Goal: Ask a question

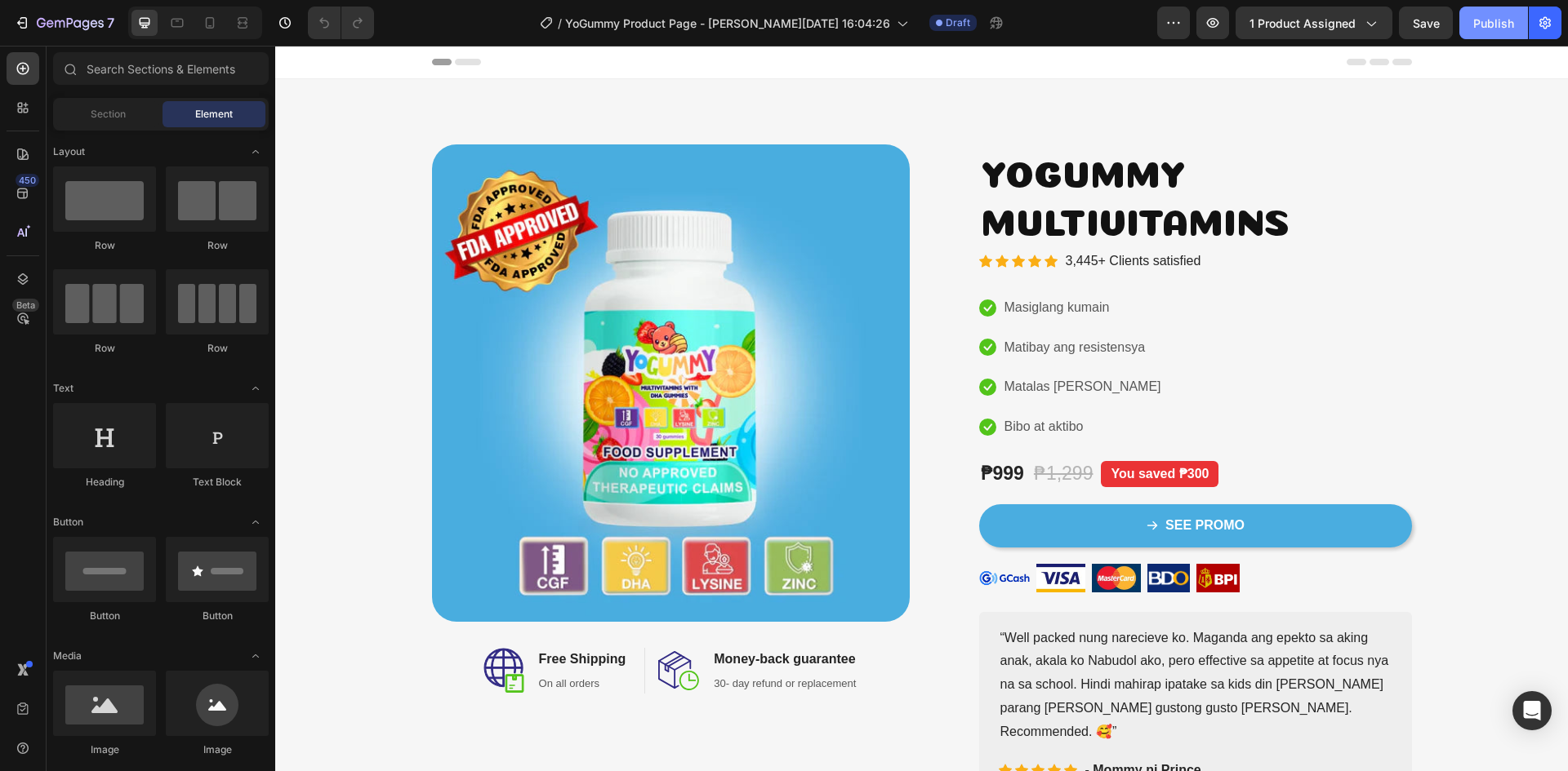
click at [1506, 27] on div "Publish" at bounding box center [1494, 22] width 41 height 17
click at [51, 25] on icon "button" at bounding box center [70, 24] width 67 height 14
click at [1488, 28] on div "Publish" at bounding box center [1494, 22] width 41 height 17
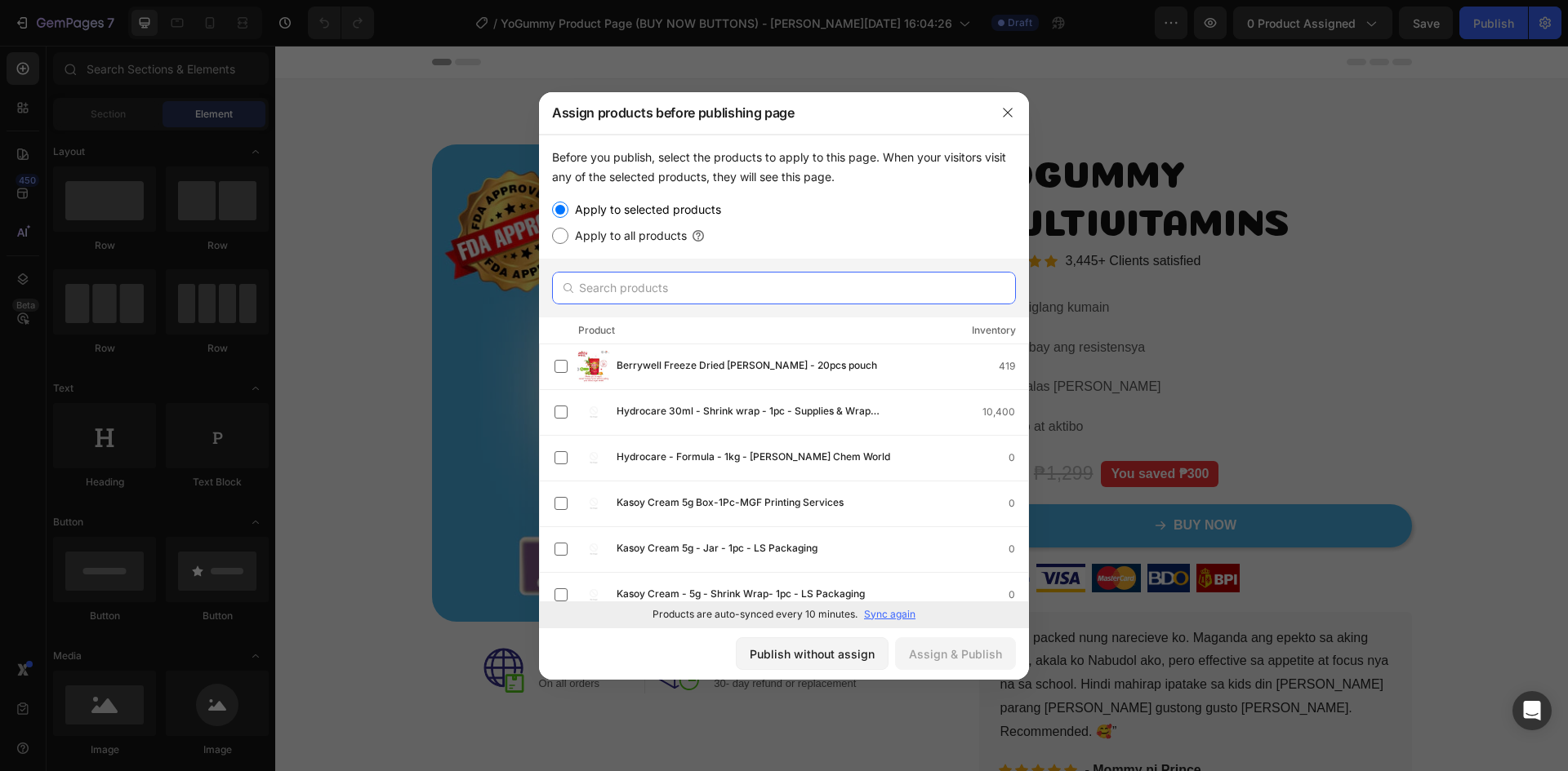
click at [675, 287] on input "text" at bounding box center [784, 288] width 464 height 33
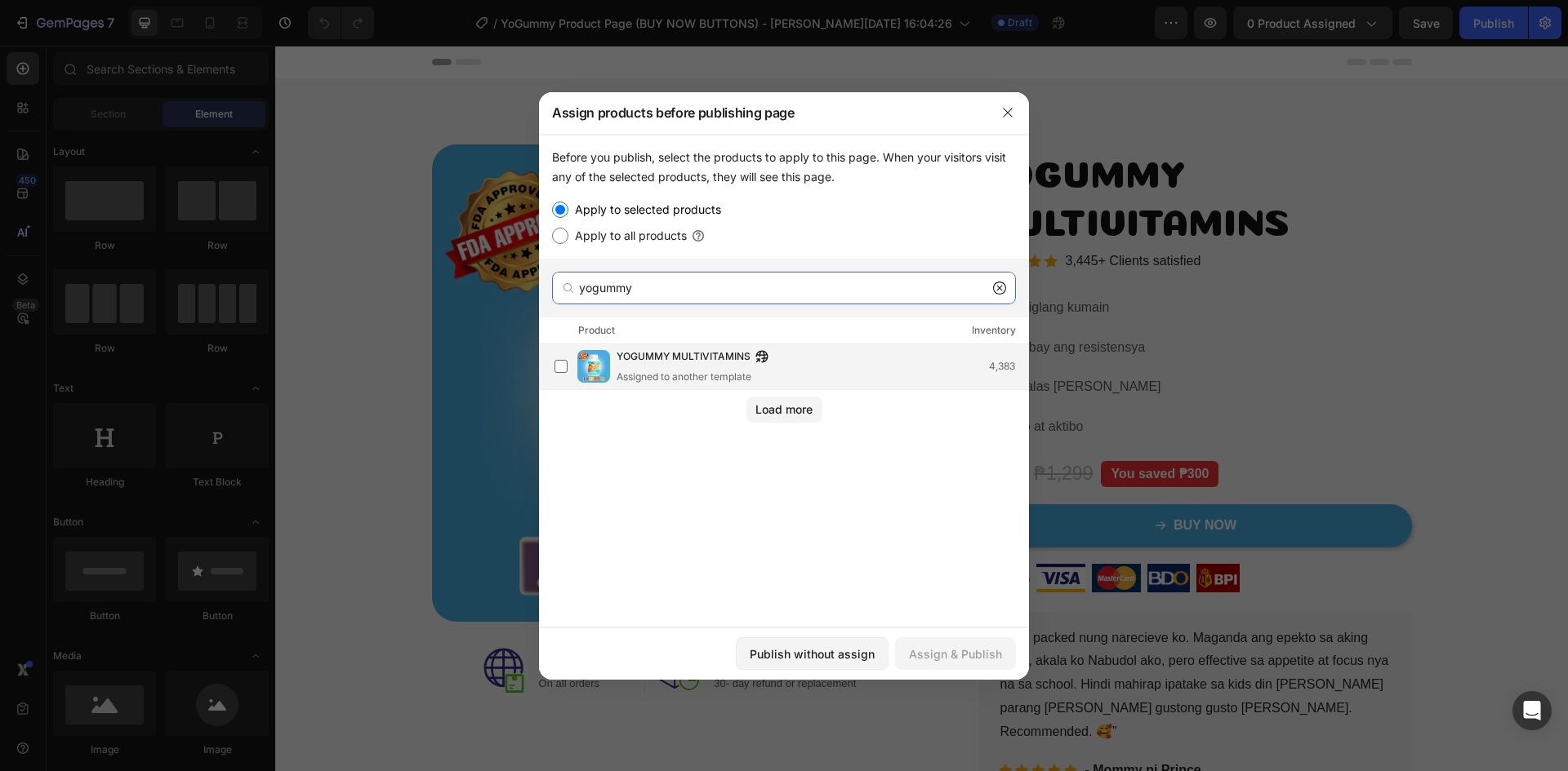
type input "yogummy"
click at [689, 359] on span "YOGUMMY MULTIVITAMINS" at bounding box center [684, 357] width 134 height 18
click at [958, 646] on div "Assign & Publish" at bounding box center [956, 654] width 93 height 17
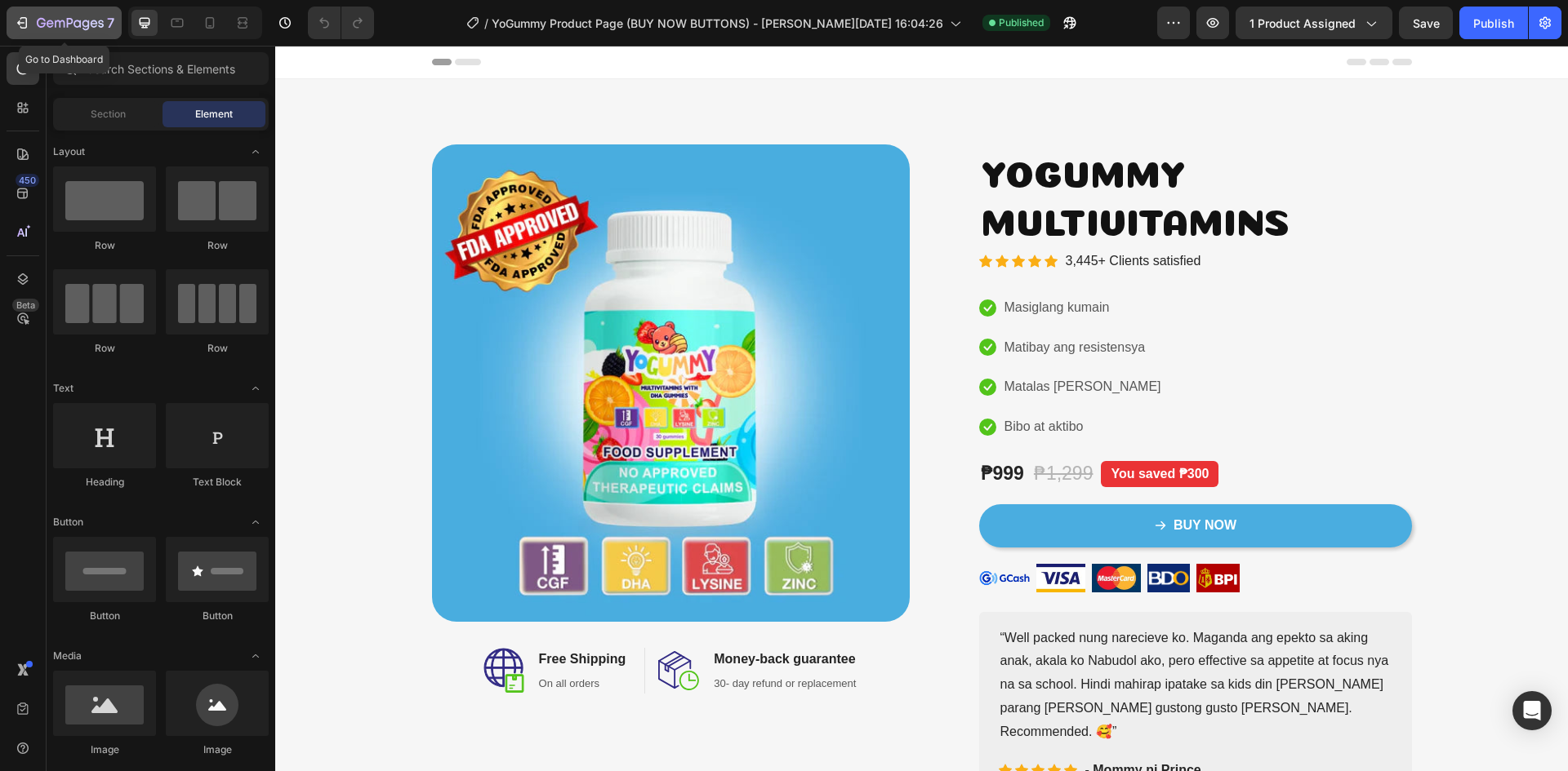
click at [86, 16] on div "7" at bounding box center [75, 23] width 78 height 20
click at [1052, 23] on icon at bounding box center [1060, 22] width 16 height 16
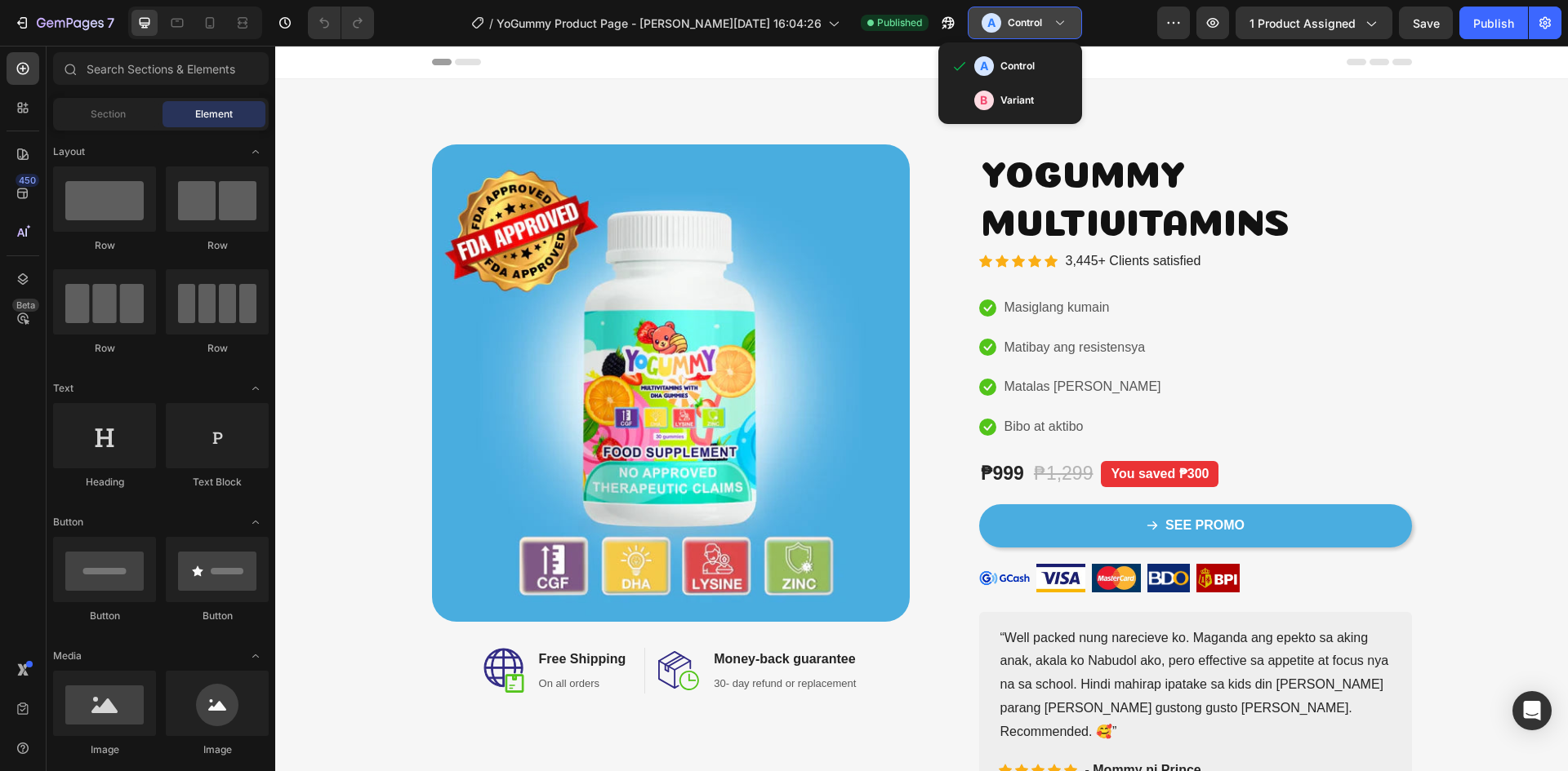
click at [1052, 23] on icon at bounding box center [1060, 22] width 16 height 16
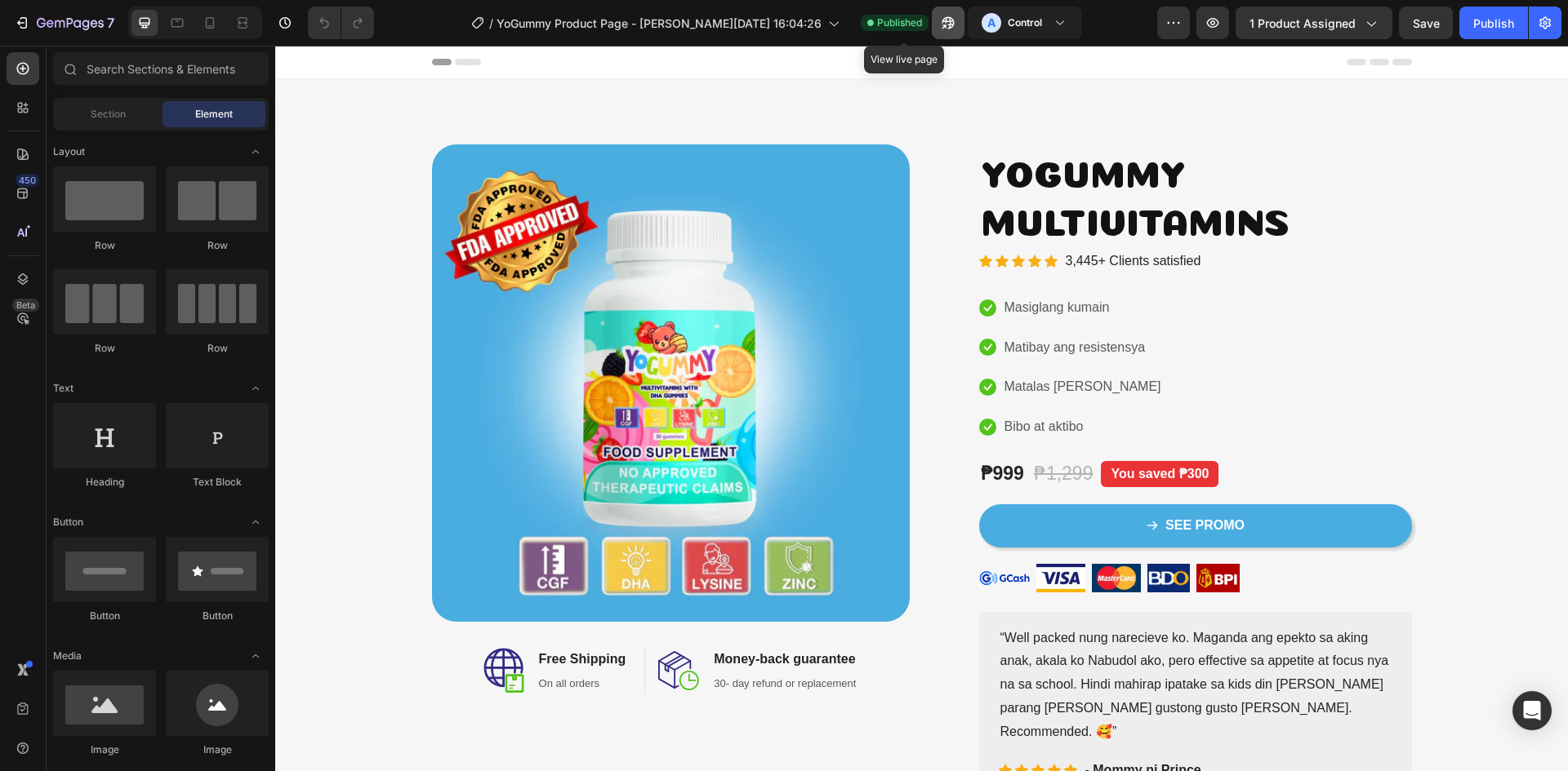
click at [940, 21] on icon "button" at bounding box center [948, 22] width 16 height 16
click at [1007, 26] on h3 "Control" at bounding box center [1024, 22] width 34 height 16
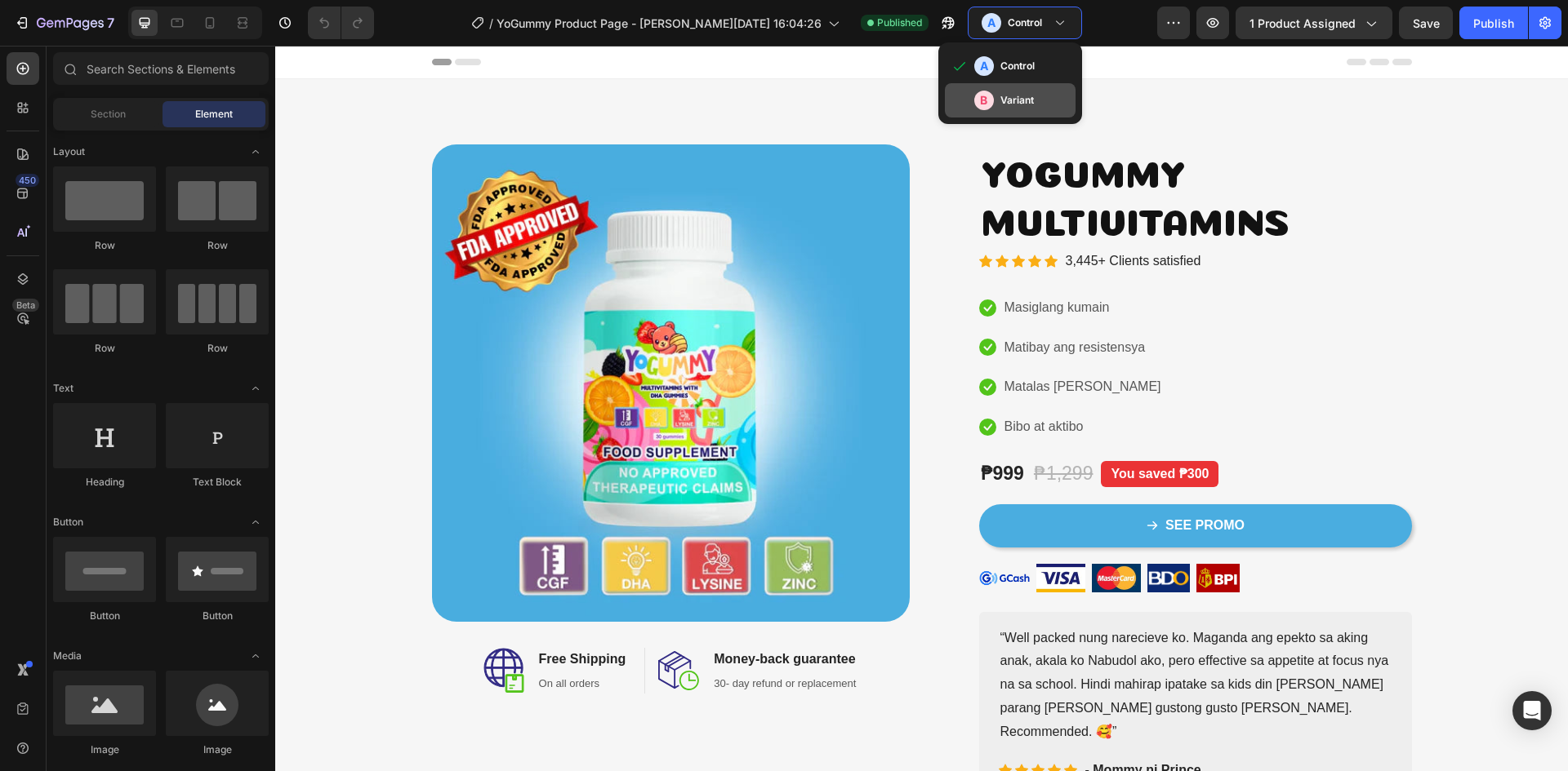
click at [1000, 103] on h3 "Variant" at bounding box center [1016, 100] width 33 height 16
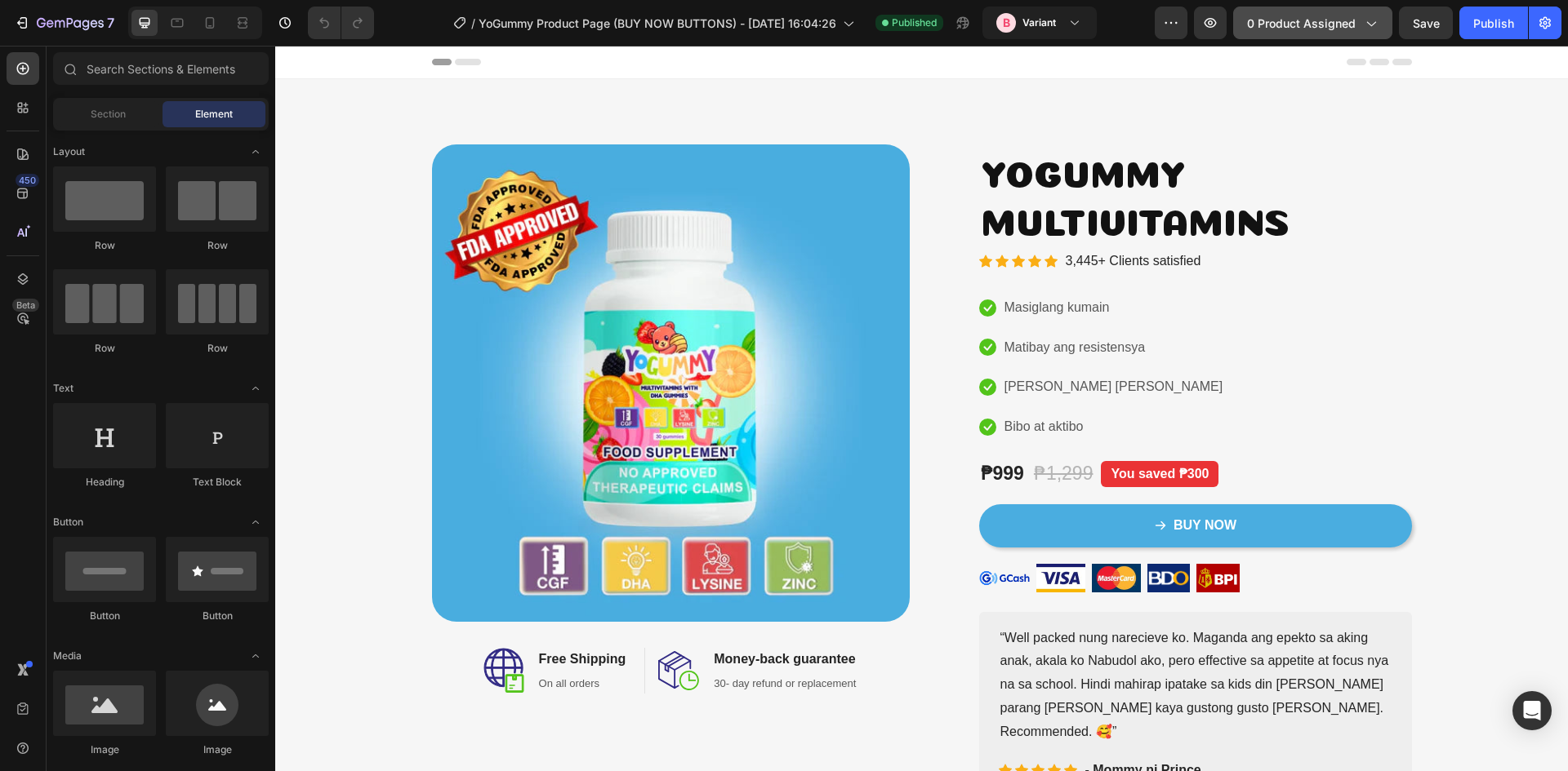
click at [1310, 22] on span "0 product assigned" at bounding box center [1301, 22] width 108 height 17
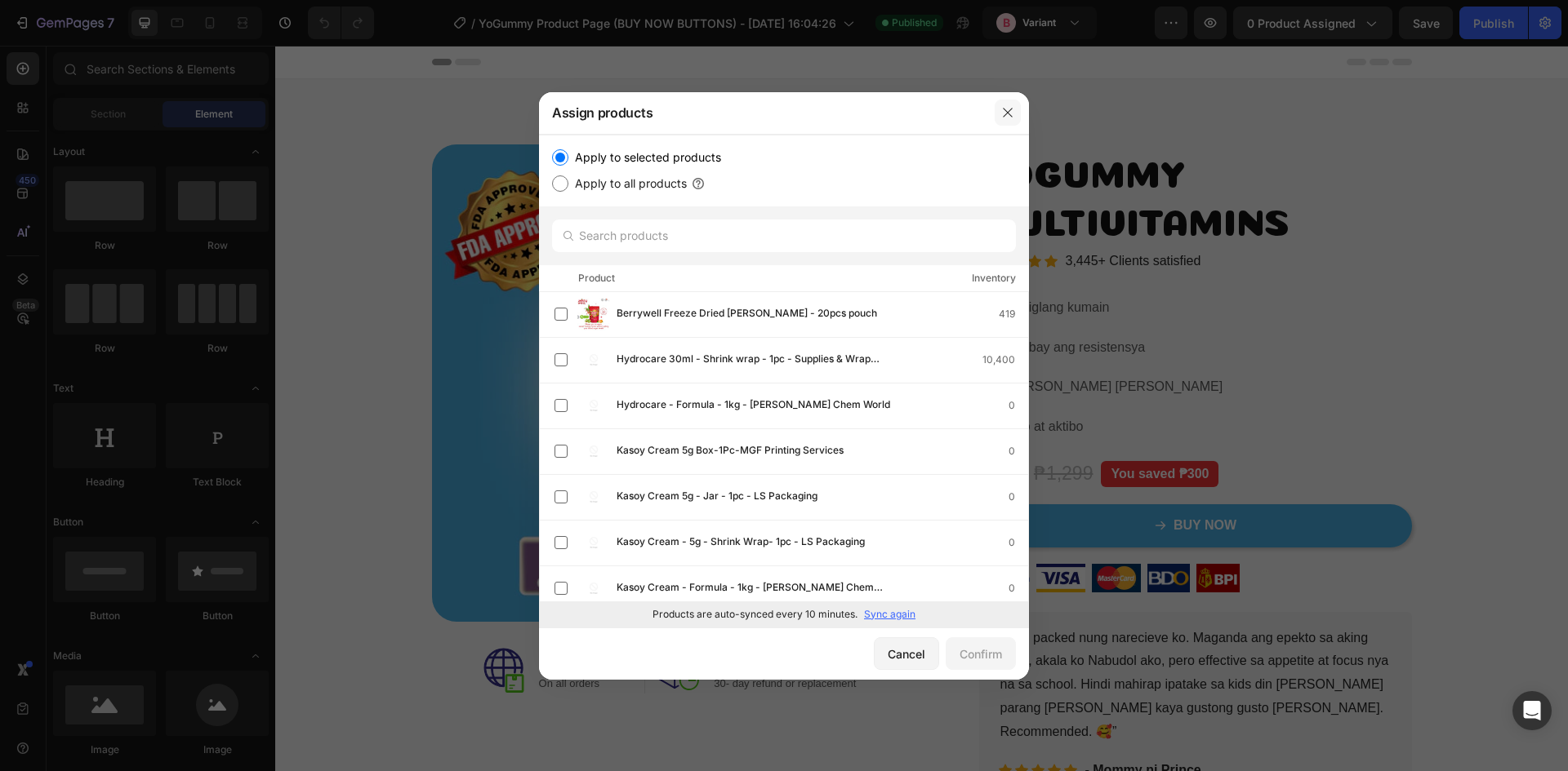
click at [1010, 109] on icon "button" at bounding box center [1007, 113] width 13 height 13
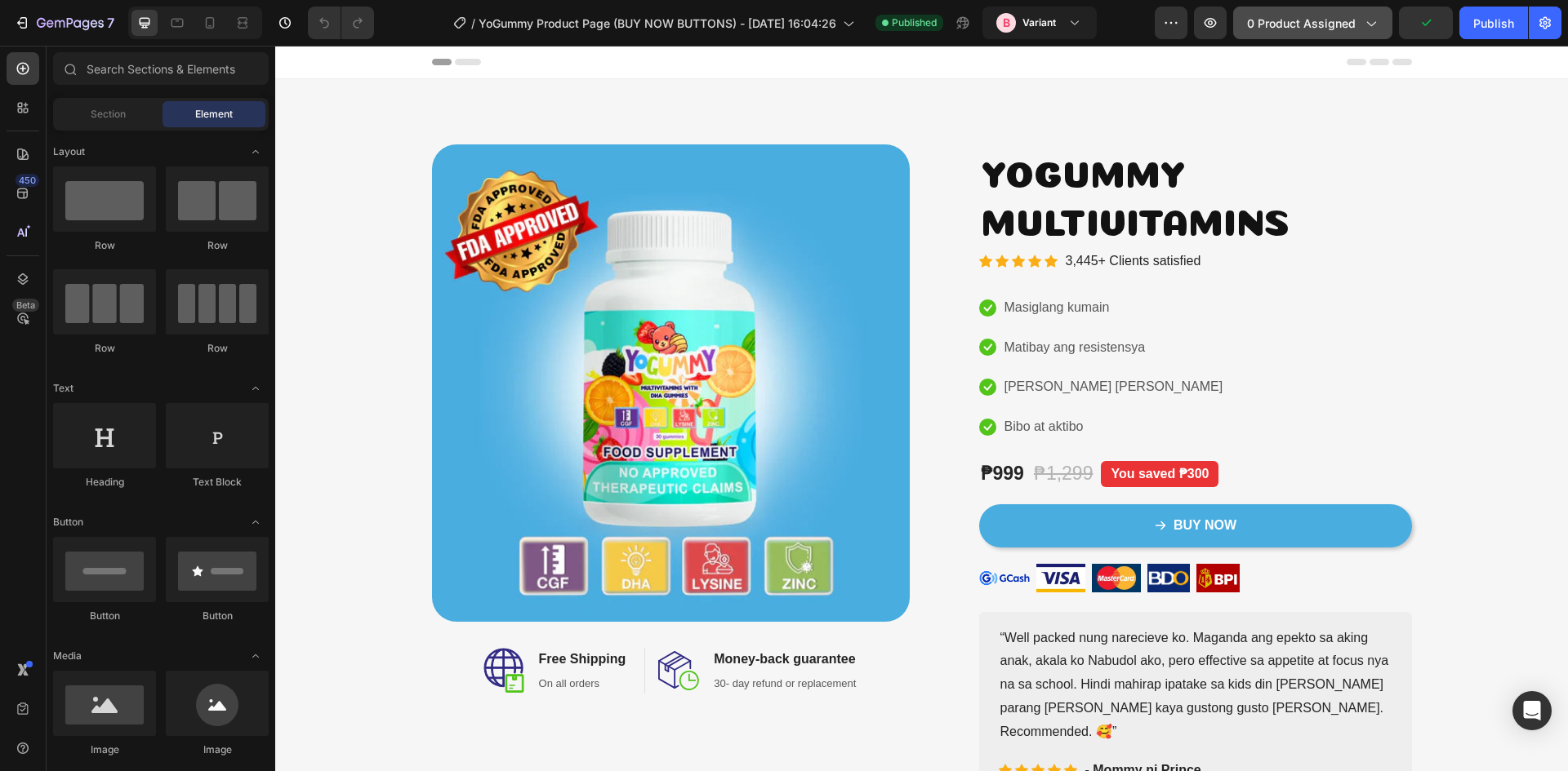
click at [1299, 23] on span "0 product assigned" at bounding box center [1301, 22] width 108 height 17
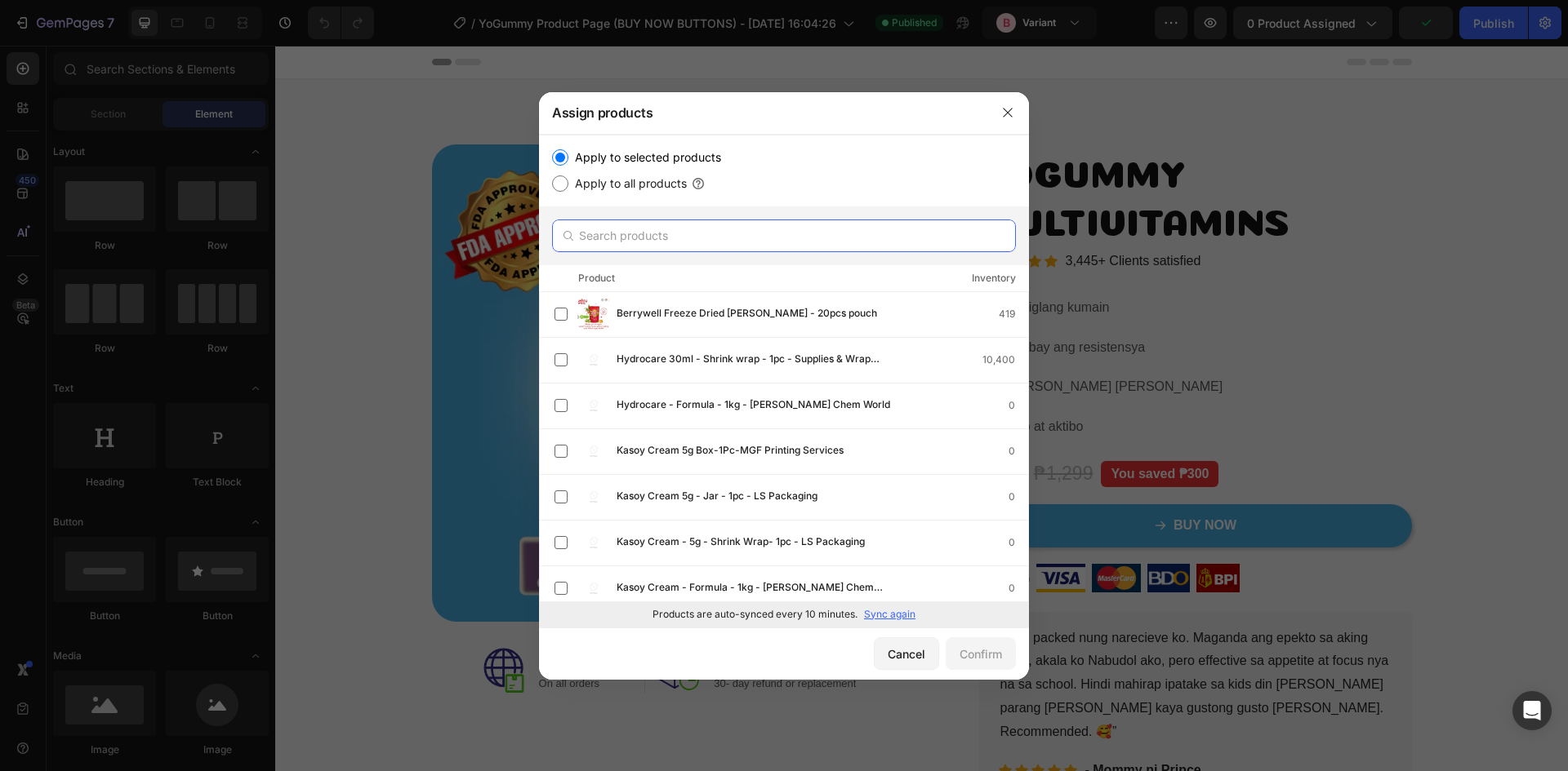
click at [732, 231] on input "text" at bounding box center [784, 236] width 464 height 33
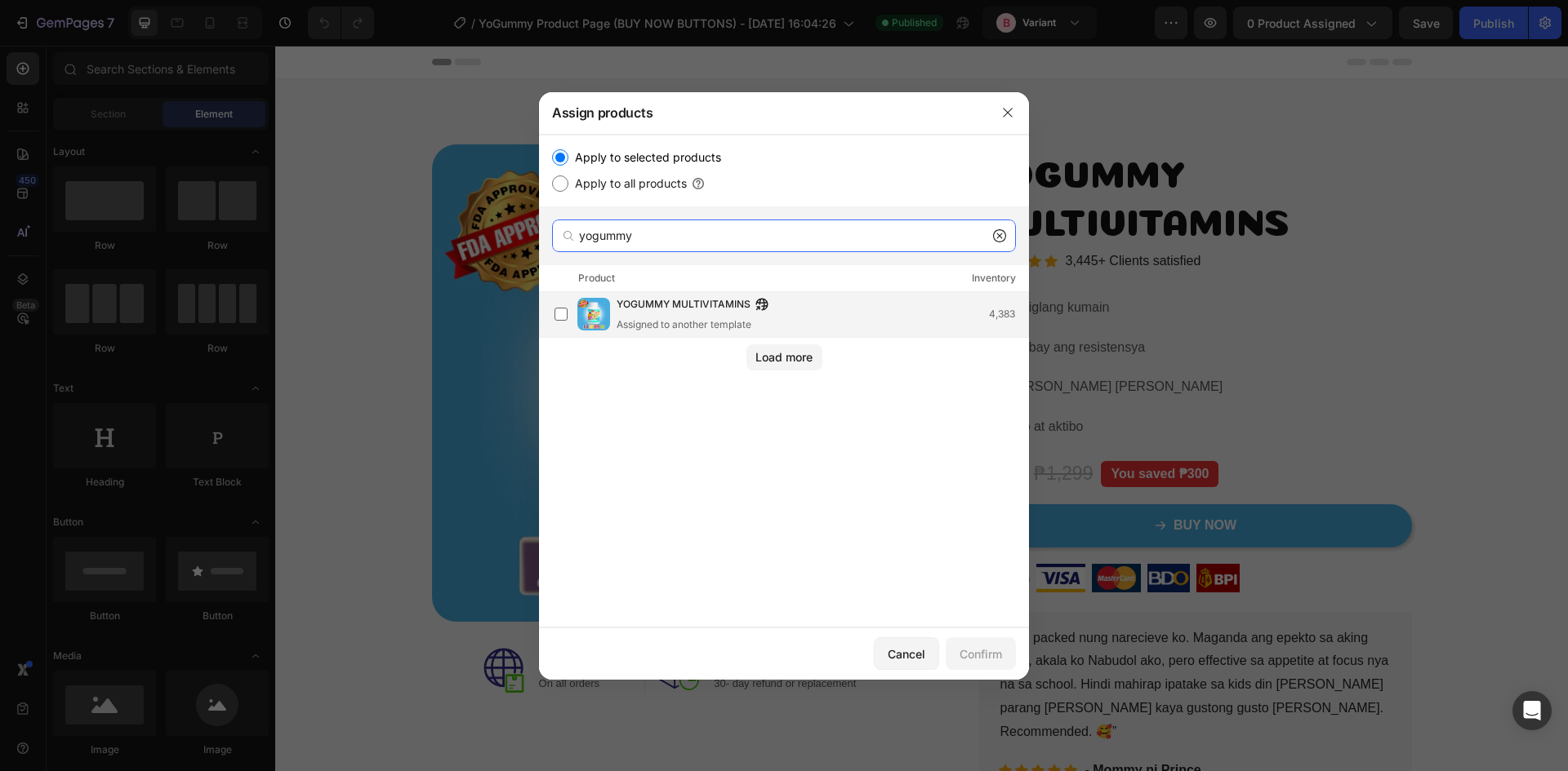
type input "yogummy"
click at [687, 307] on span "YOGUMMY MULTIVITAMINS" at bounding box center [684, 306] width 134 height 18
click at [974, 643] on button "Confirm" at bounding box center [981, 653] width 71 height 33
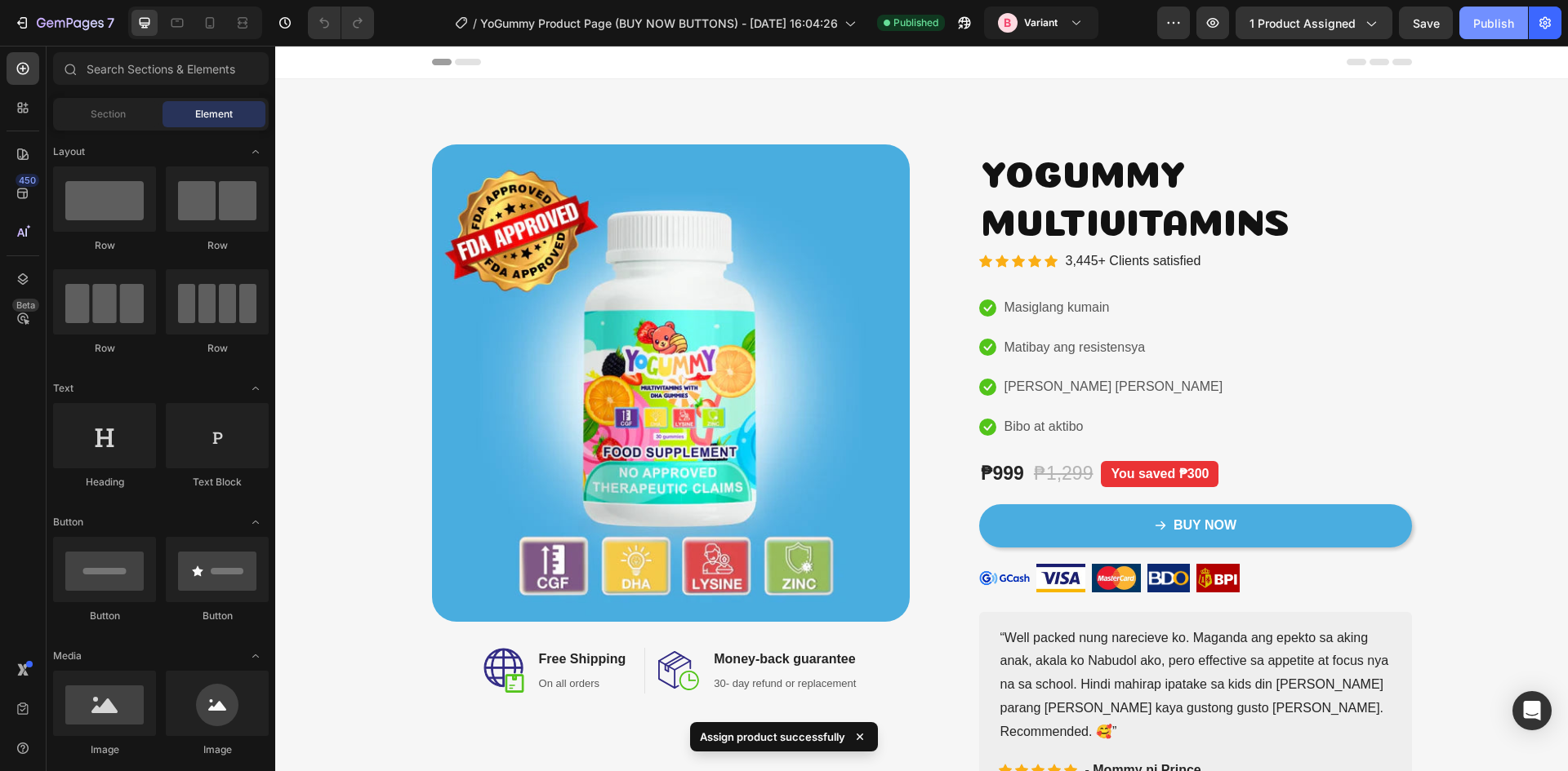
click at [1487, 30] on div "Publish" at bounding box center [1494, 22] width 41 height 17
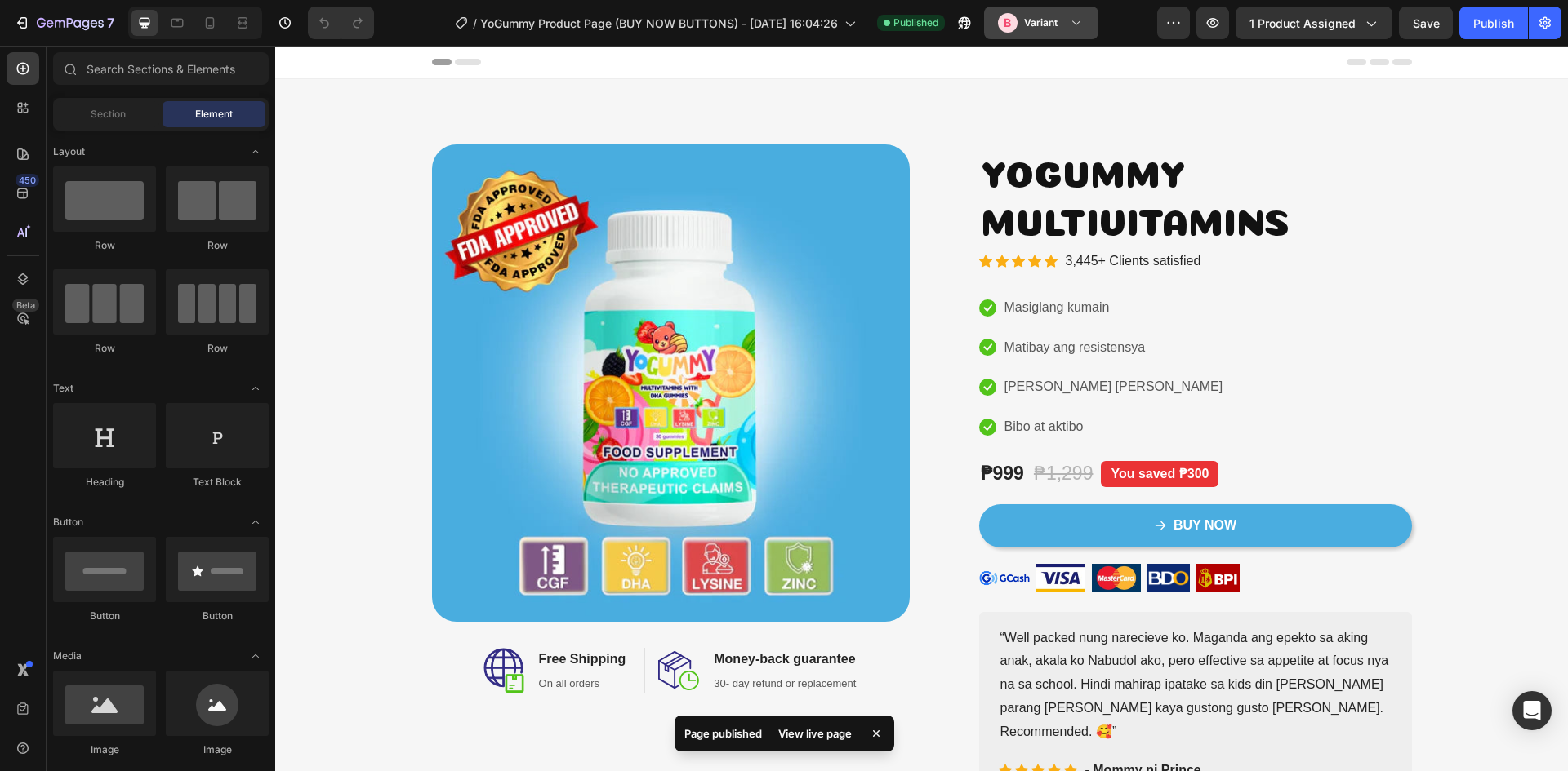
click at [1063, 26] on div "B Variant" at bounding box center [1031, 23] width 67 height 20
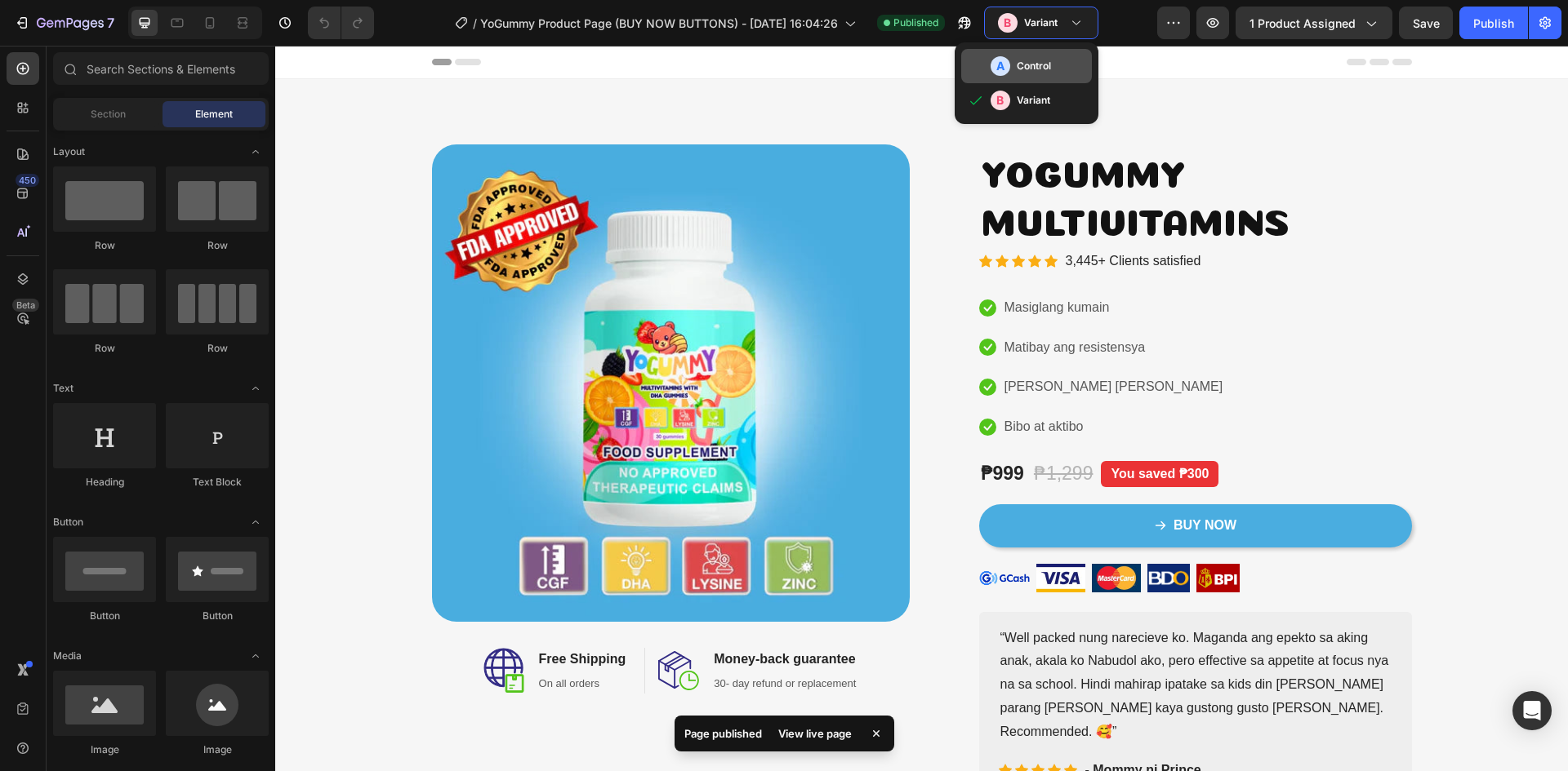
click at [1055, 65] on div "A Control" at bounding box center [1038, 66] width 95 height 20
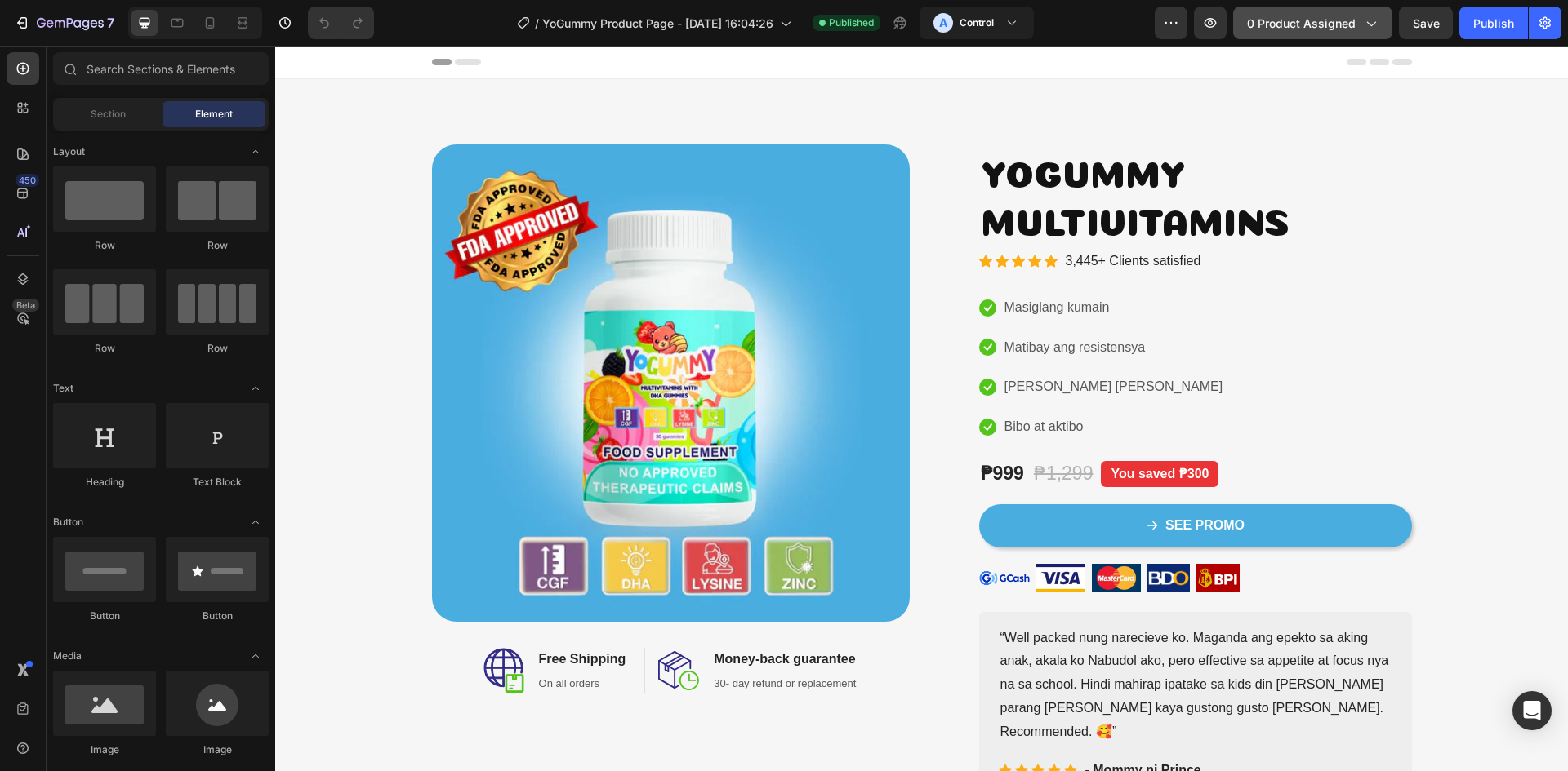
click at [1297, 23] on span "0 product assigned" at bounding box center [1301, 22] width 108 height 17
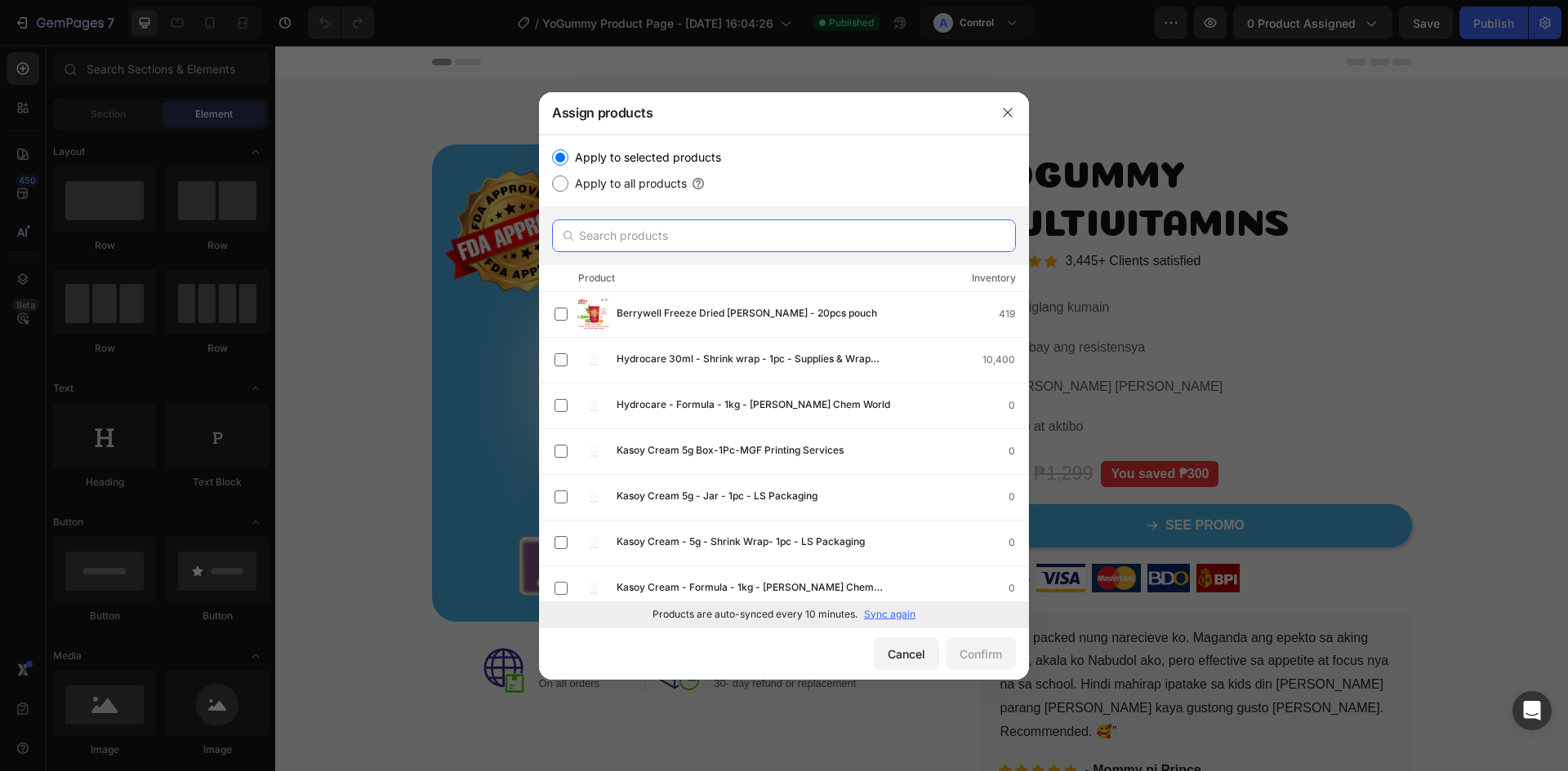
click at [707, 247] on input "text" at bounding box center [784, 236] width 464 height 33
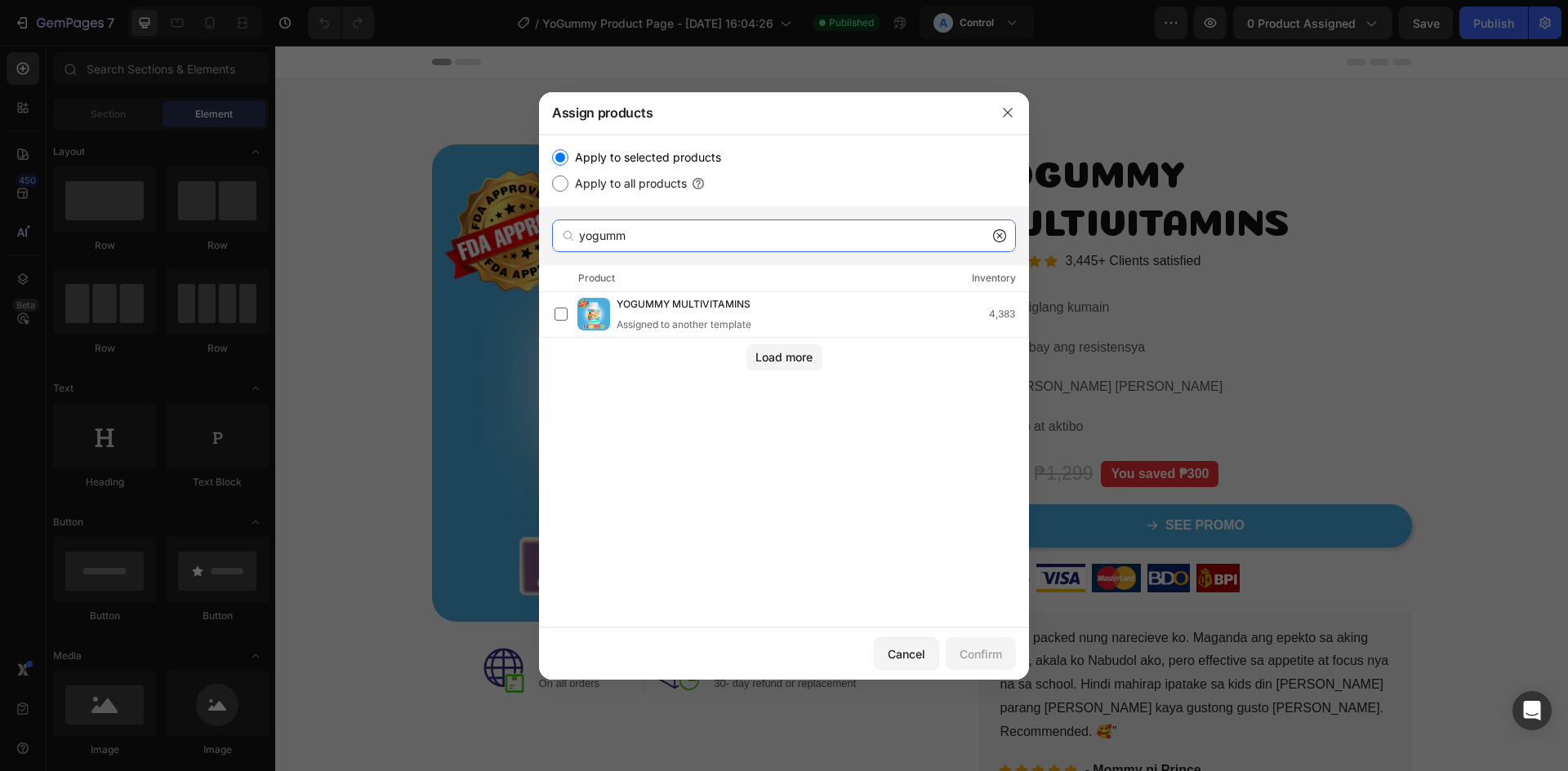
type input "yogumm"
click at [672, 299] on span "YOGUMMY MULTIVITAMINS" at bounding box center [684, 306] width 134 height 18
click at [997, 657] on div "Confirm" at bounding box center [981, 654] width 43 height 17
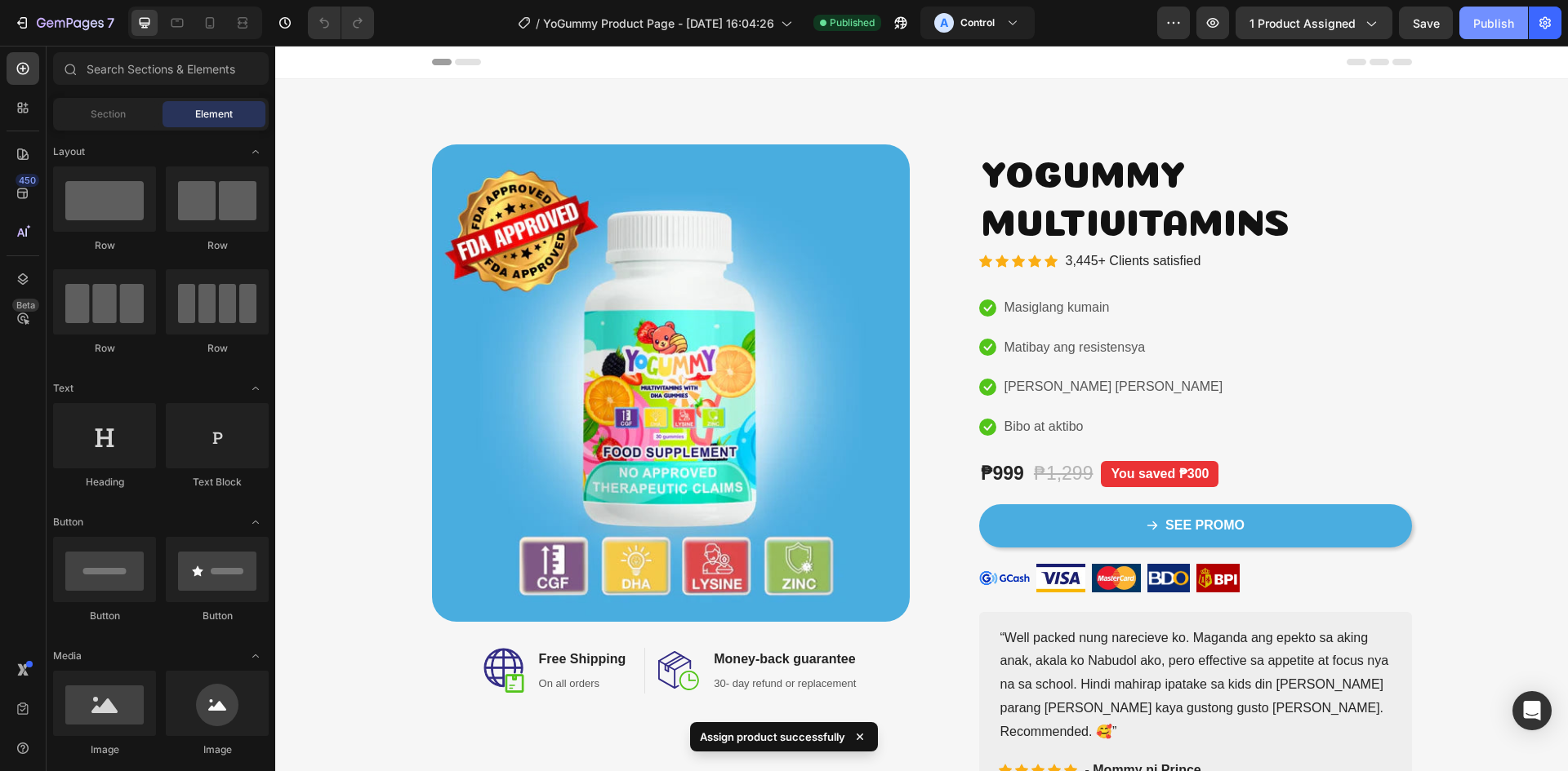
click at [1493, 30] on div "Publish" at bounding box center [1494, 22] width 41 height 17
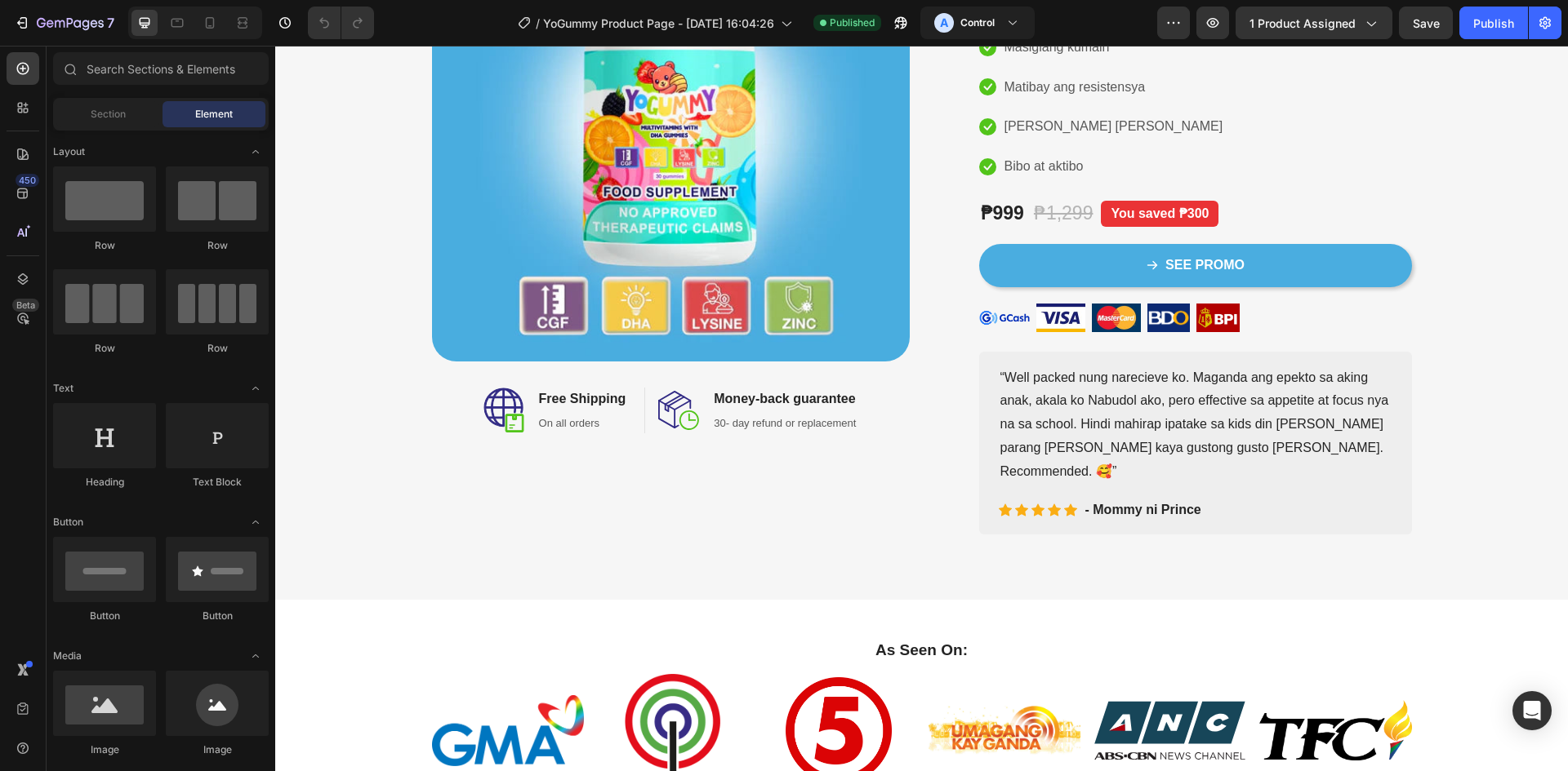
scroll to position [326, 0]
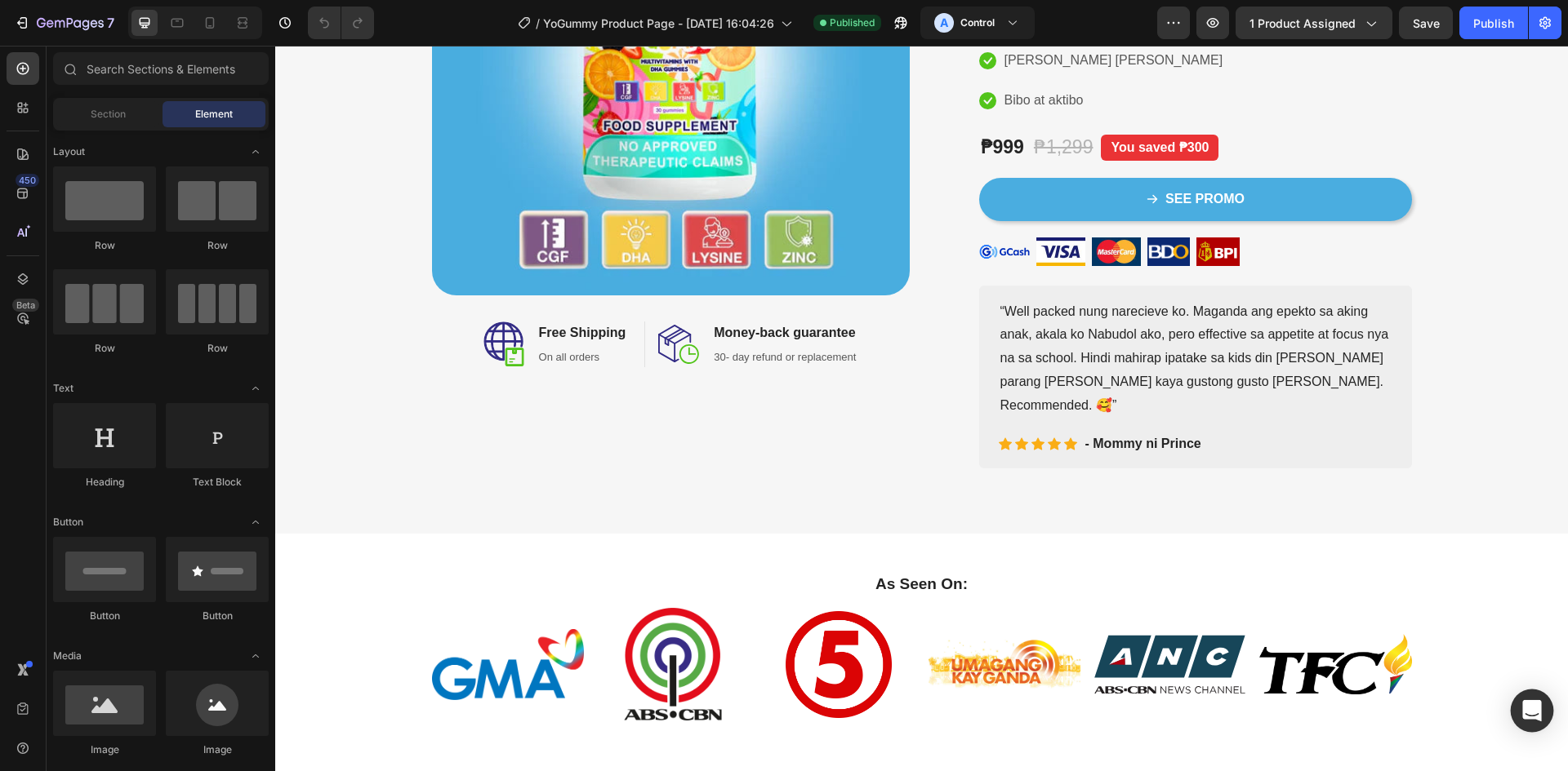
click at [1537, 721] on div "Open Intercom Messenger" at bounding box center [1532, 711] width 43 height 43
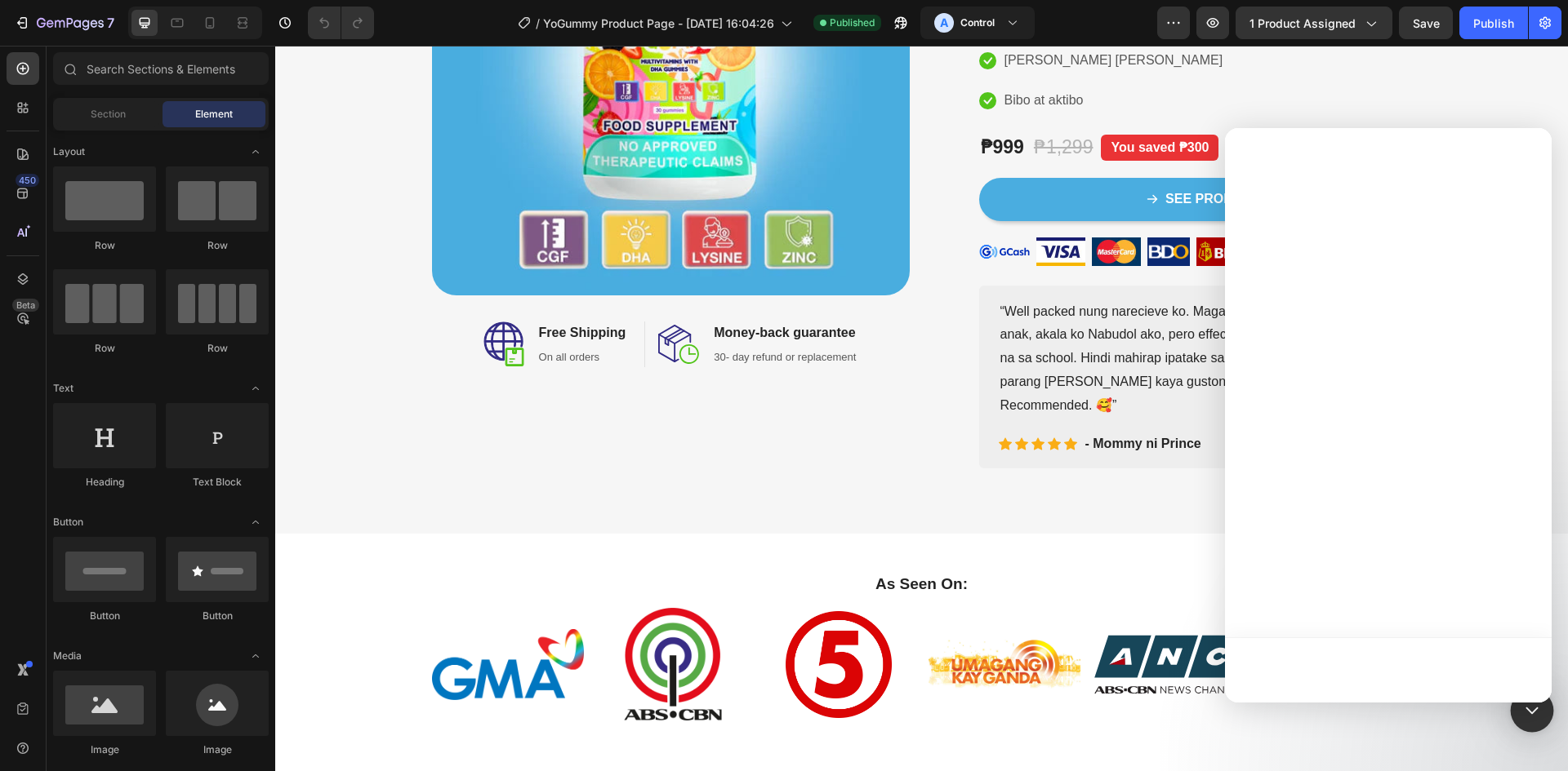
scroll to position [0, 0]
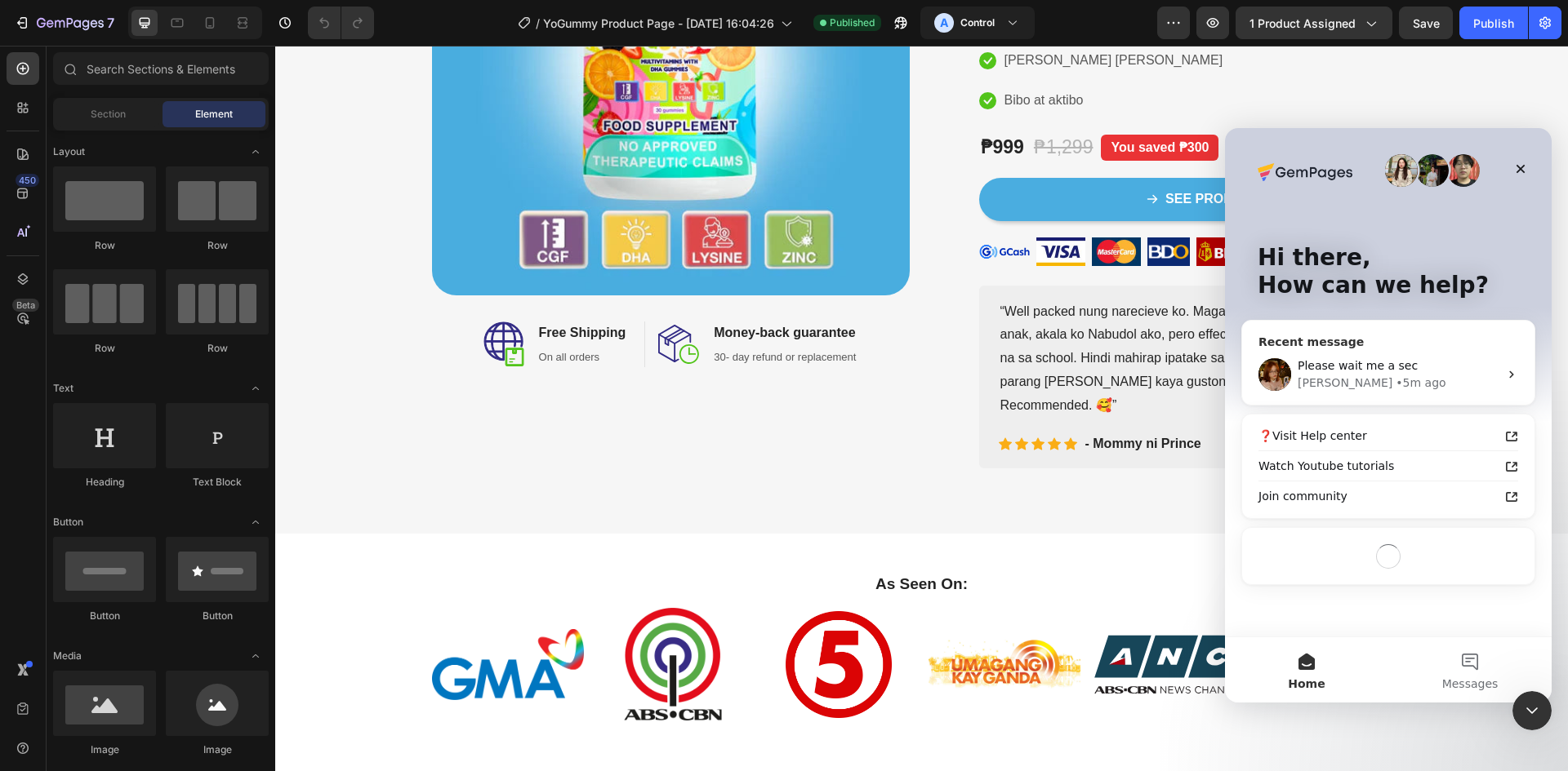
click at [1417, 356] on div "Please wait me a sec [PERSON_NAME] • 5m ago" at bounding box center [1387, 375] width 292 height 61
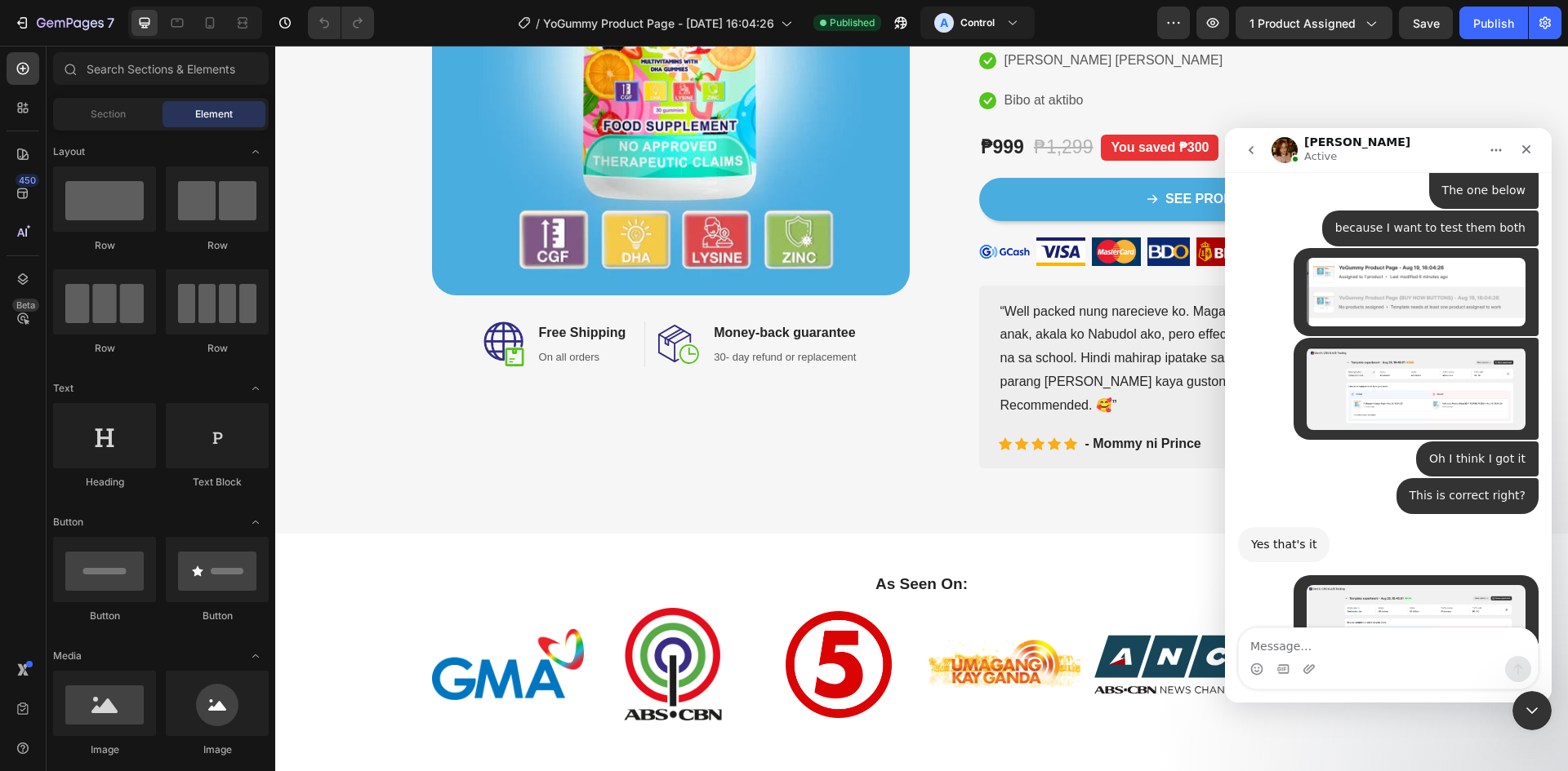
scroll to position [4284, 0]
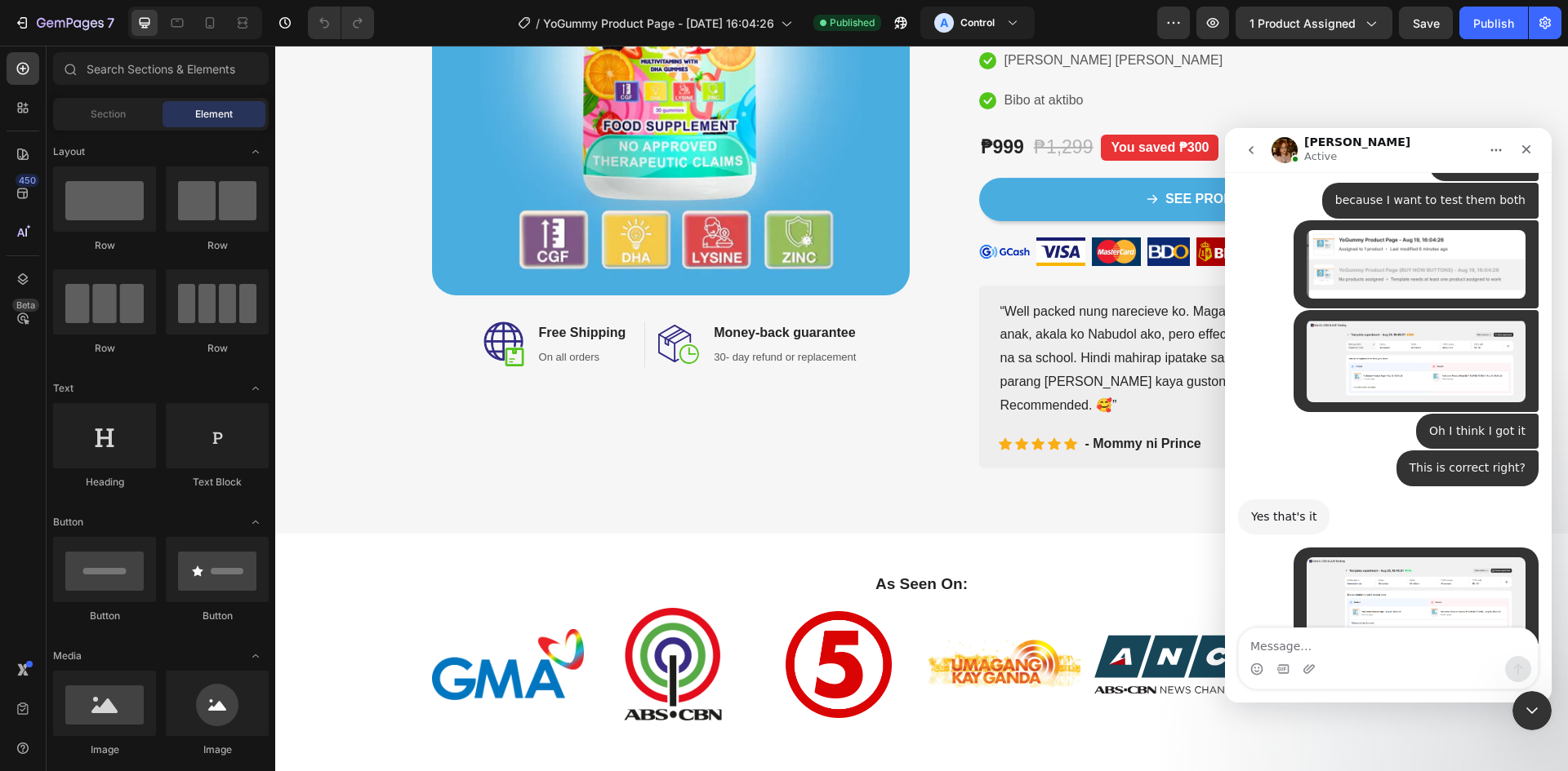
drag, startPoint x: 1456, startPoint y: 498, endPoint x: 1479, endPoint y: 515, distance: 28.6
click at [1482, 742] on div "Will I get 2 landing page links?" at bounding box center [1437, 750] width 174 height 16
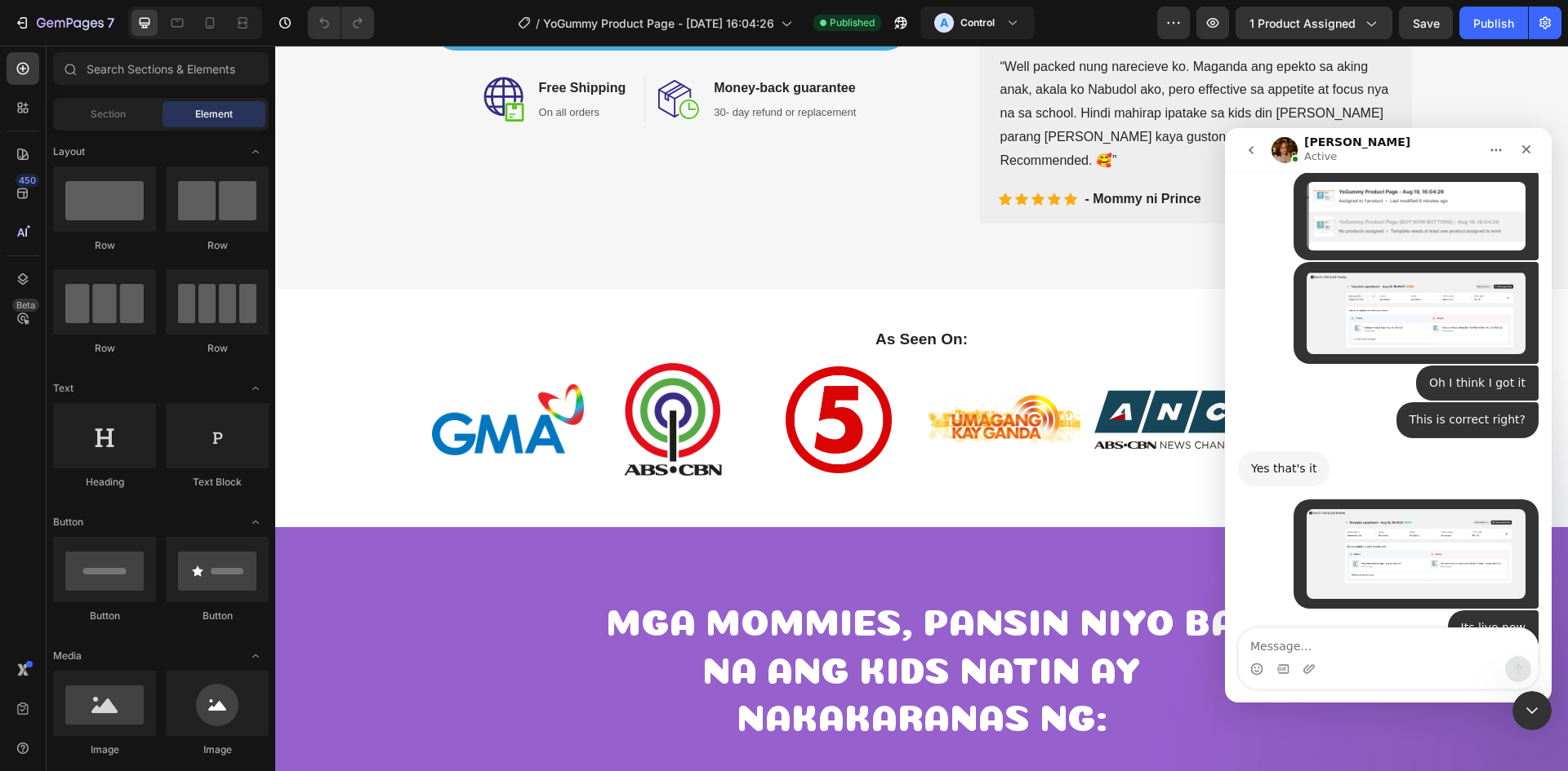
scroll to position [490, 0]
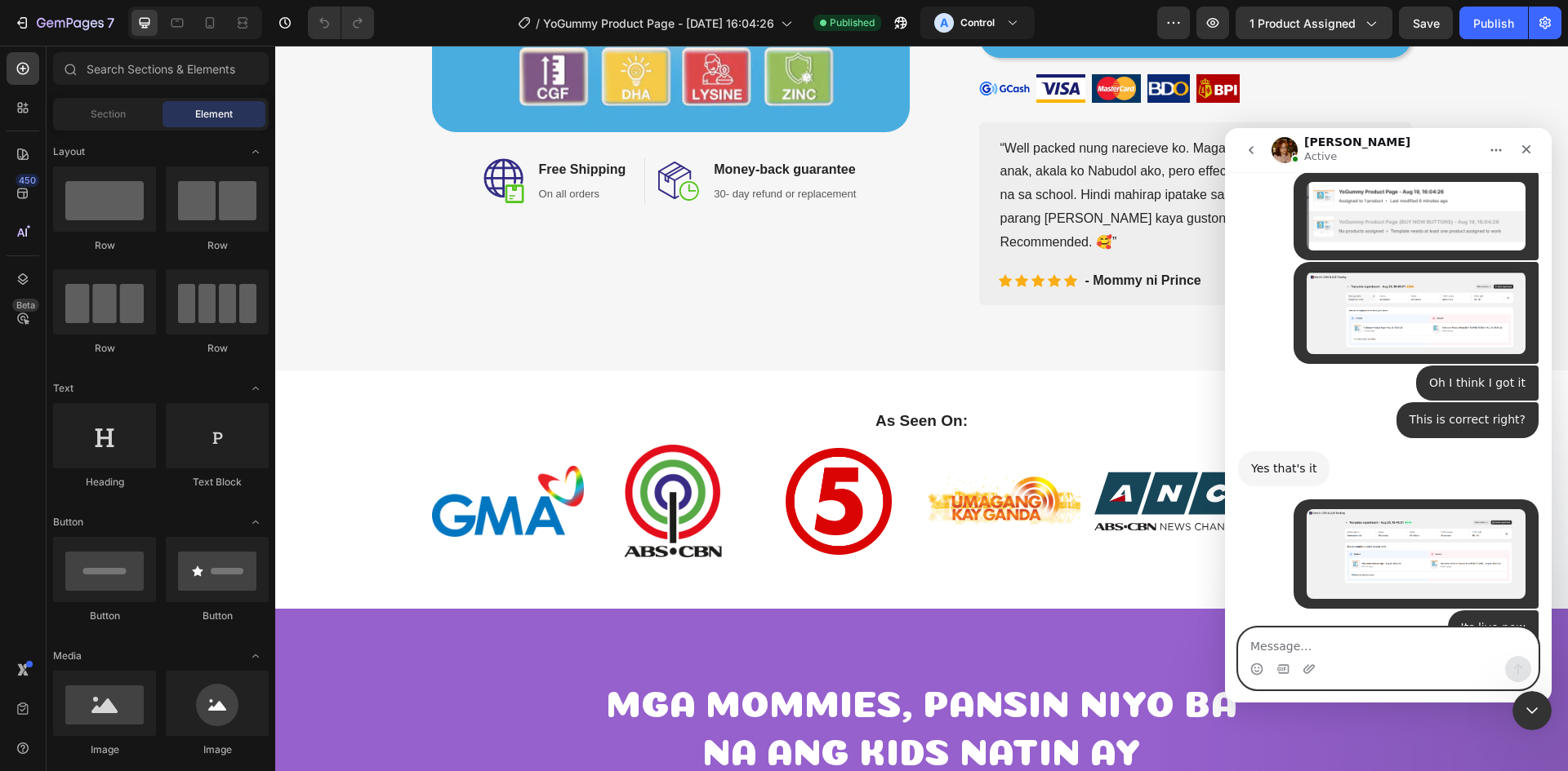
click at [1325, 651] on textarea "Message…" at bounding box center [1388, 641] width 299 height 28
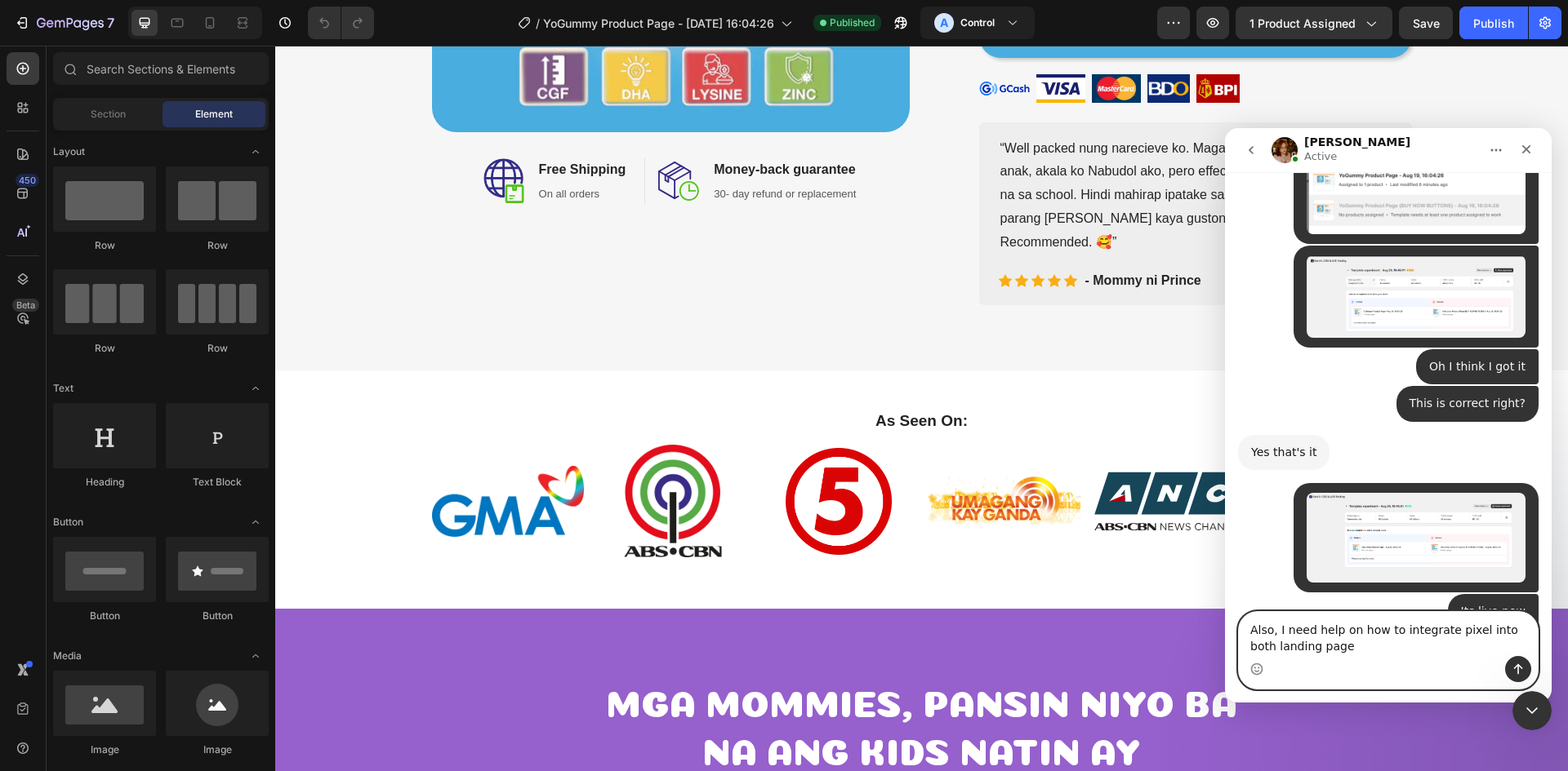
type textarea "Also, I need help on how to integrate pixel into both landing pages"
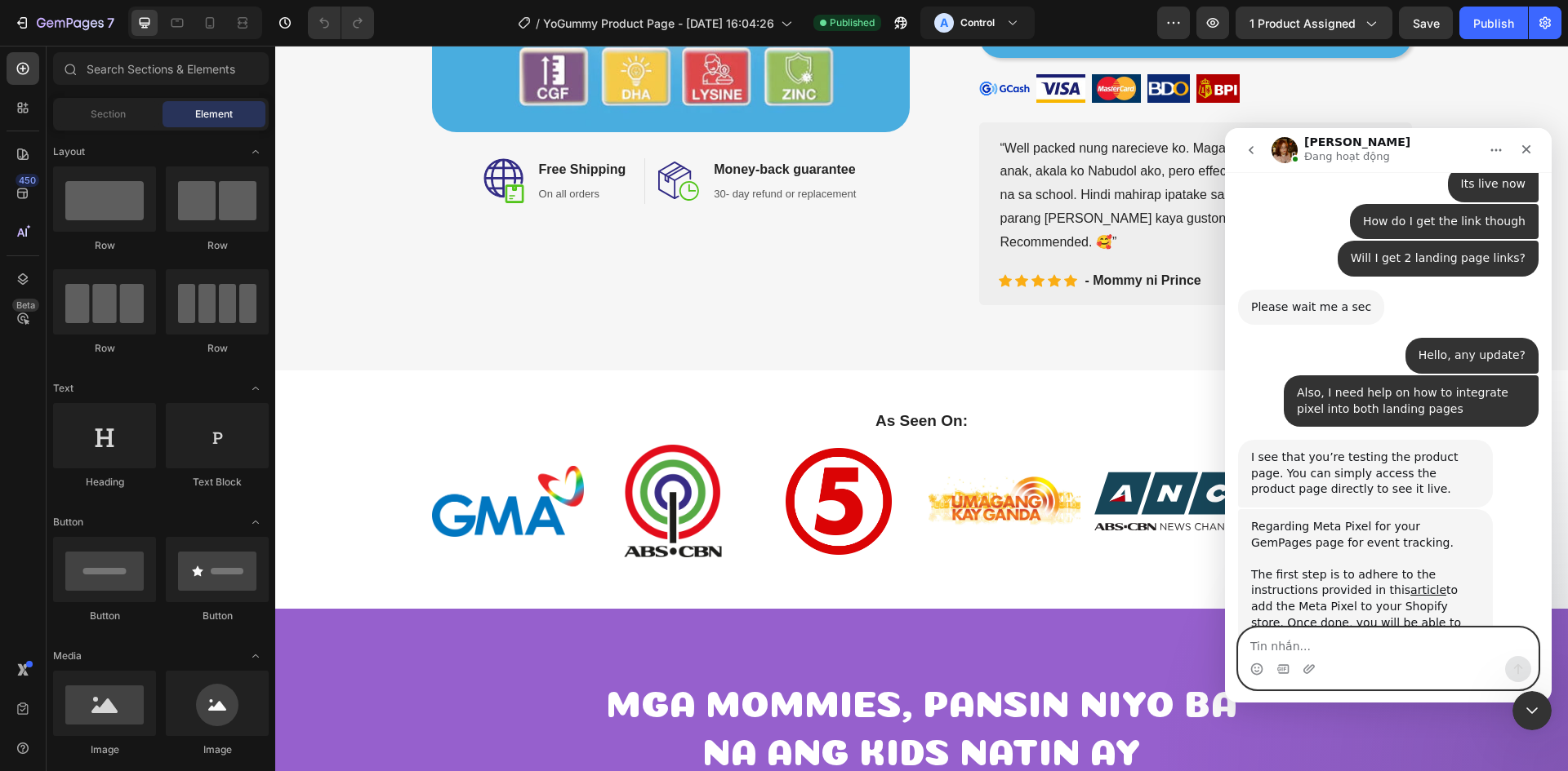
scroll to position [4647, 0]
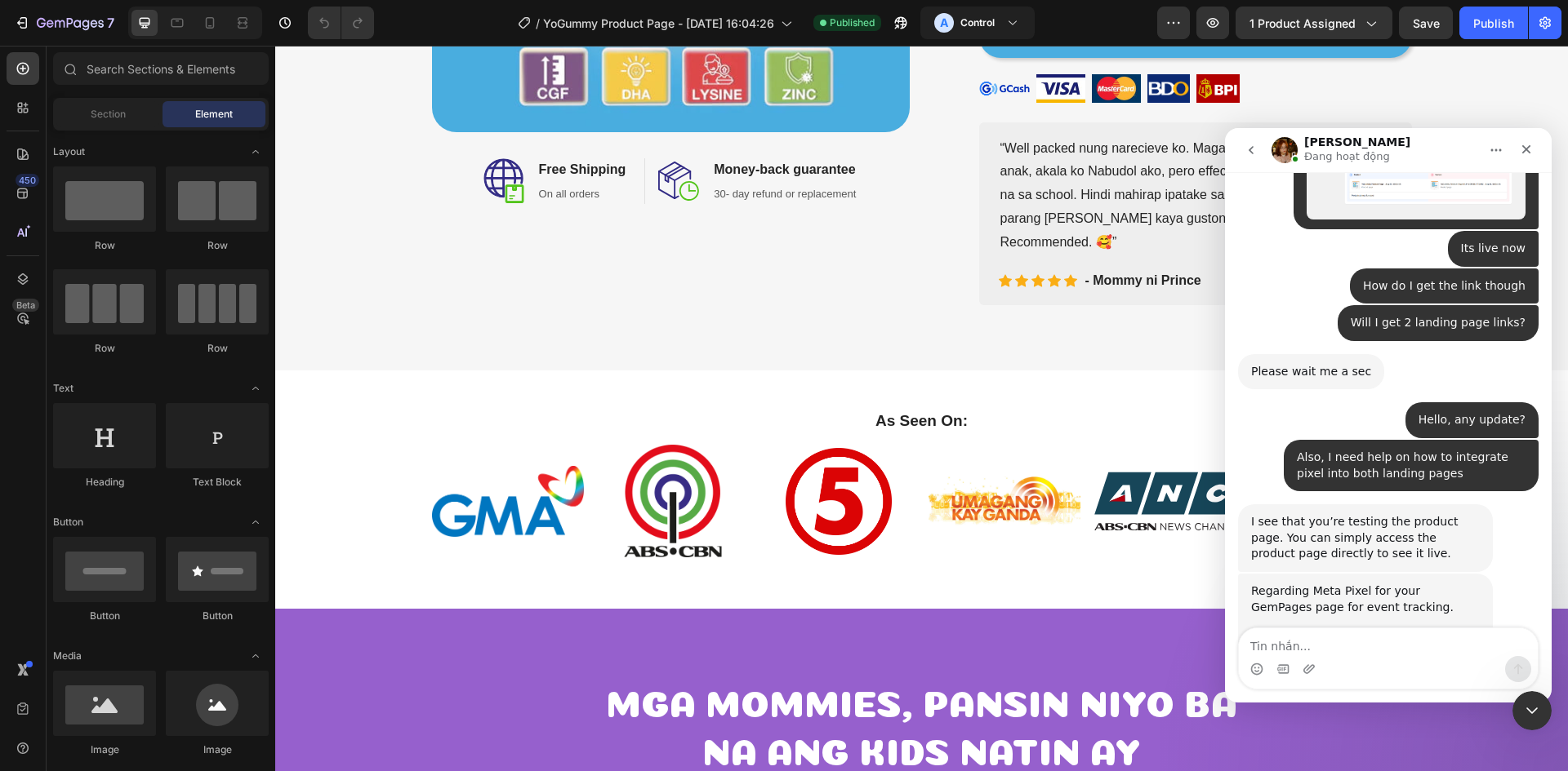
click at [1356, 515] on div "I see that you’re testing the product page. You can simply access the product p…" at bounding box center [1366, 539] width 229 height 48
click at [1368, 583] on div "Regarding Meta Pixel for your GemPages page for event tracking. ﻿" at bounding box center [1366, 608] width 229 height 48
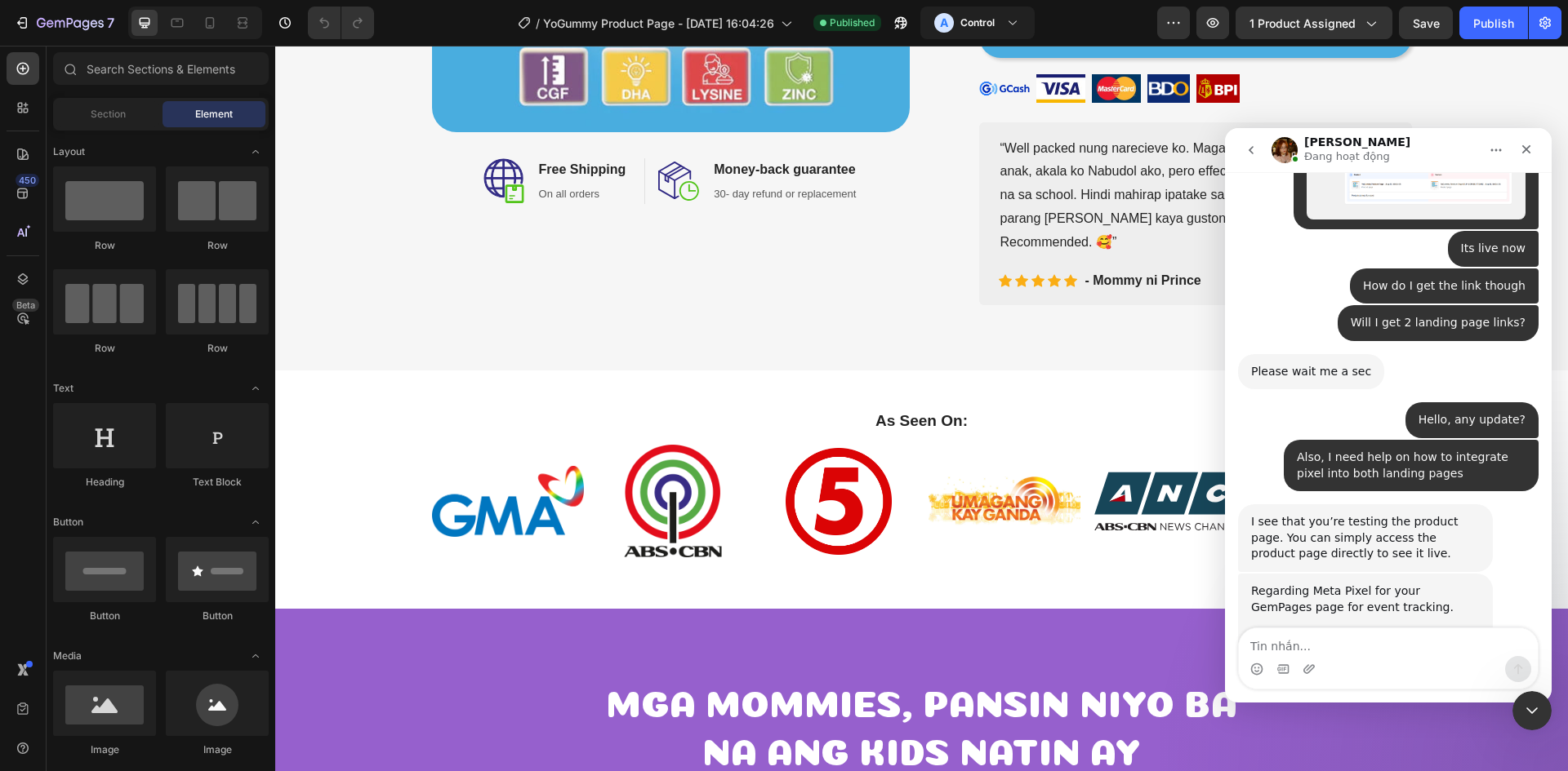
click at [1398, 515] on div "I see that you’re testing the product page. You can simply access the product p…" at bounding box center [1366, 539] width 229 height 48
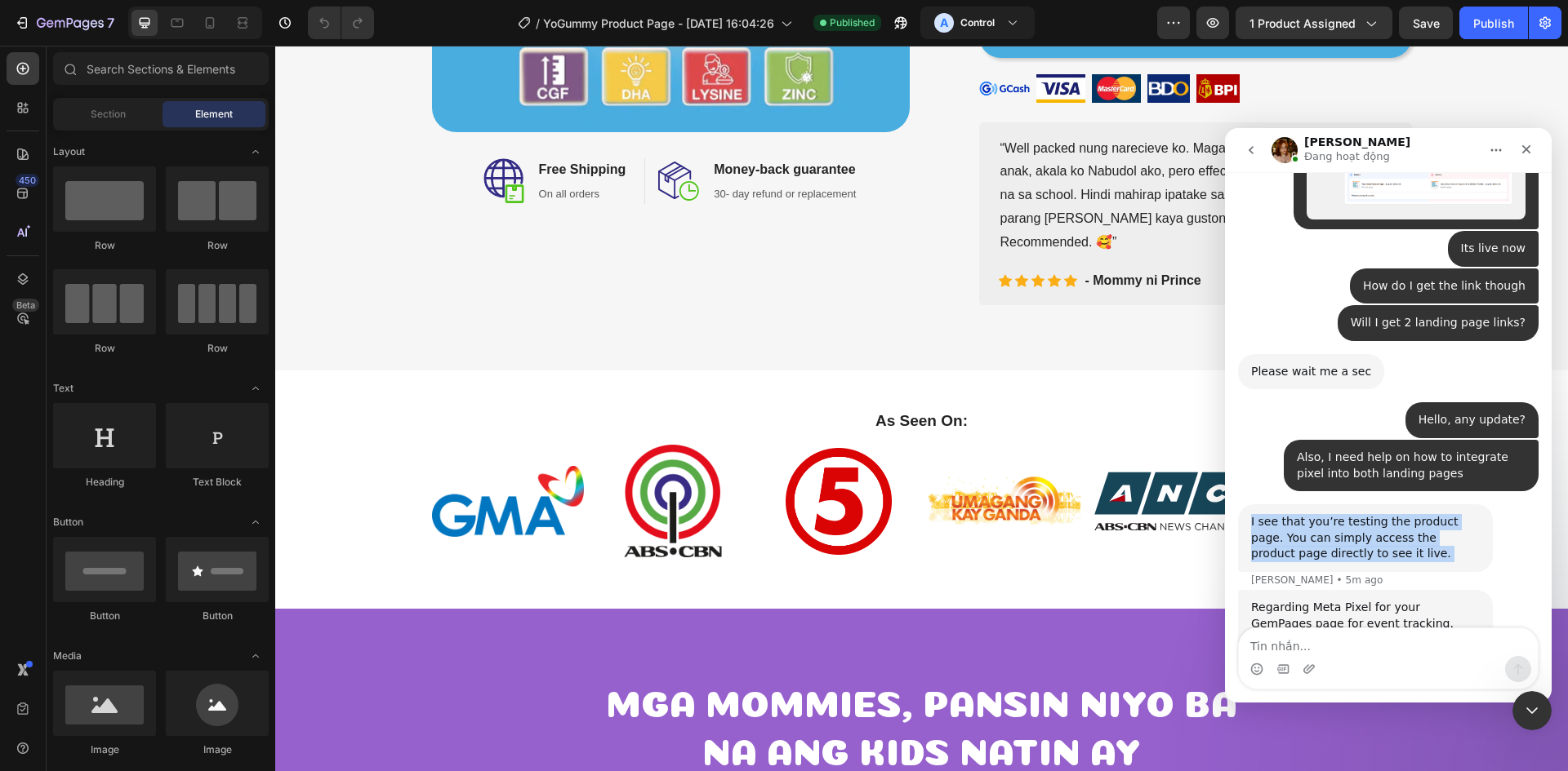
scroll to position [4664, 0]
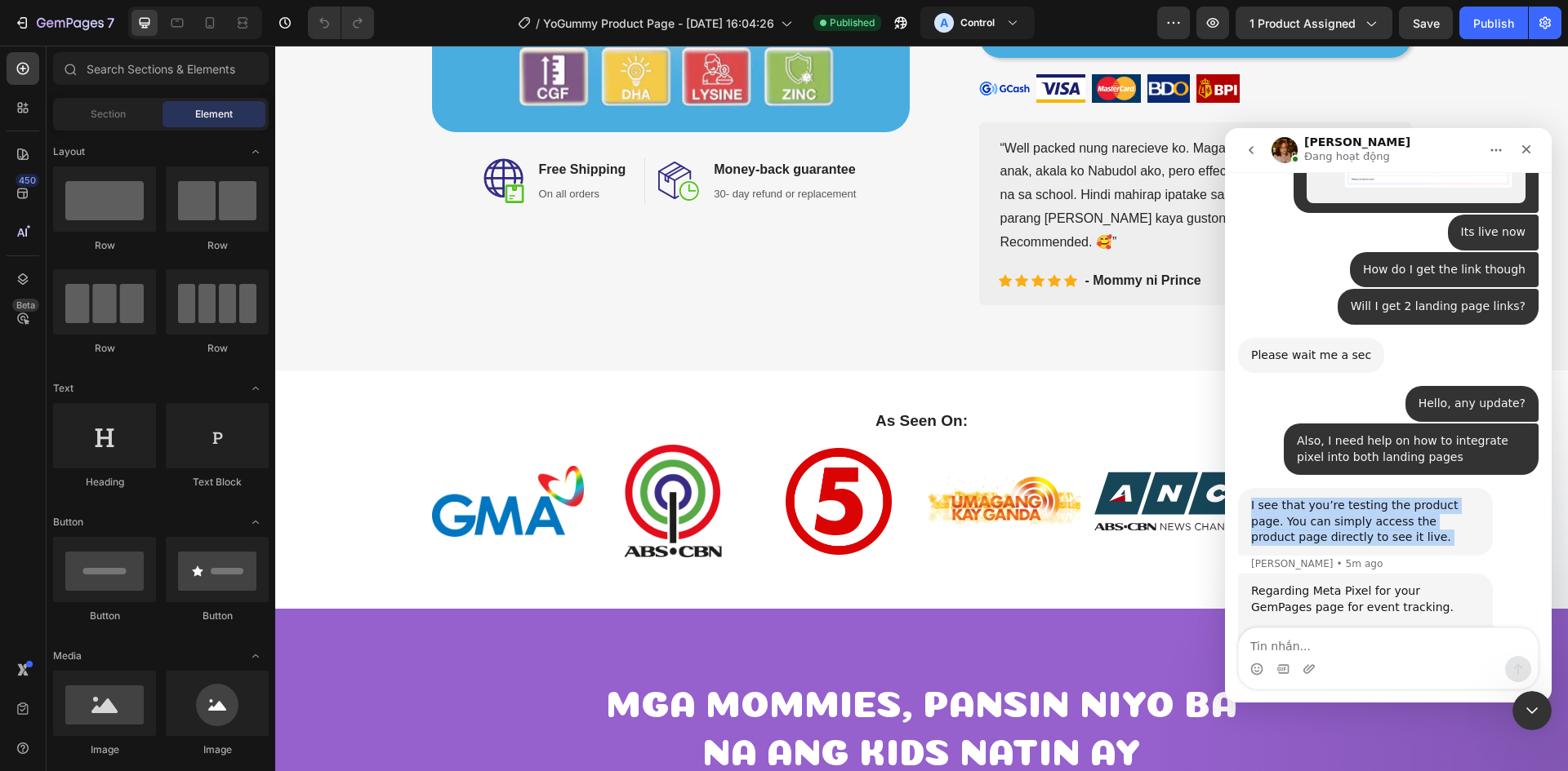
click at [1386, 498] on div "I see that you’re testing the product page. You can simply access the product p…" at bounding box center [1366, 522] width 229 height 48
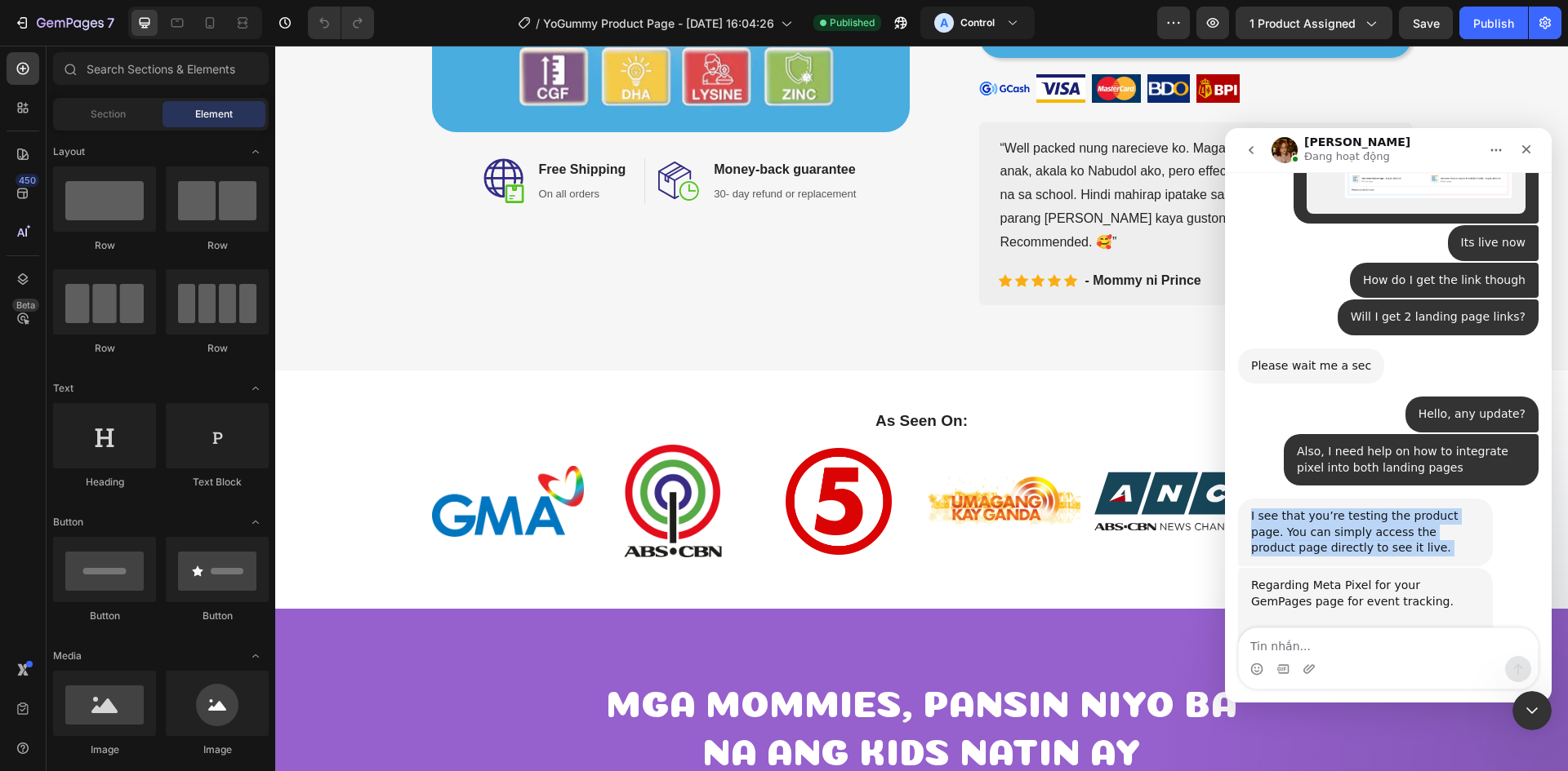
click at [1386, 508] on div "I see that you’re testing the product page. You can simply access the product p…" at bounding box center [1366, 532] width 229 height 48
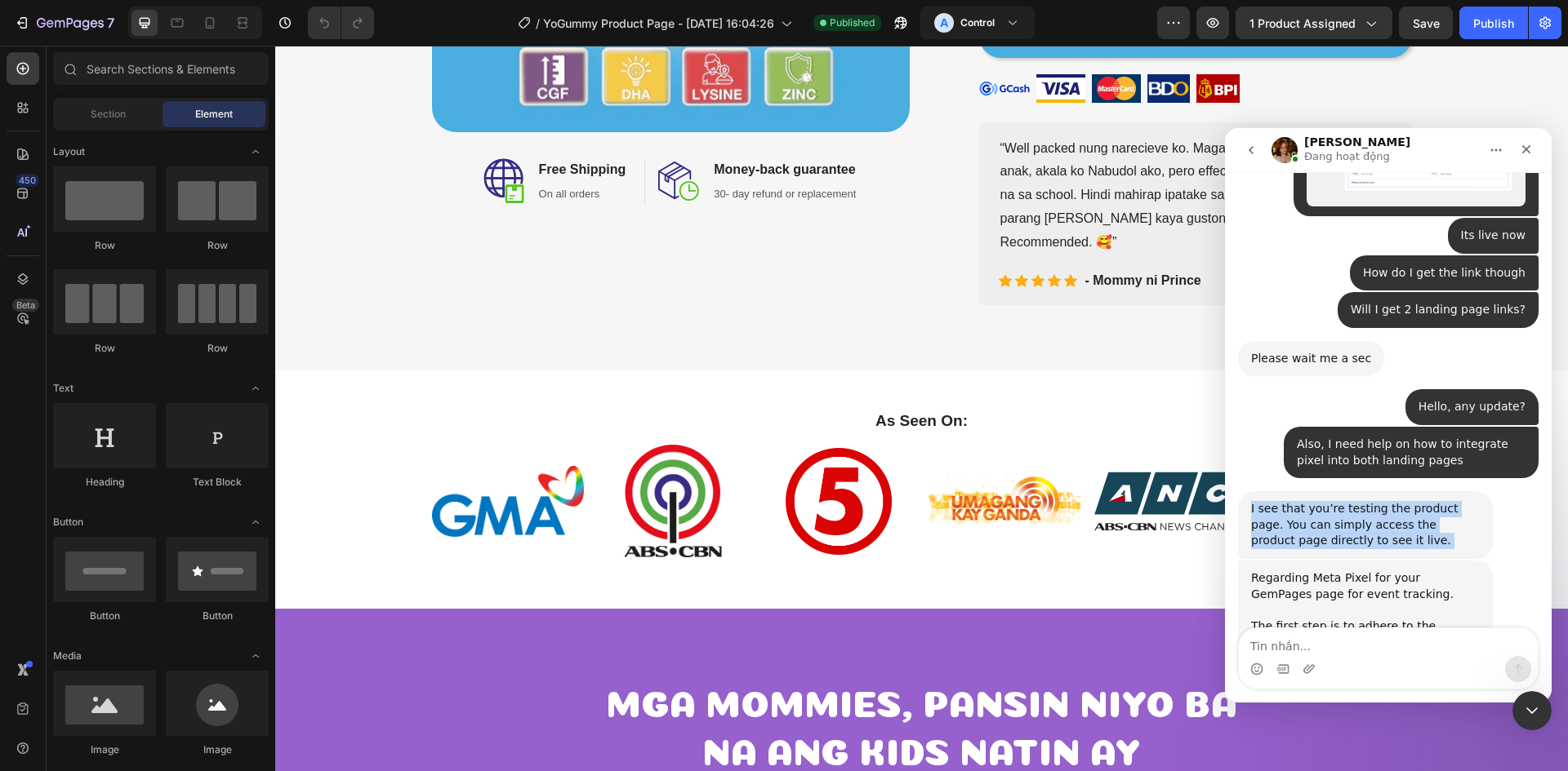
click at [1386, 501] on div "I see that you’re testing the product page. You can simply access the product p…" at bounding box center [1366, 525] width 229 height 48
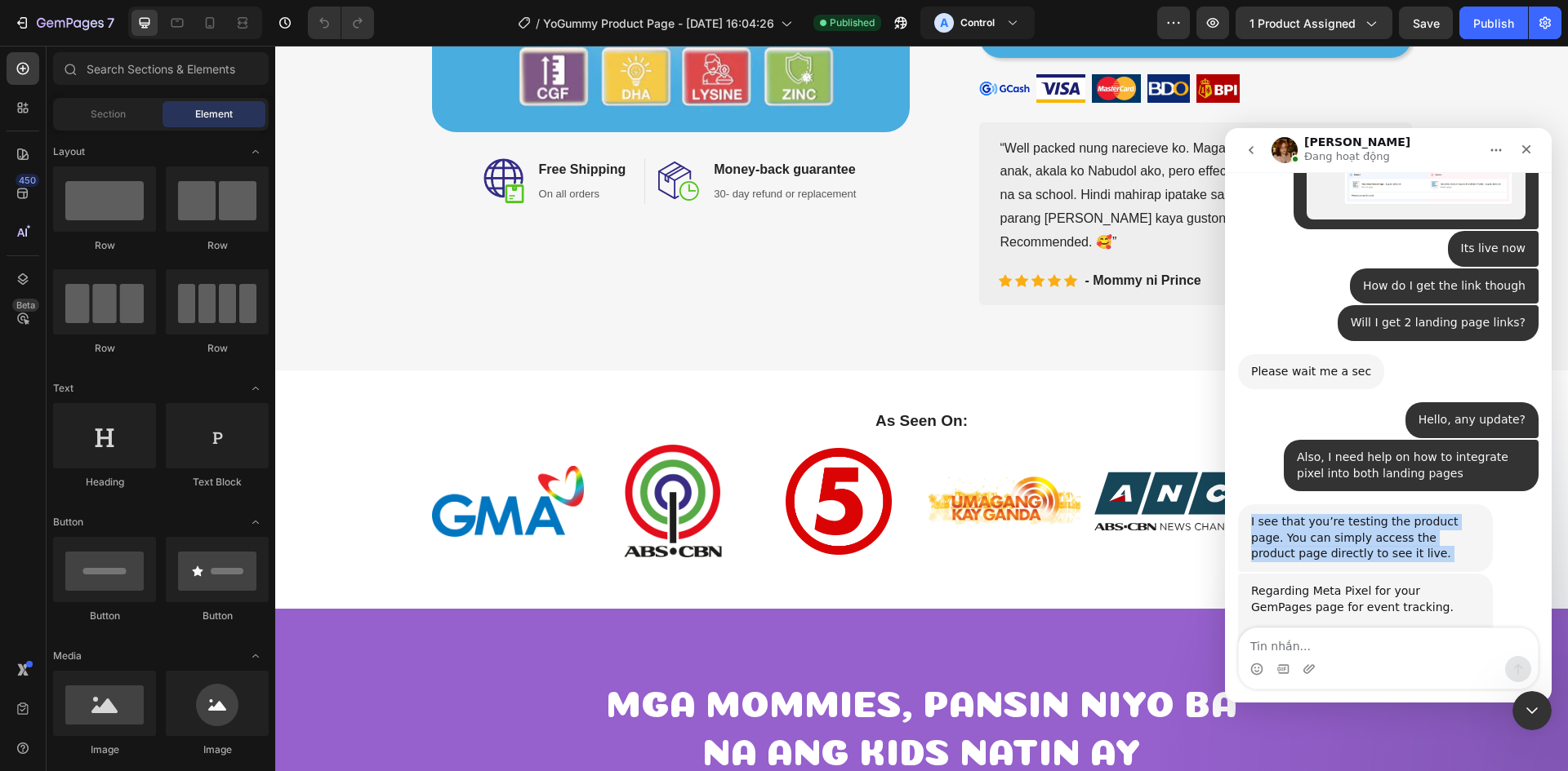
click at [1427, 515] on div "I see that you’re testing the product page. You can simply access the product p…" at bounding box center [1366, 539] width 229 height 48
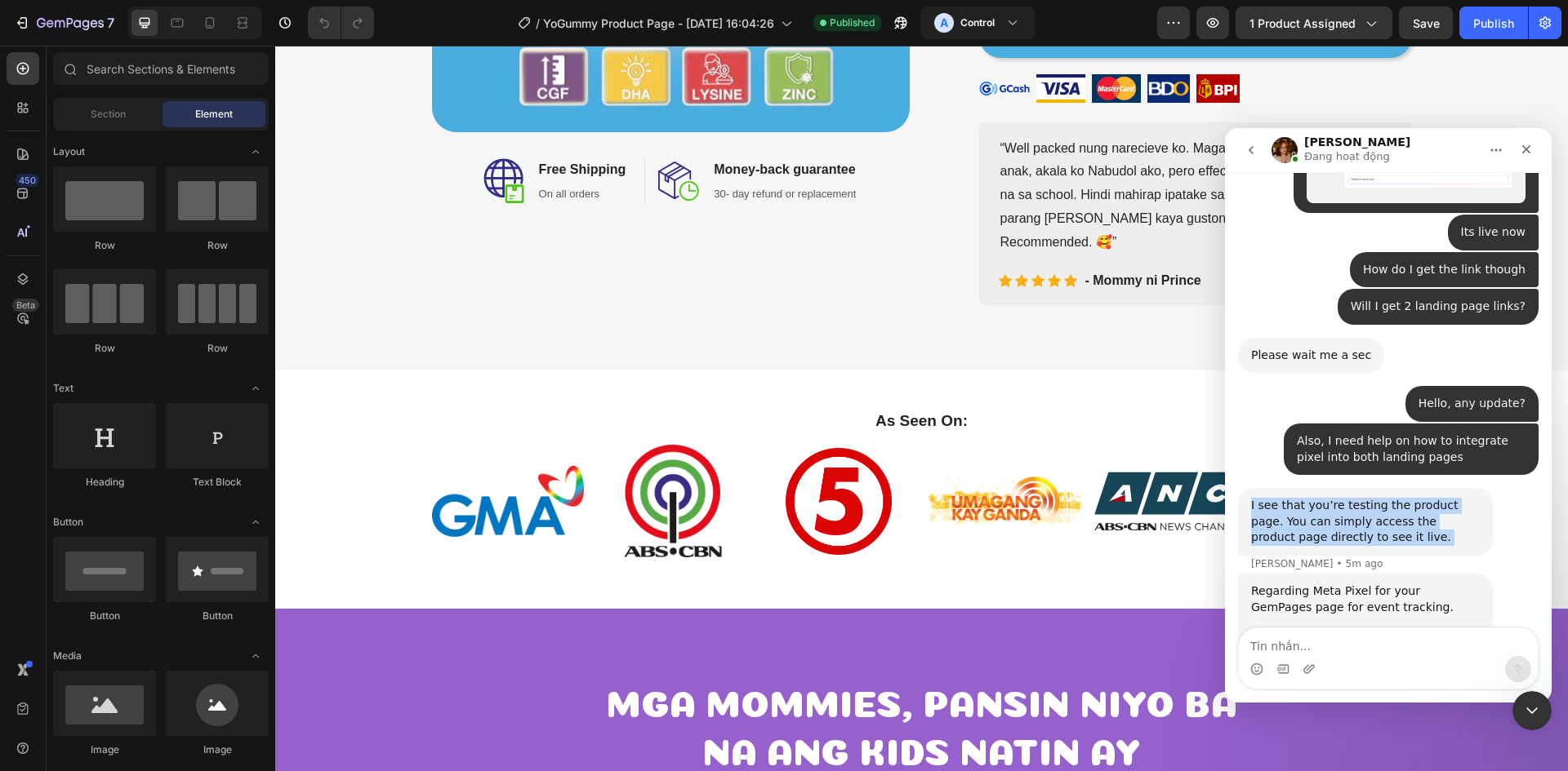
click at [1405, 498] on div "I see that you’re testing the product page. You can simply access the product p…" at bounding box center [1366, 522] width 229 height 48
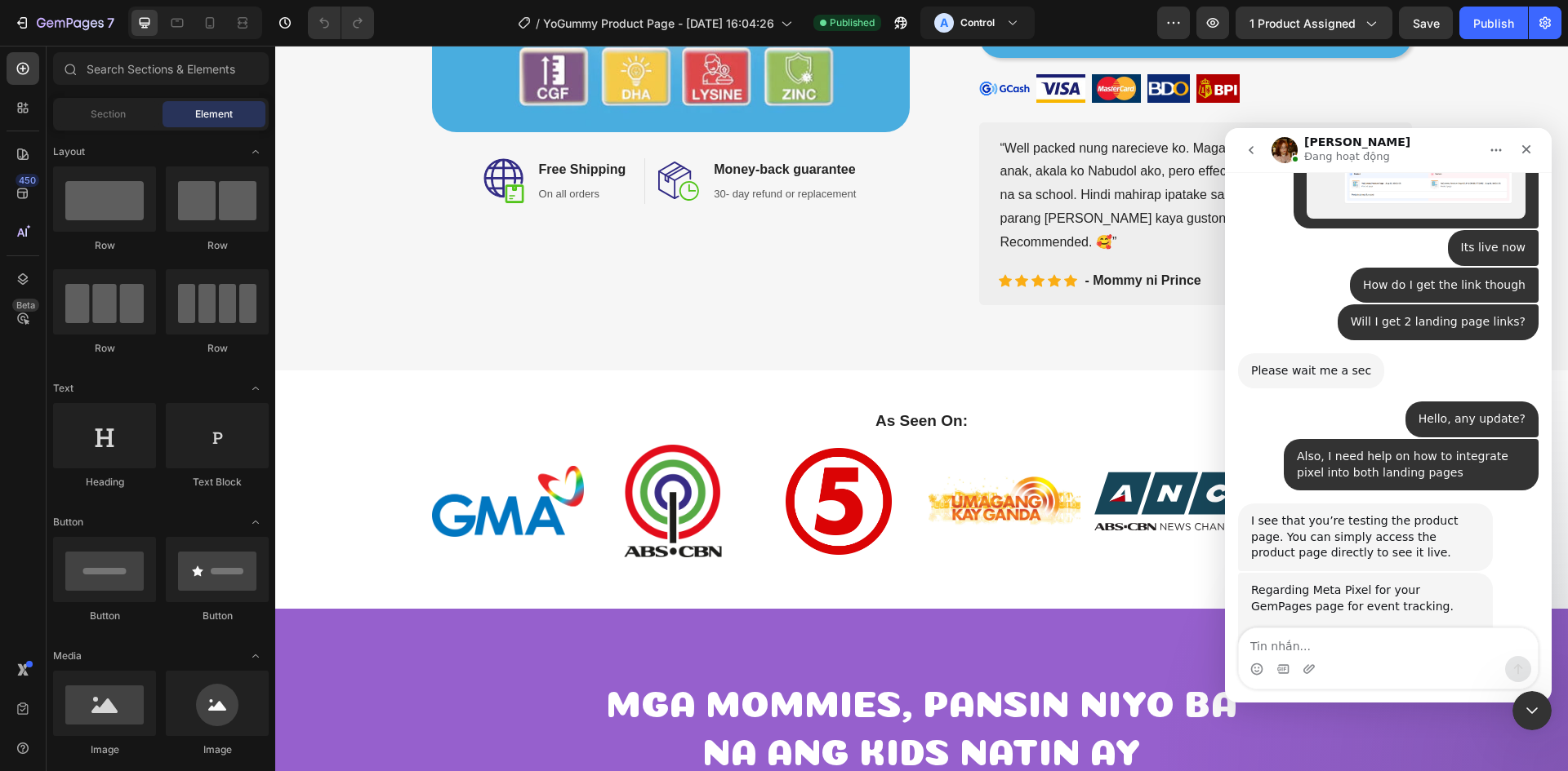
scroll to position [4647, 0]
click at [1393, 515] on div "I see that you’re testing the product page. You can simply access the product p…" at bounding box center [1366, 539] width 229 height 48
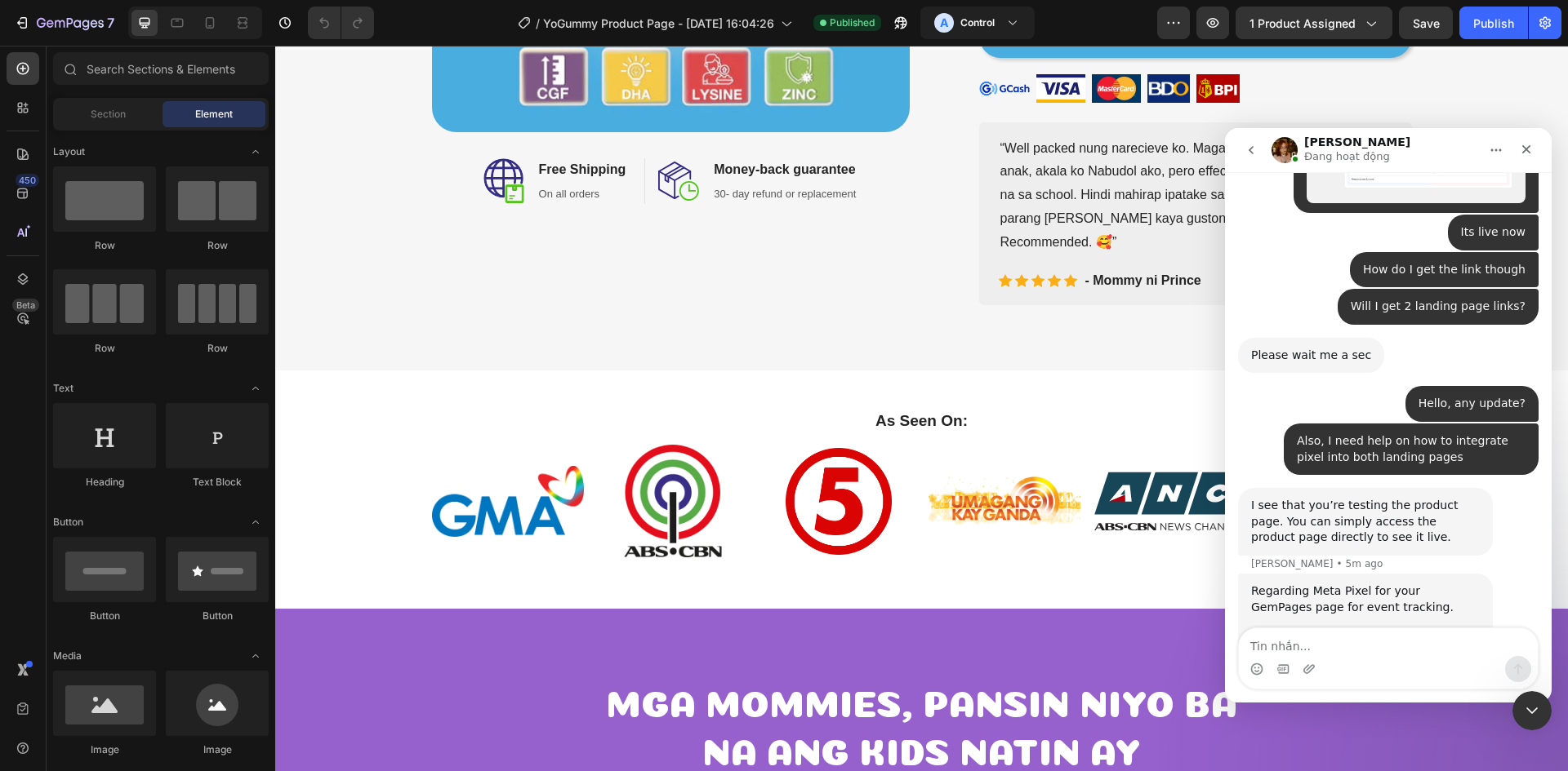
click at [1418, 498] on div "I see that you’re testing the product page. You can simply access the product p…" at bounding box center [1366, 522] width 229 height 48
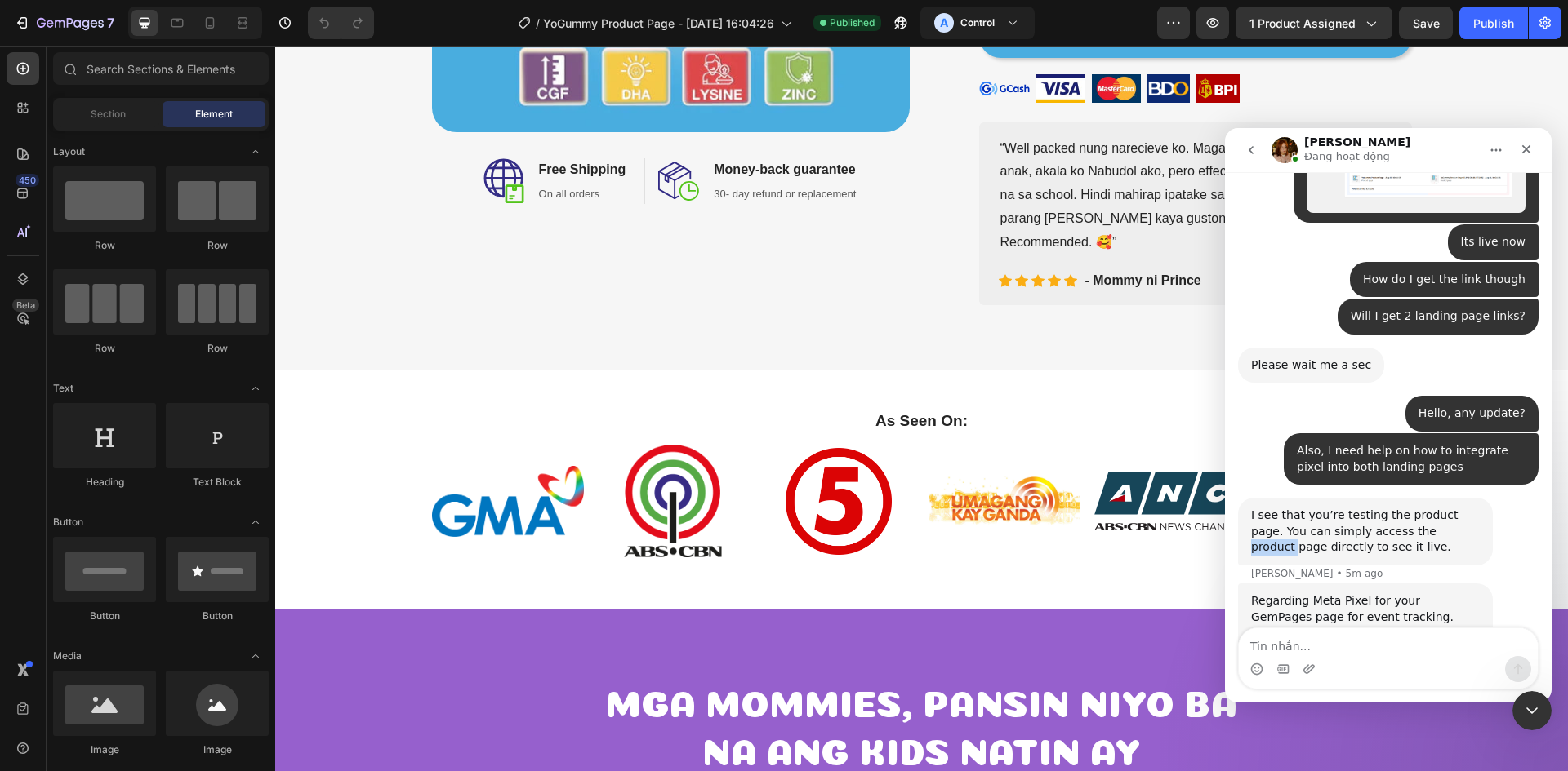
click at [1418, 507] on div "I see that you’re testing the product page. You can simply access the product p…" at bounding box center [1366, 532] width 229 height 48
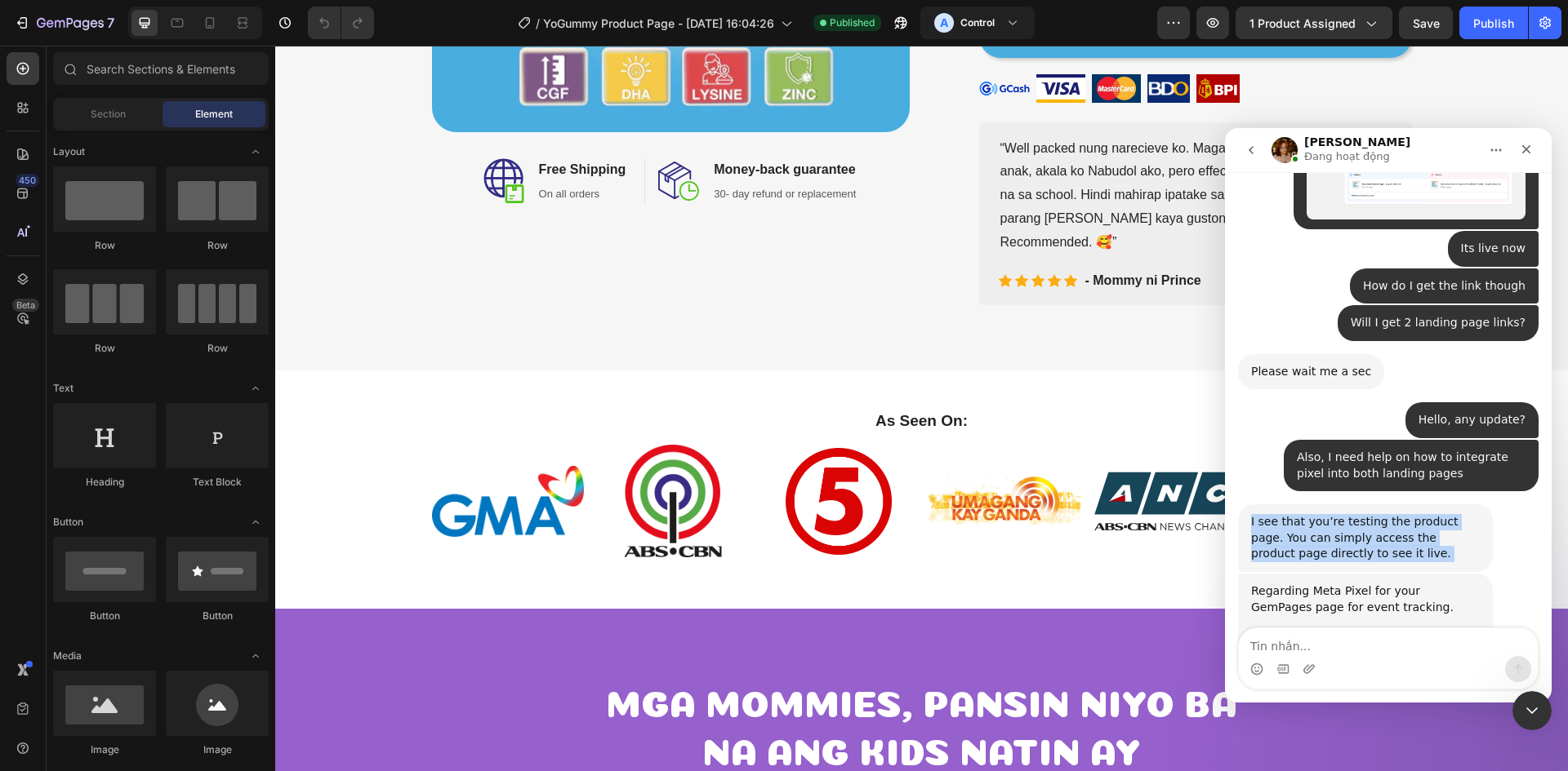
click at [1418, 515] on div "I see that you’re testing the product page. You can simply access the product p…" at bounding box center [1366, 539] width 229 height 48
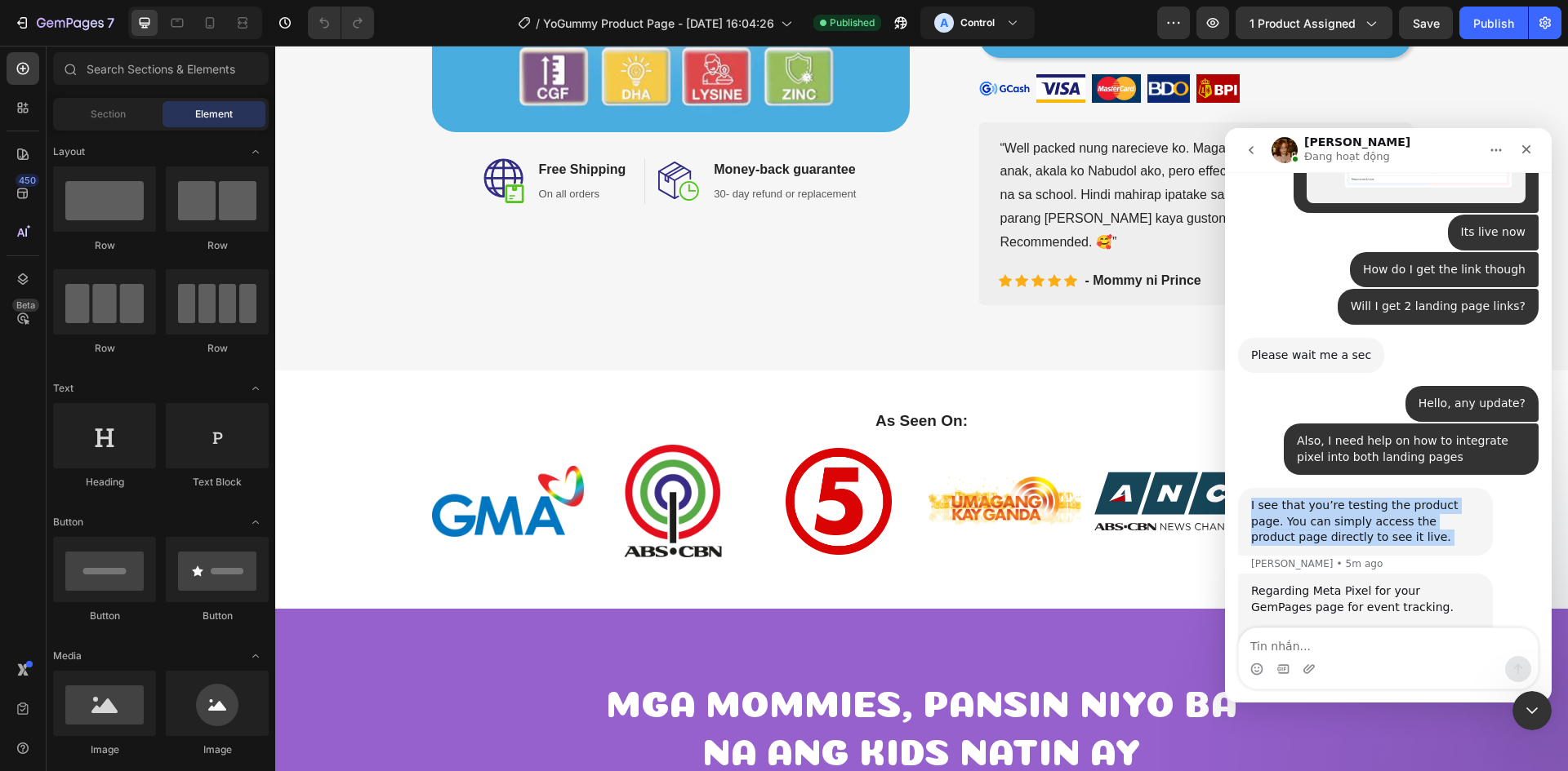
click at [1418, 498] on div "I see that you’re testing the product page. You can simply access the product p…" at bounding box center [1366, 522] width 229 height 48
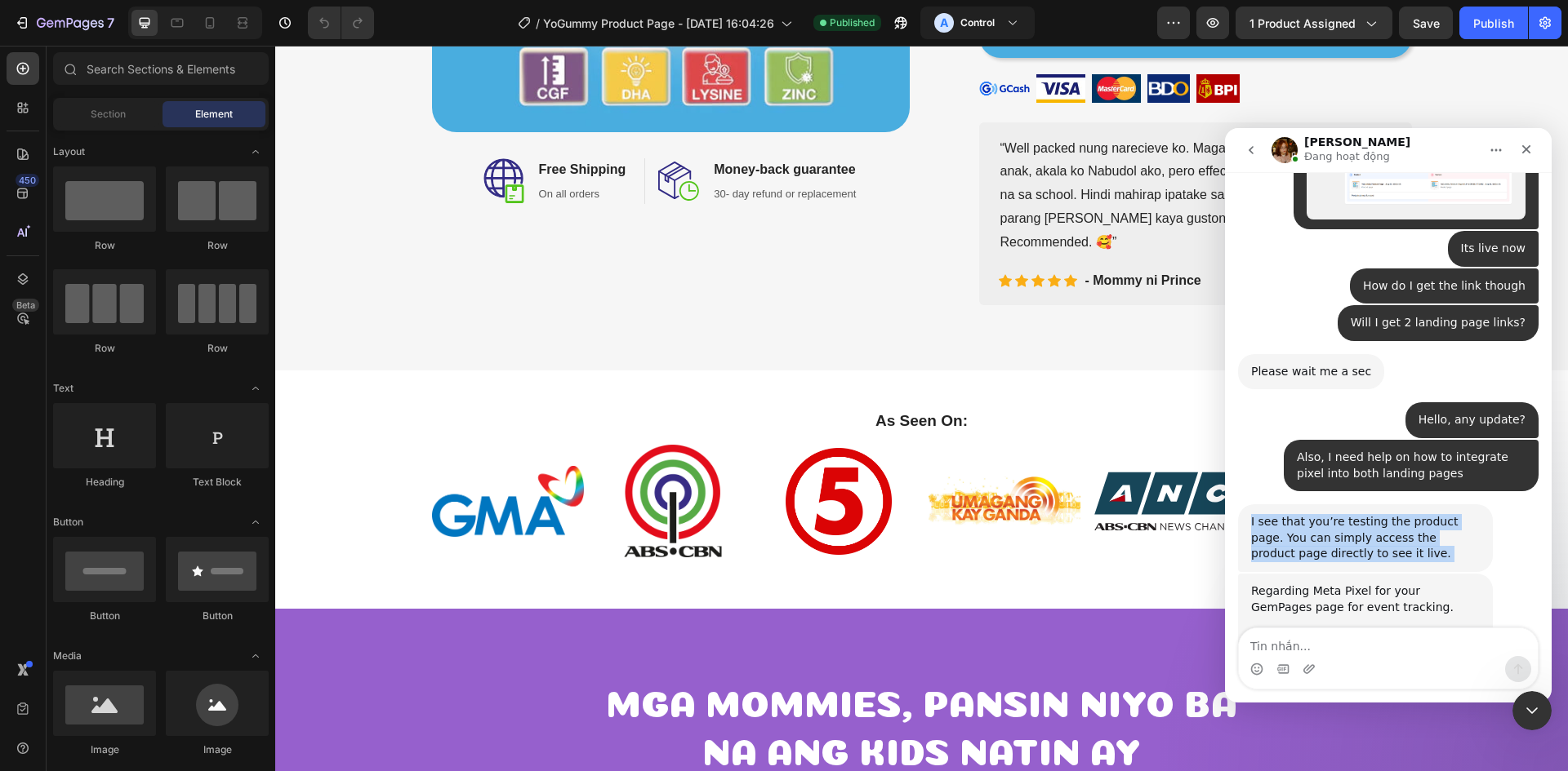
click at [1418, 515] on div "I see that you’re testing the product page. You can simply access the product p…" at bounding box center [1366, 539] width 229 height 48
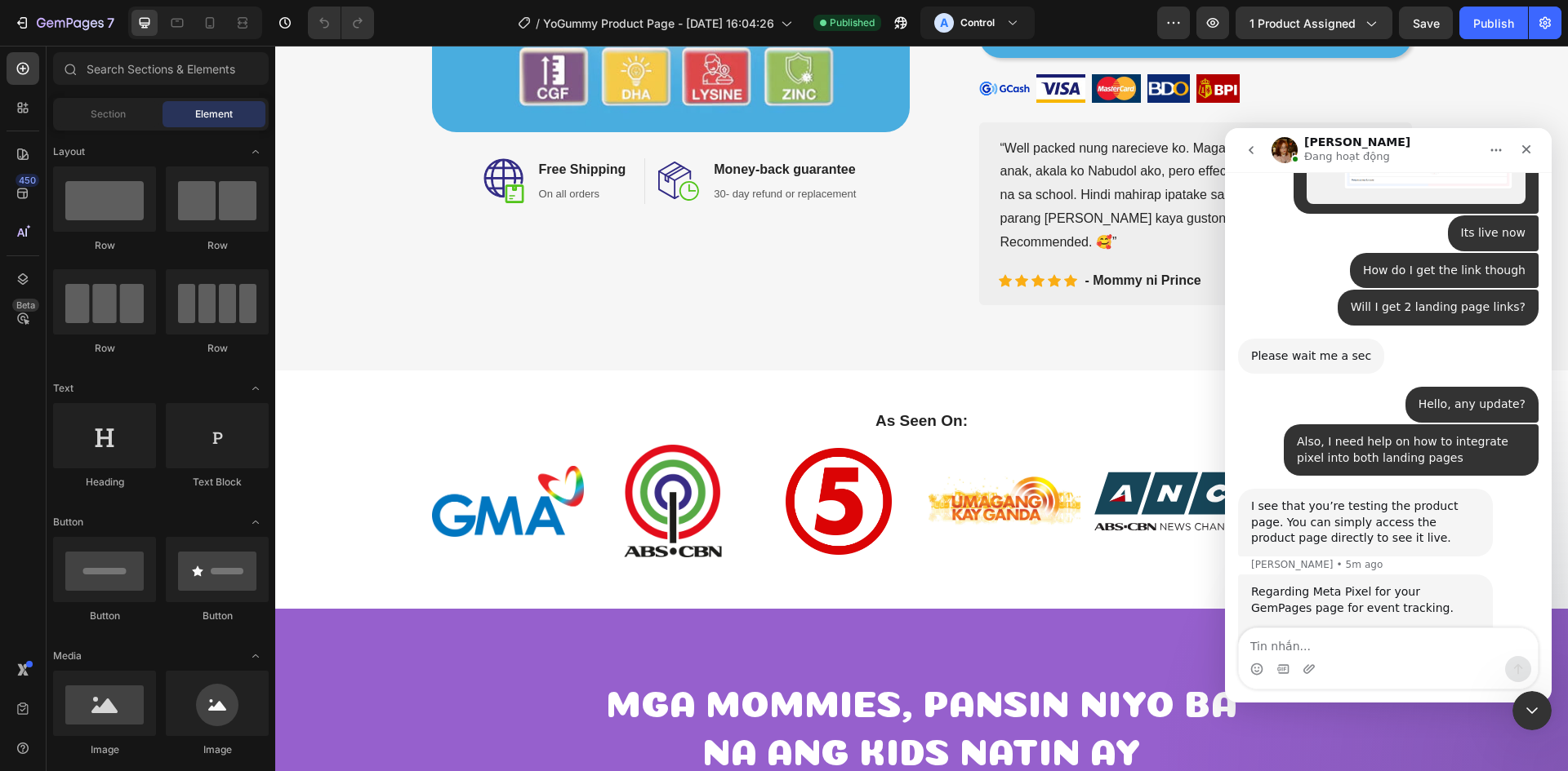
scroll to position [4664, 0]
drag, startPoint x: 1471, startPoint y: 316, endPoint x: 1445, endPoint y: 287, distance: 38.9
click at [1445, 498] on div "I see that you’re testing the product page. You can simply access the product p…" at bounding box center [1366, 522] width 229 height 48
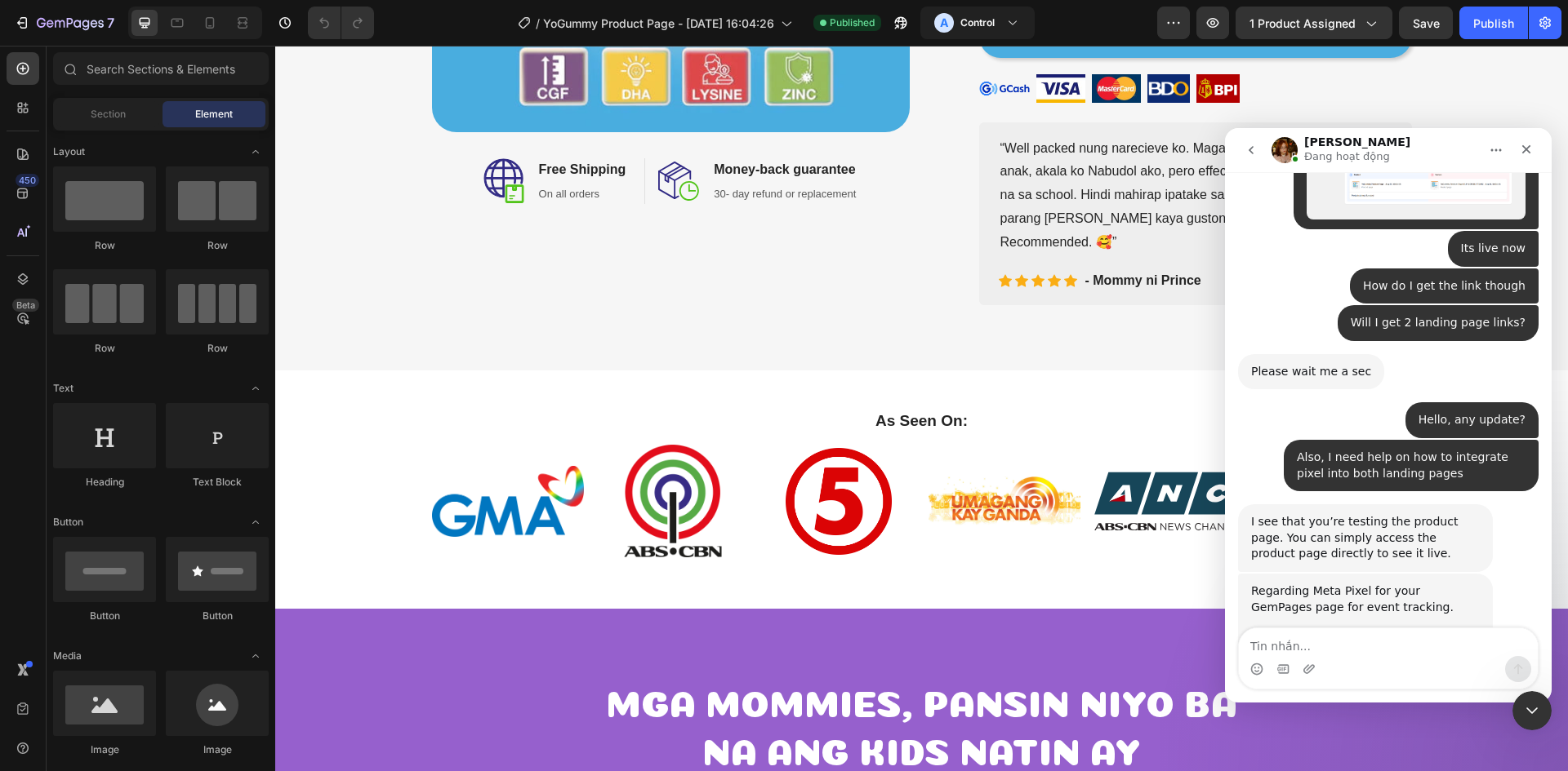
scroll to position [4647, 0]
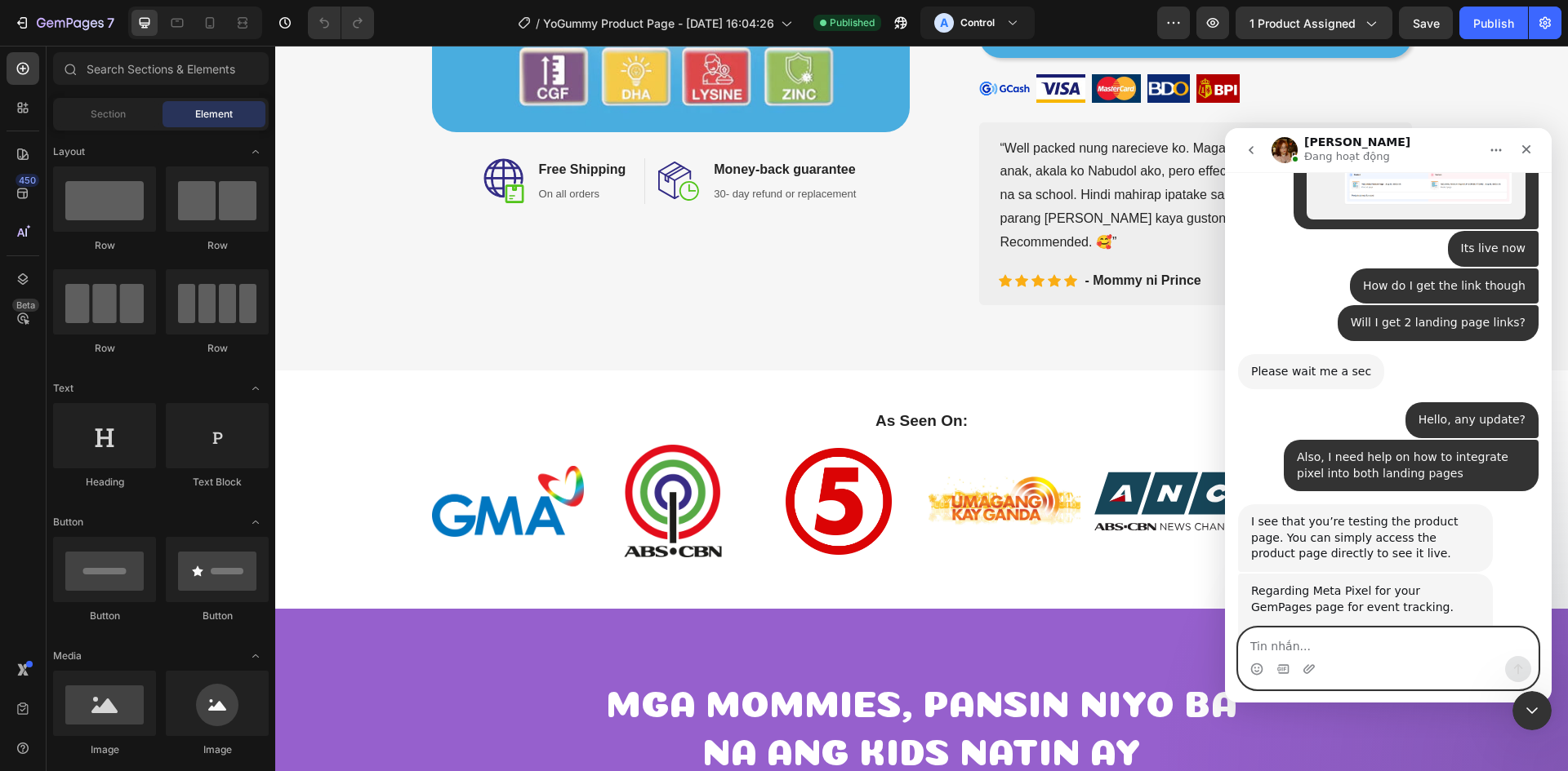
click at [1391, 641] on textarea "Tin nhắn..." at bounding box center [1388, 641] width 299 height 28
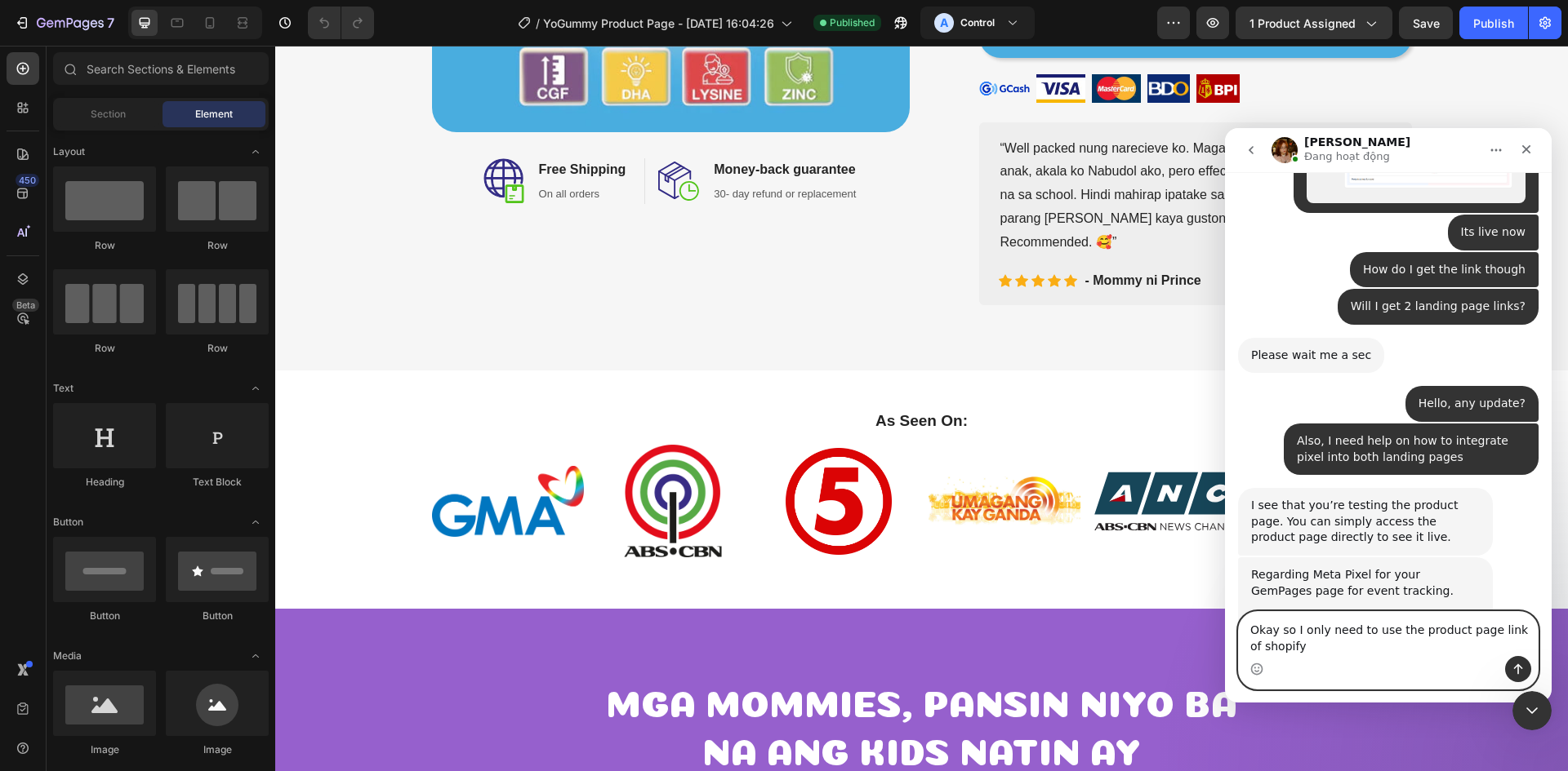
type textarea "Okay so I only need to use the product page link of shopify?"
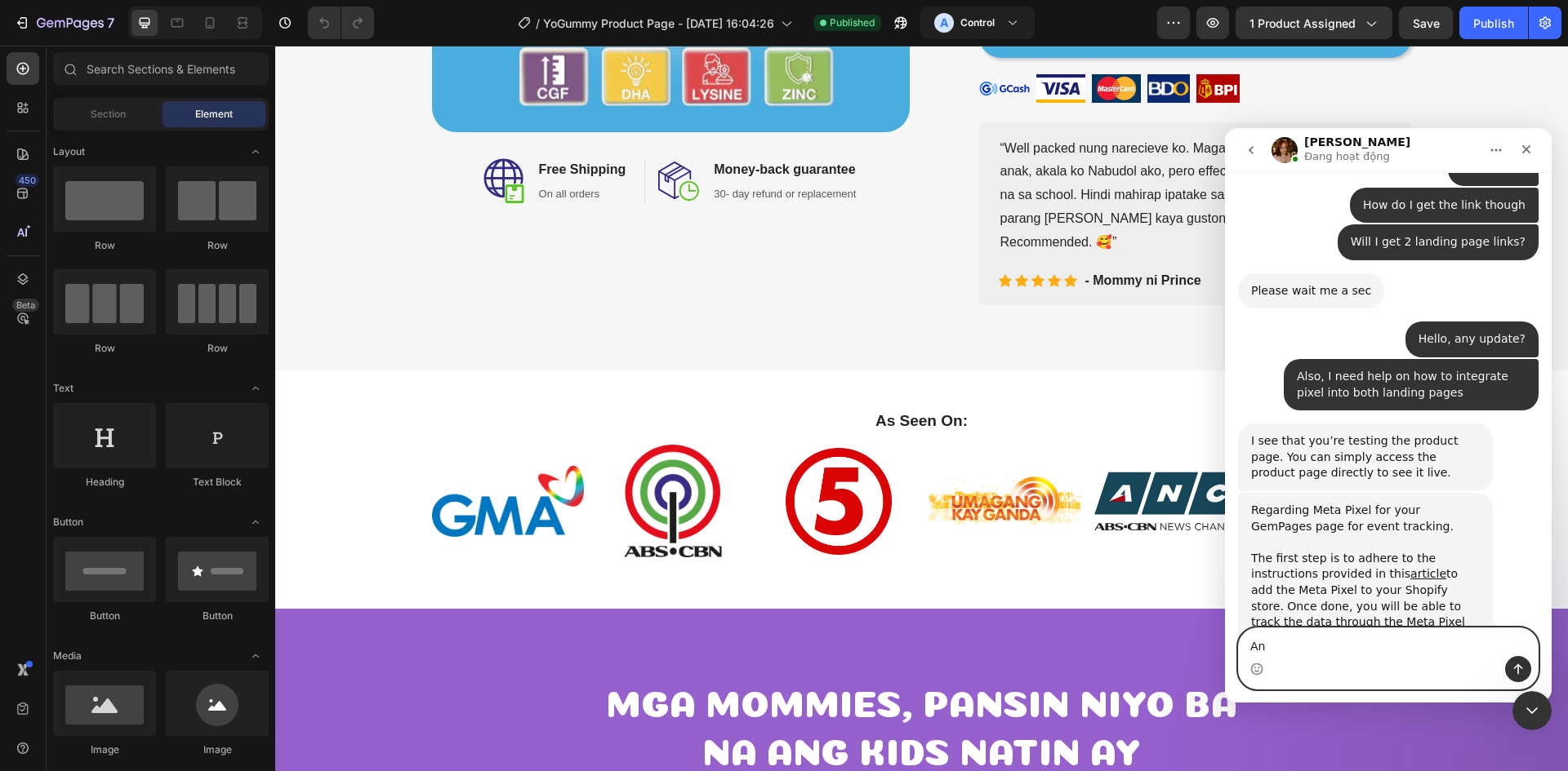
scroll to position [4744, 0]
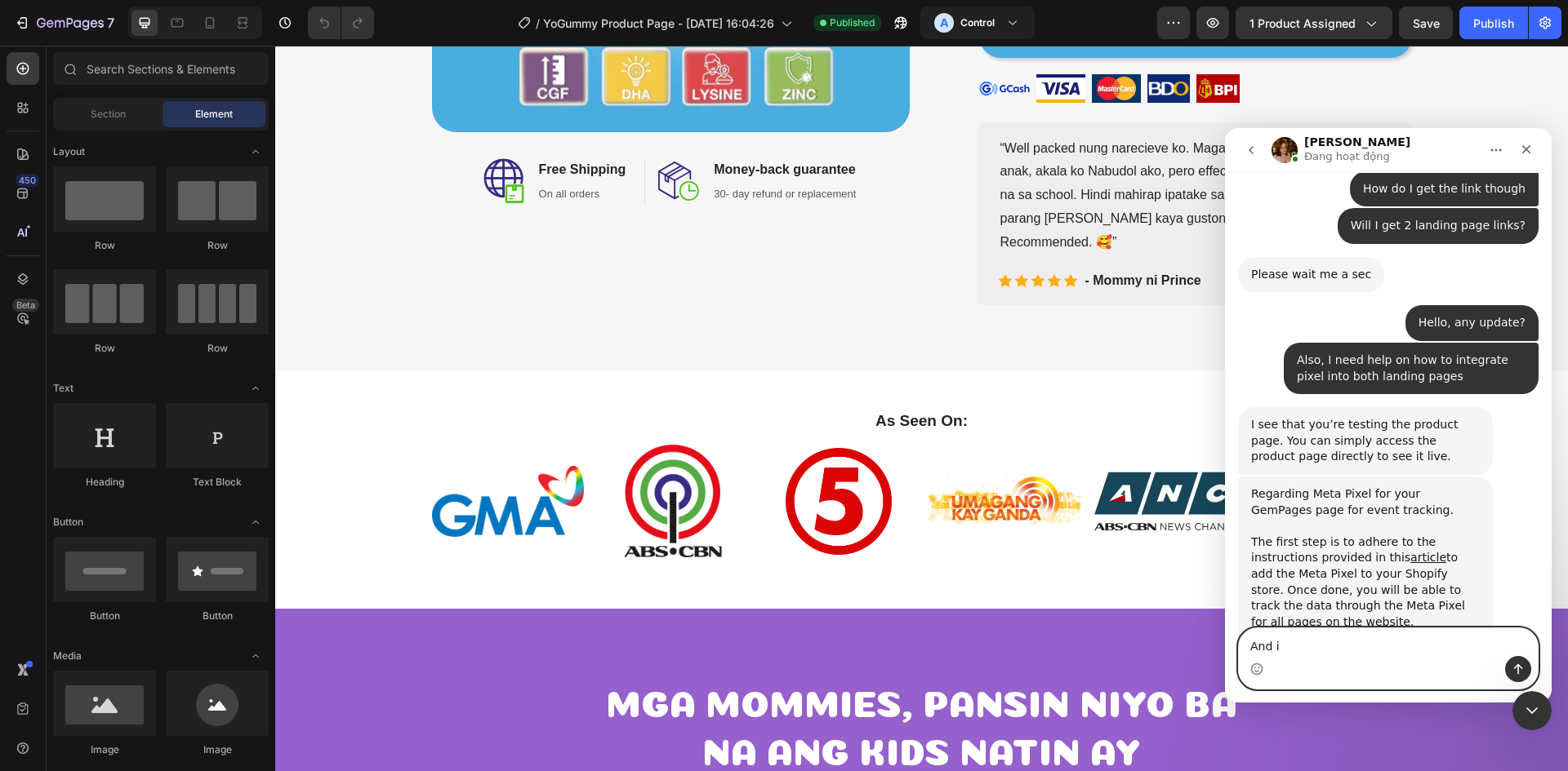
type textarea "And"
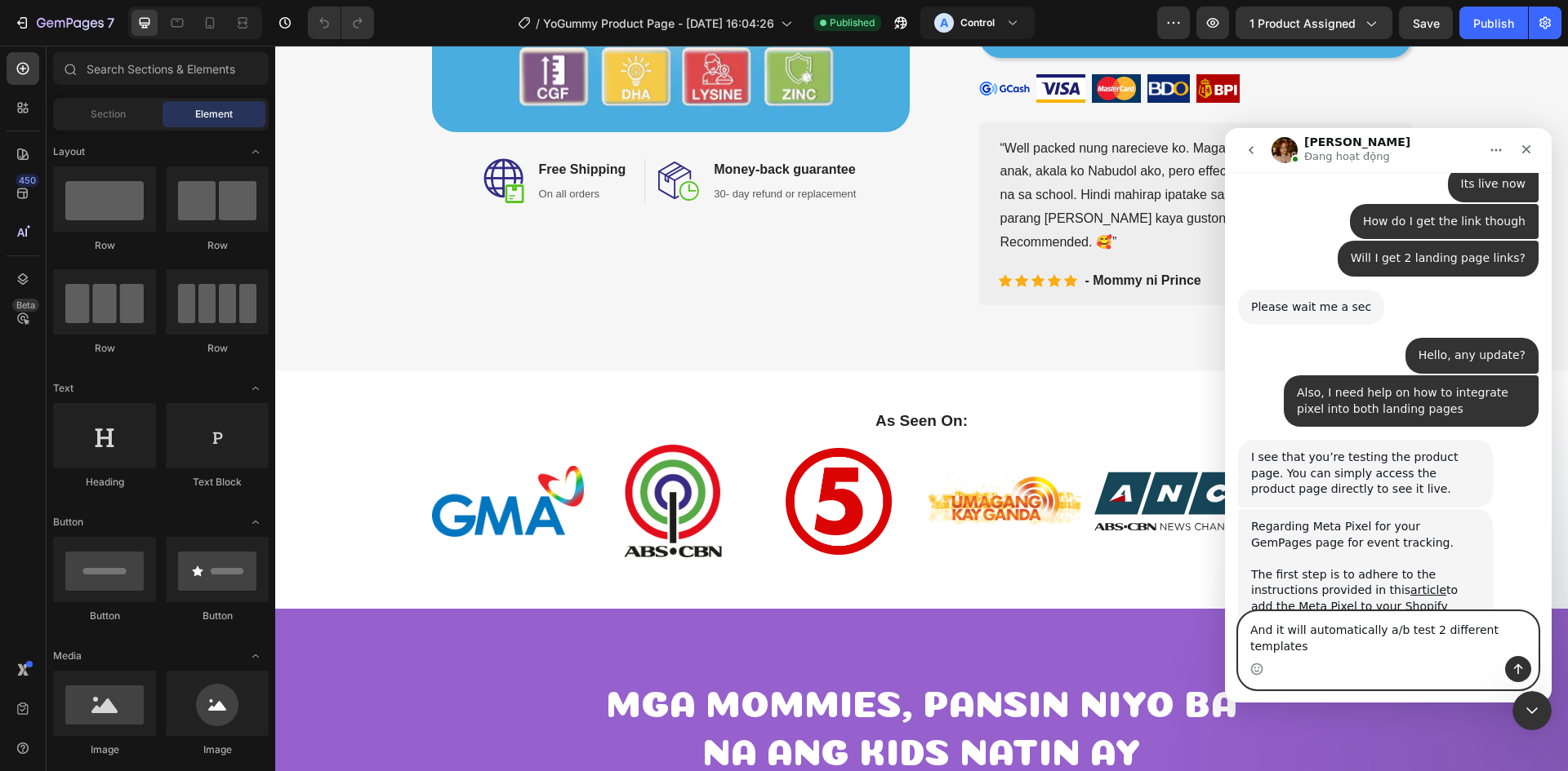
type textarea "And it will automatically a/b test 2 different templates?"
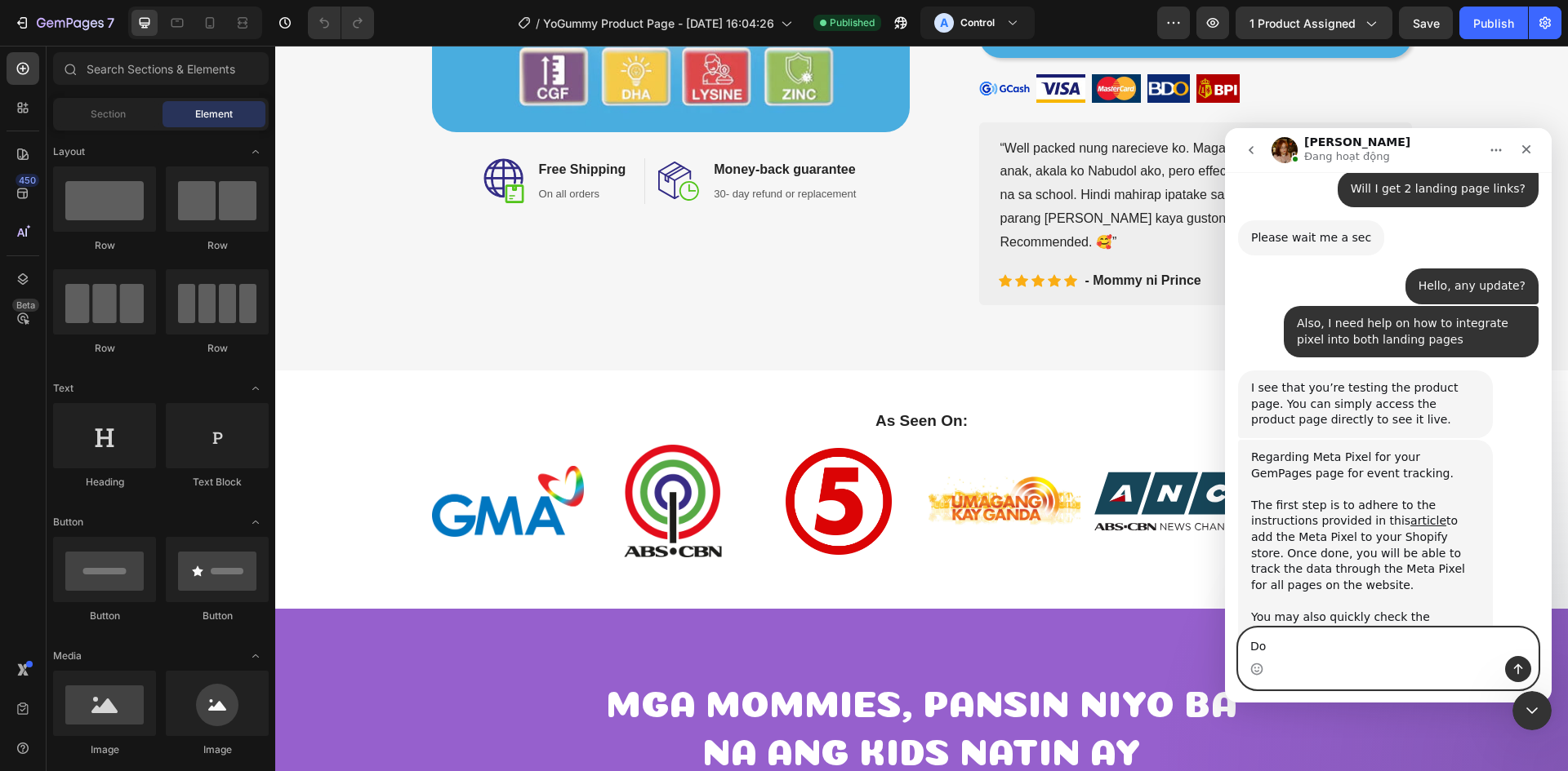
type textarea "D"
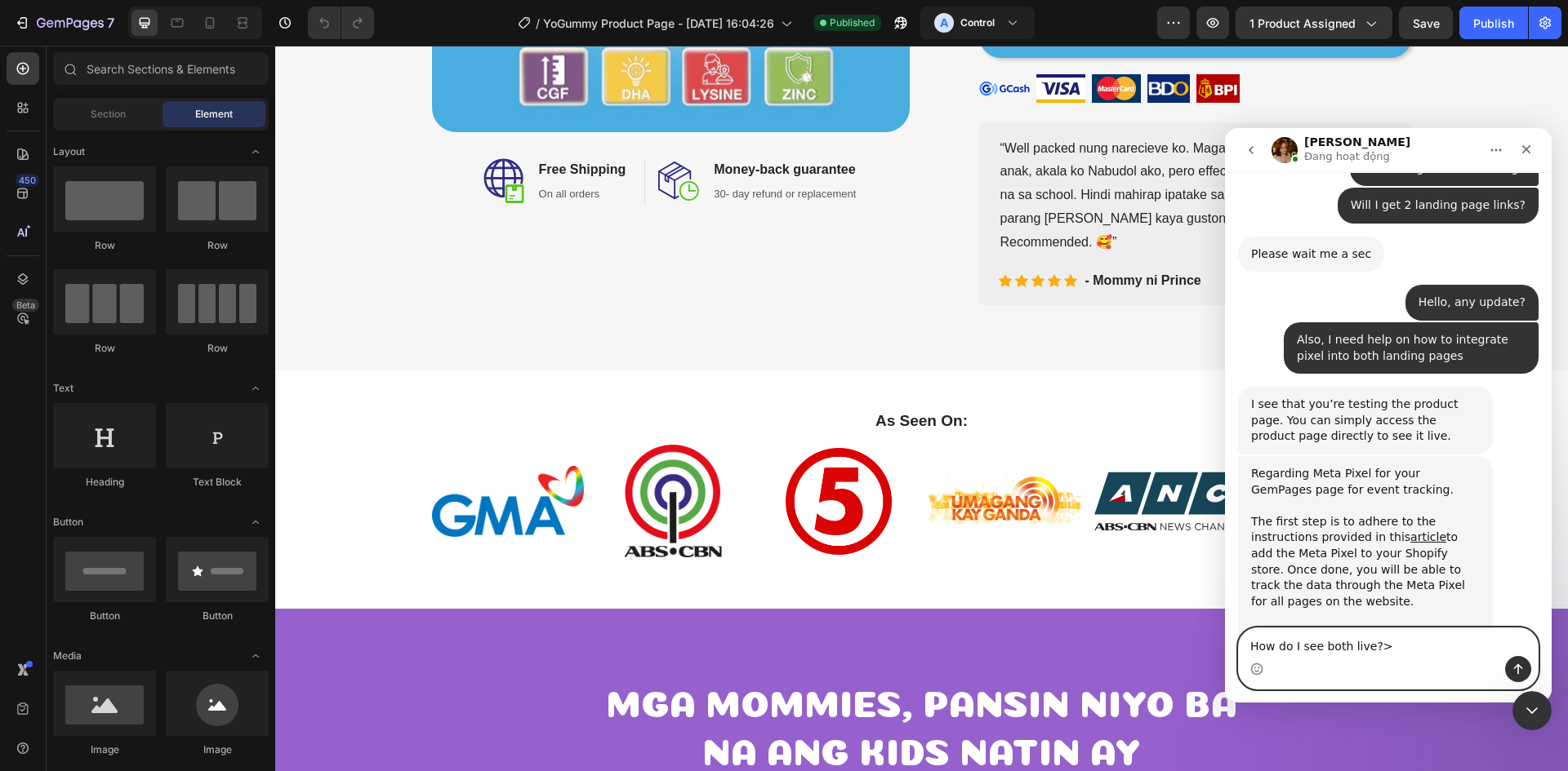
type textarea "How do I see both live?"
type textarea "HJopw"
type textarea "How can I test it"
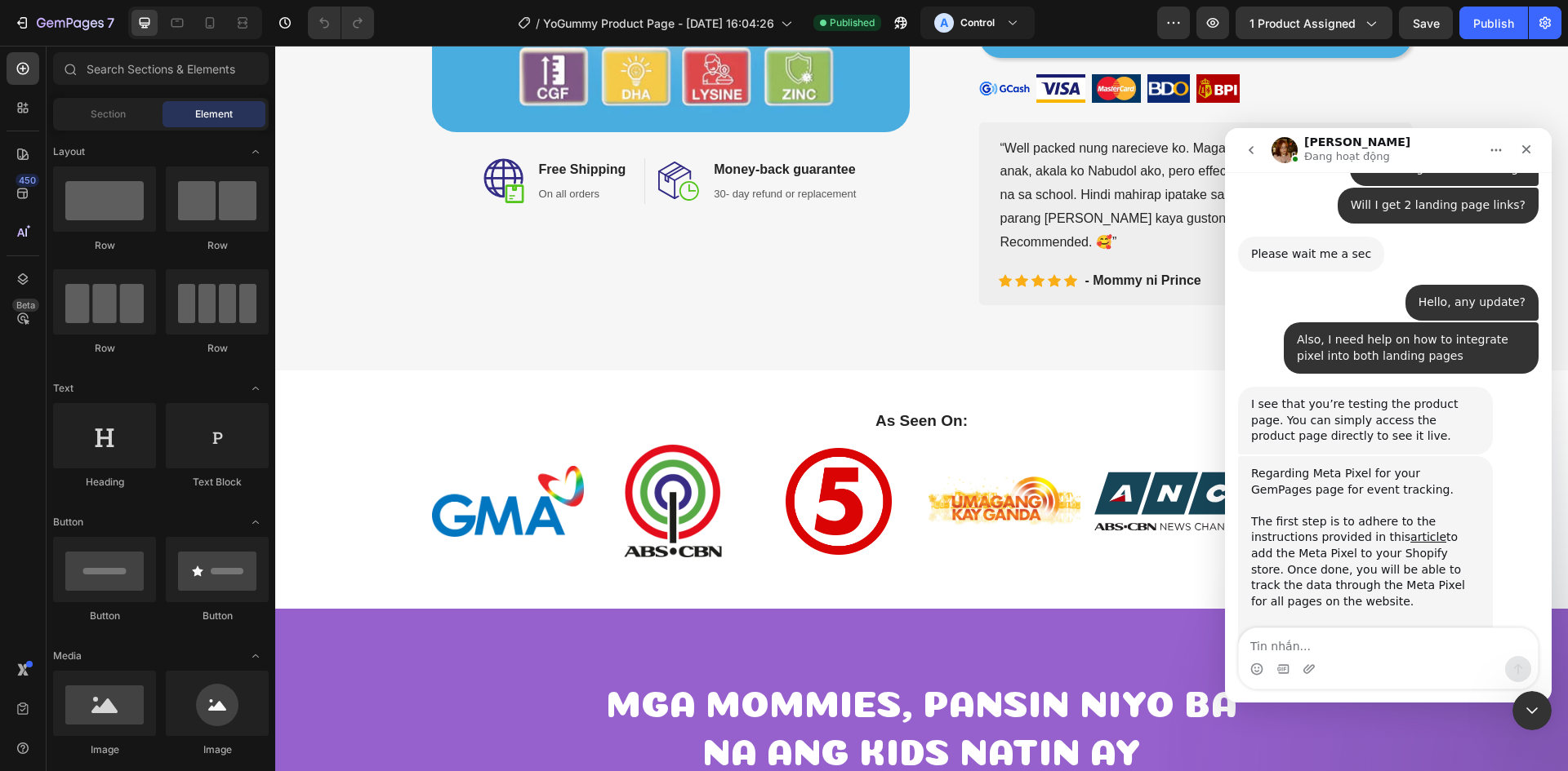
click at [1439, 515] on div "The first step is to adhere to the instructions provided in this article to add…" at bounding box center [1366, 610] width 229 height 192
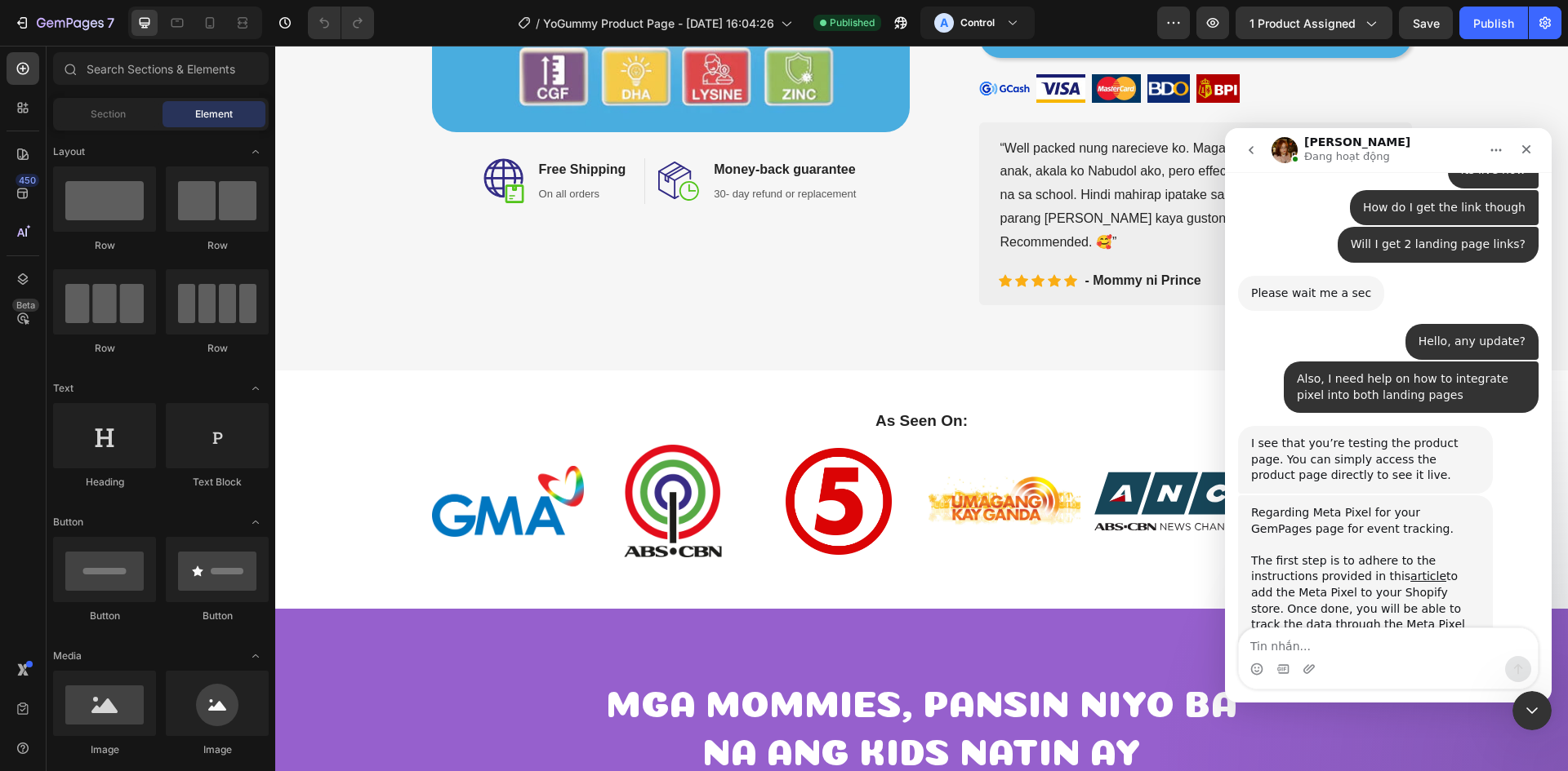
scroll to position [4683, 0]
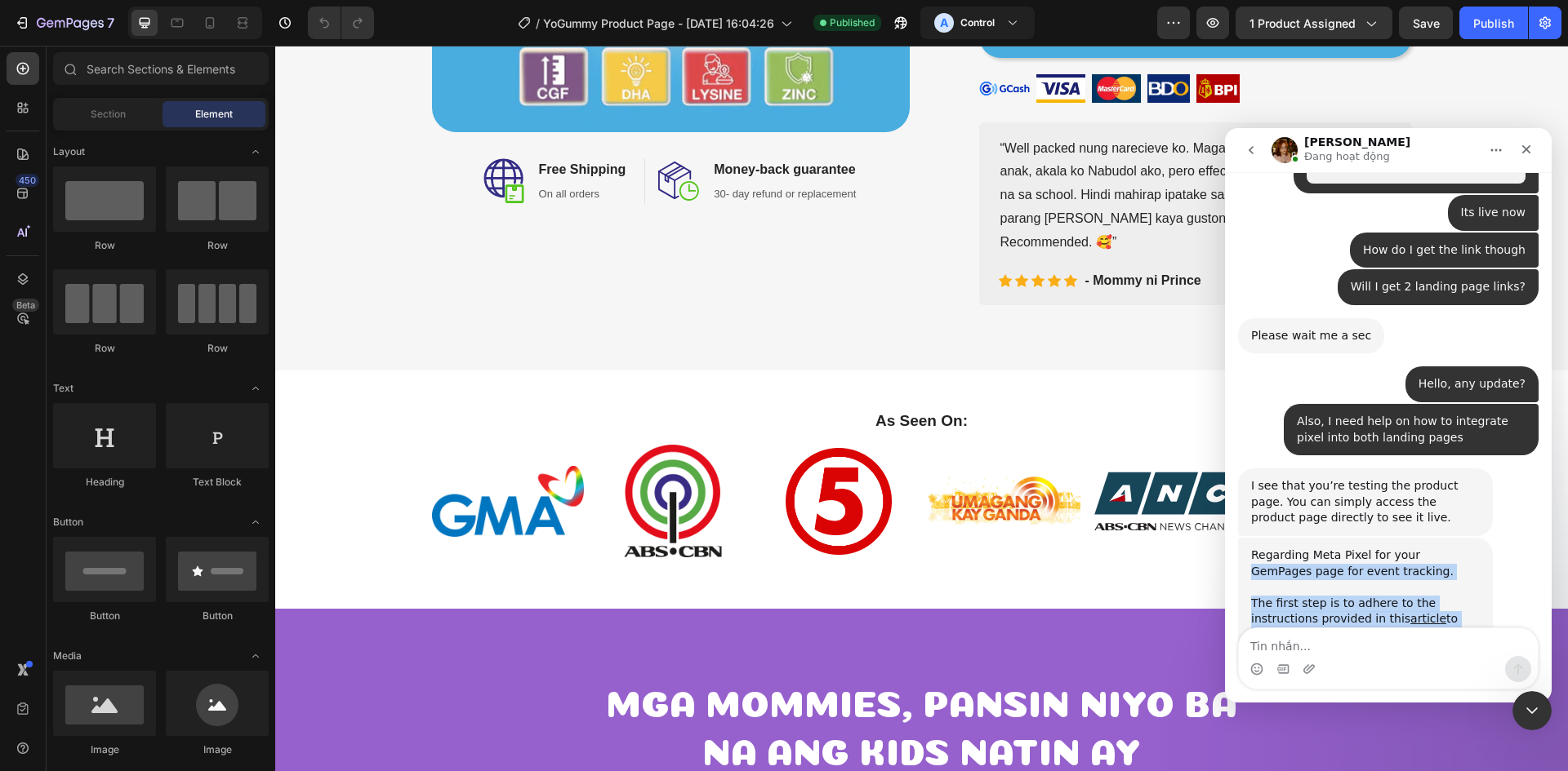
drag, startPoint x: 1403, startPoint y: 339, endPoint x: 1430, endPoint y: 398, distance: 64.9
click at [1429, 548] on div "Regarding Meta Pixel for your GemPages page for event tracking. ﻿ The first ste…" at bounding box center [1366, 667] width 229 height 240
click at [1430, 596] on div "The first step is to adhere to the instructions provided in this article to add…" at bounding box center [1366, 691] width 229 height 192
click at [1427, 596] on div "The first step is to adhere to the instructions provided in this article to add…" at bounding box center [1366, 691] width 229 height 192
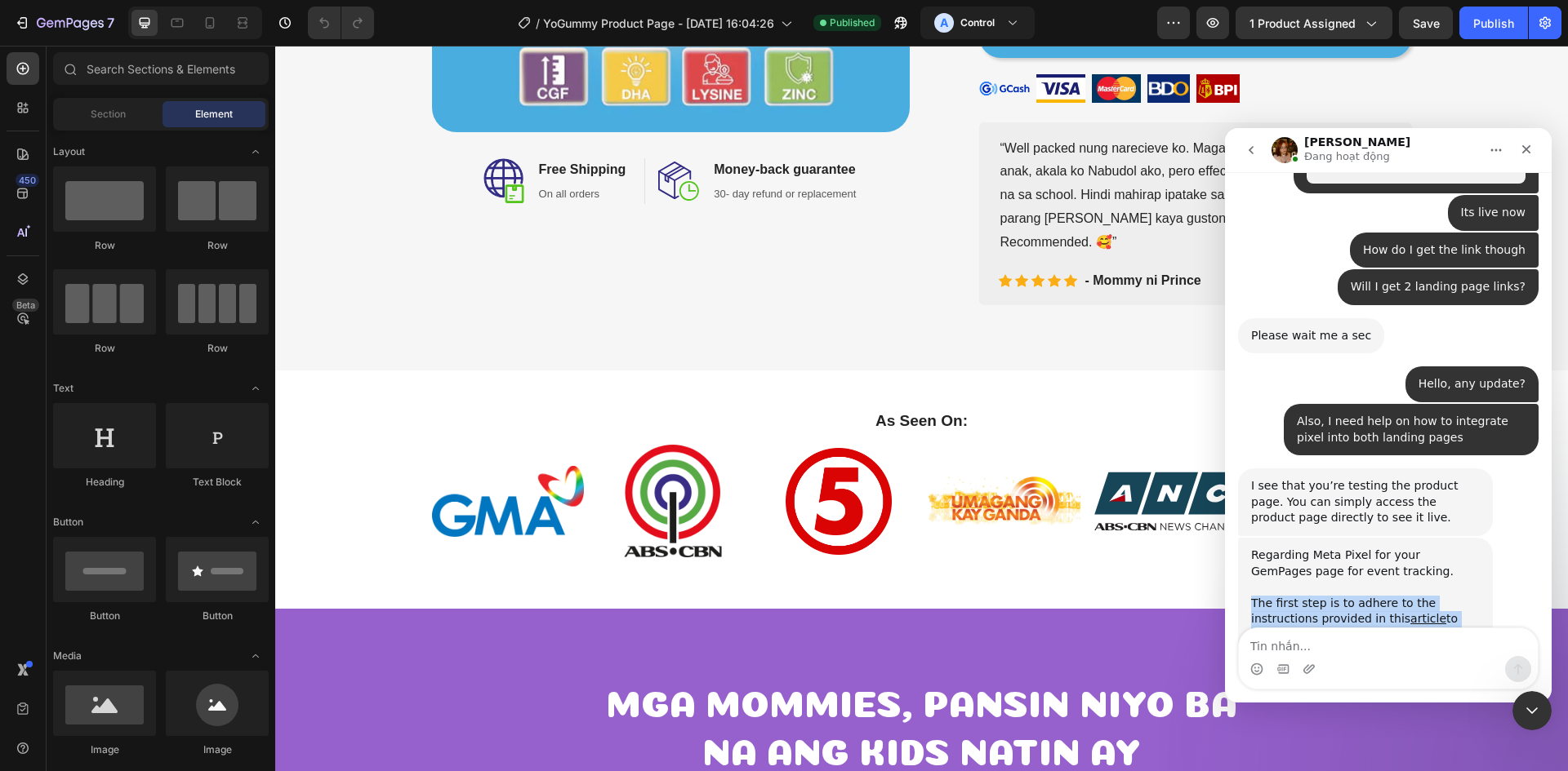
click at [1427, 596] on div "The first step is to adhere to the instructions provided in this article to add…" at bounding box center [1366, 691] width 229 height 192
click at [1446, 596] on div "The first step is to adhere to the instructions provided in this article to add…" at bounding box center [1366, 691] width 229 height 192
drag, startPoint x: 1378, startPoint y: 398, endPoint x: 1428, endPoint y: 436, distance: 62.8
click at [1428, 596] on div "The first step is to adhere to the instructions provided in this article to add…" at bounding box center [1366, 691] width 229 height 192
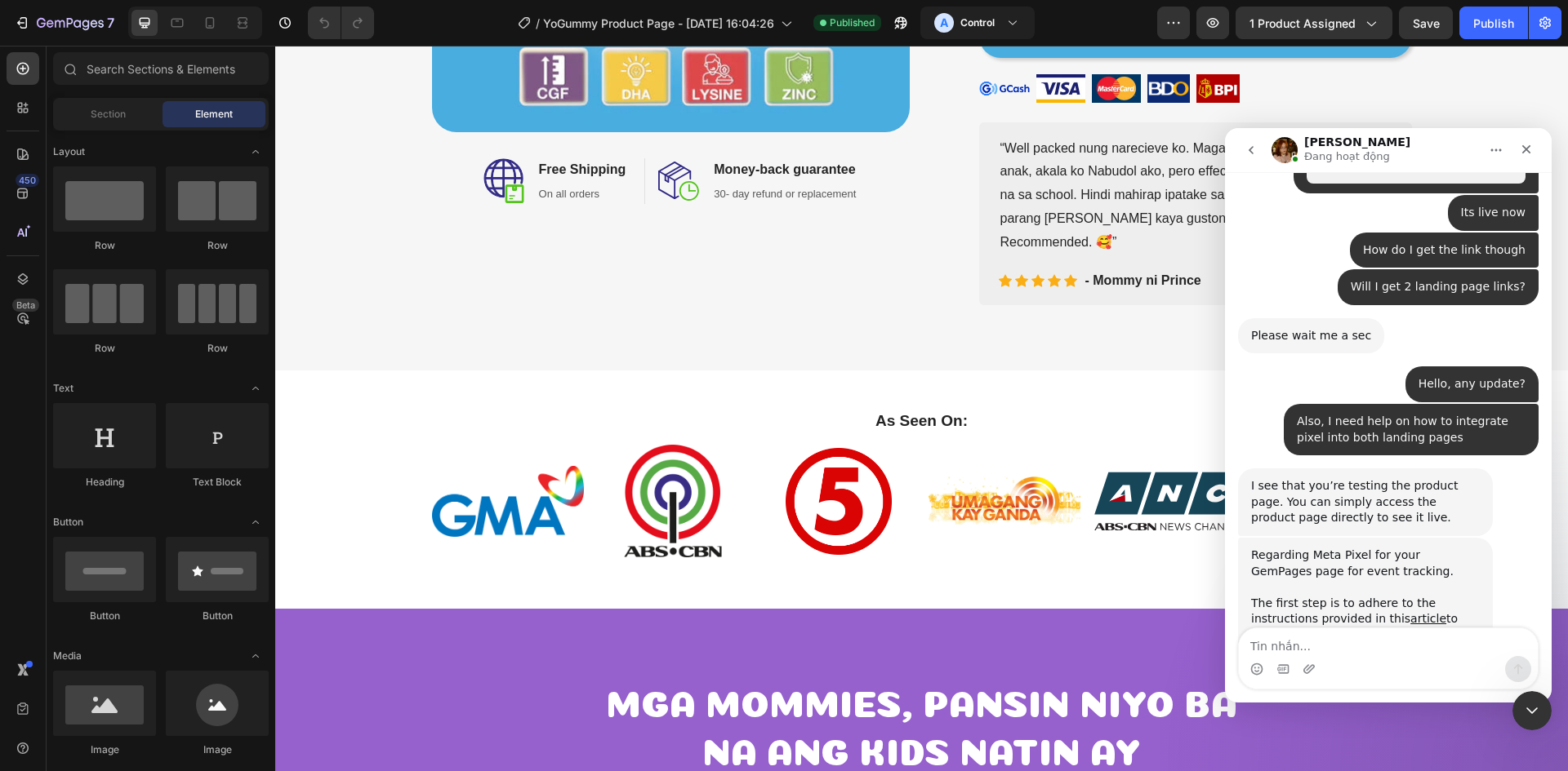
scroll to position [4764, 0]
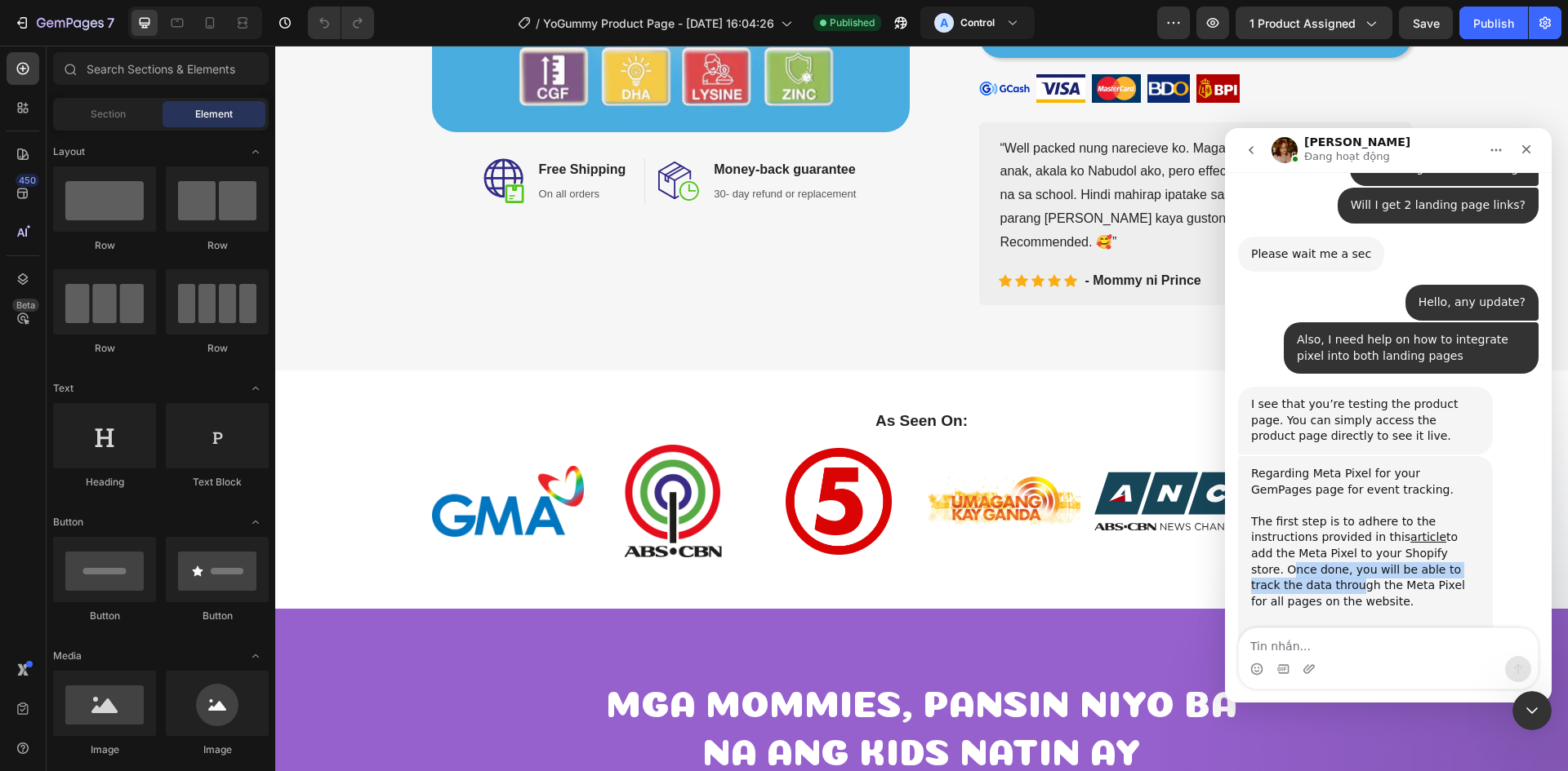
drag, startPoint x: 1391, startPoint y: 340, endPoint x: 1398, endPoint y: 345, distance: 8.6
click at [1396, 515] on div "The first step is to adhere to the instructions provided in this article to add…" at bounding box center [1366, 610] width 229 height 192
click at [1401, 515] on div "The first step is to adhere to the instructions provided in this article to add…" at bounding box center [1366, 610] width 229 height 192
click at [1403, 515] on div "The first step is to adhere to the instructions provided in this article to add…" at bounding box center [1366, 610] width 229 height 192
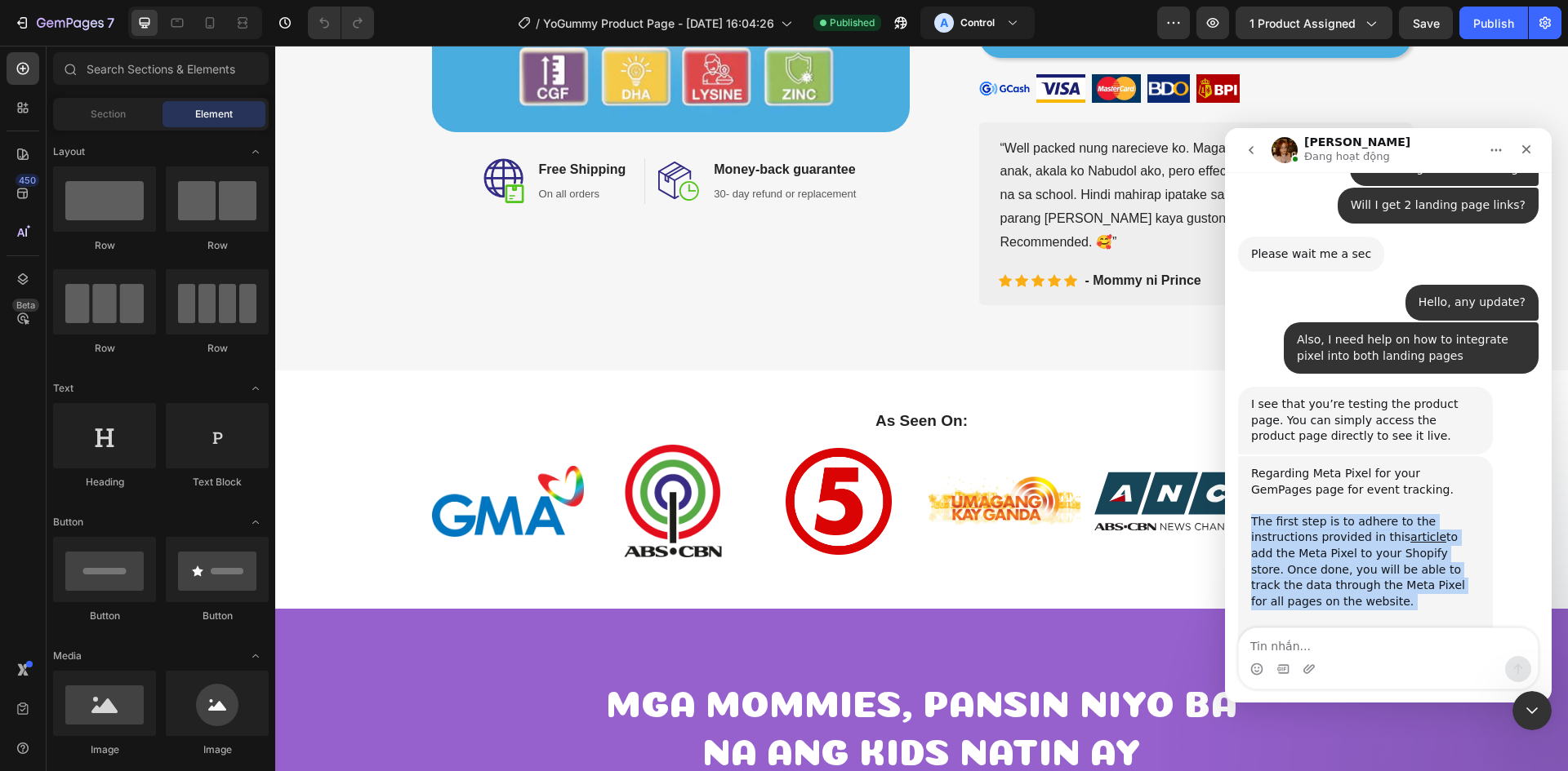
click at [1403, 515] on div "The first step is to adhere to the instructions provided in this article to add…" at bounding box center [1366, 610] width 229 height 192
click at [1408, 515] on div "The first step is to adhere to the instructions provided in this article to add…" at bounding box center [1366, 610] width 229 height 192
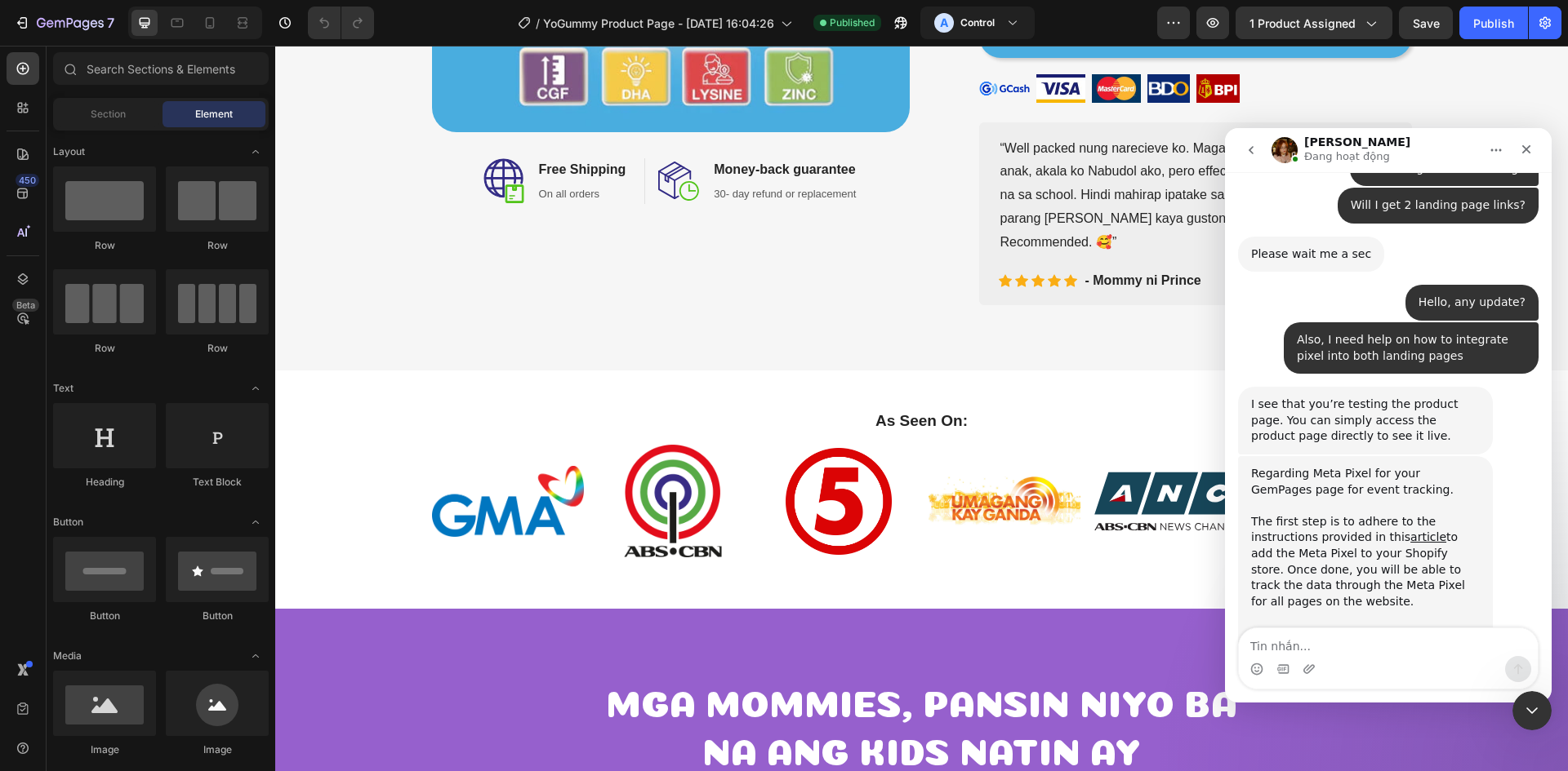
click at [1416, 515] on div "The first step is to adhere to the instructions provided in this article to add…" at bounding box center [1366, 610] width 229 height 192
click at [1429, 515] on div "The first step is to adhere to the instructions provided in this article to add…" at bounding box center [1366, 610] width 229 height 192
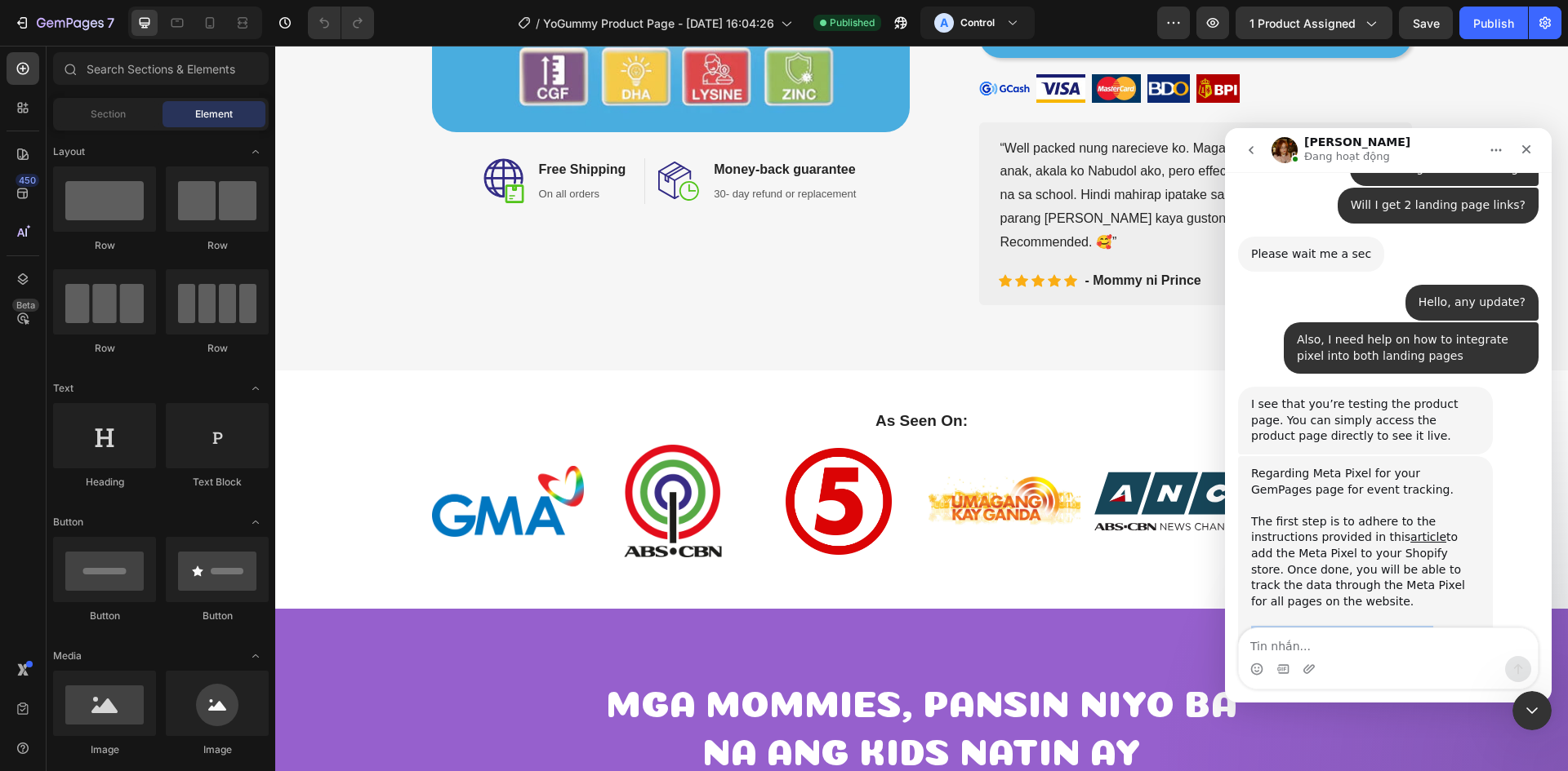
click at [1445, 515] on div "The first step is to adhere to the instructions provided in this article to add…" at bounding box center [1366, 610] width 229 height 192
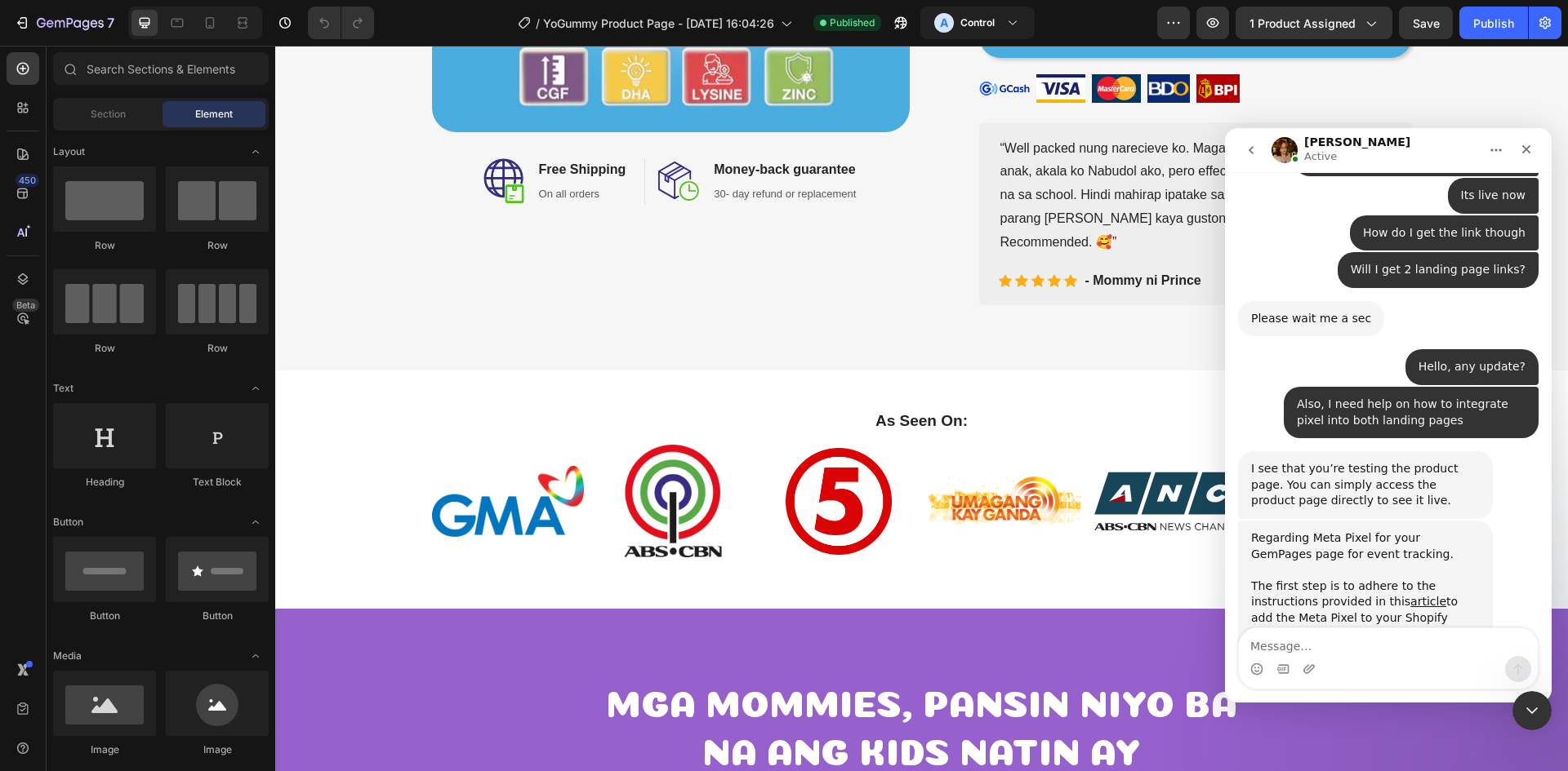
scroll to position [4829, 0]
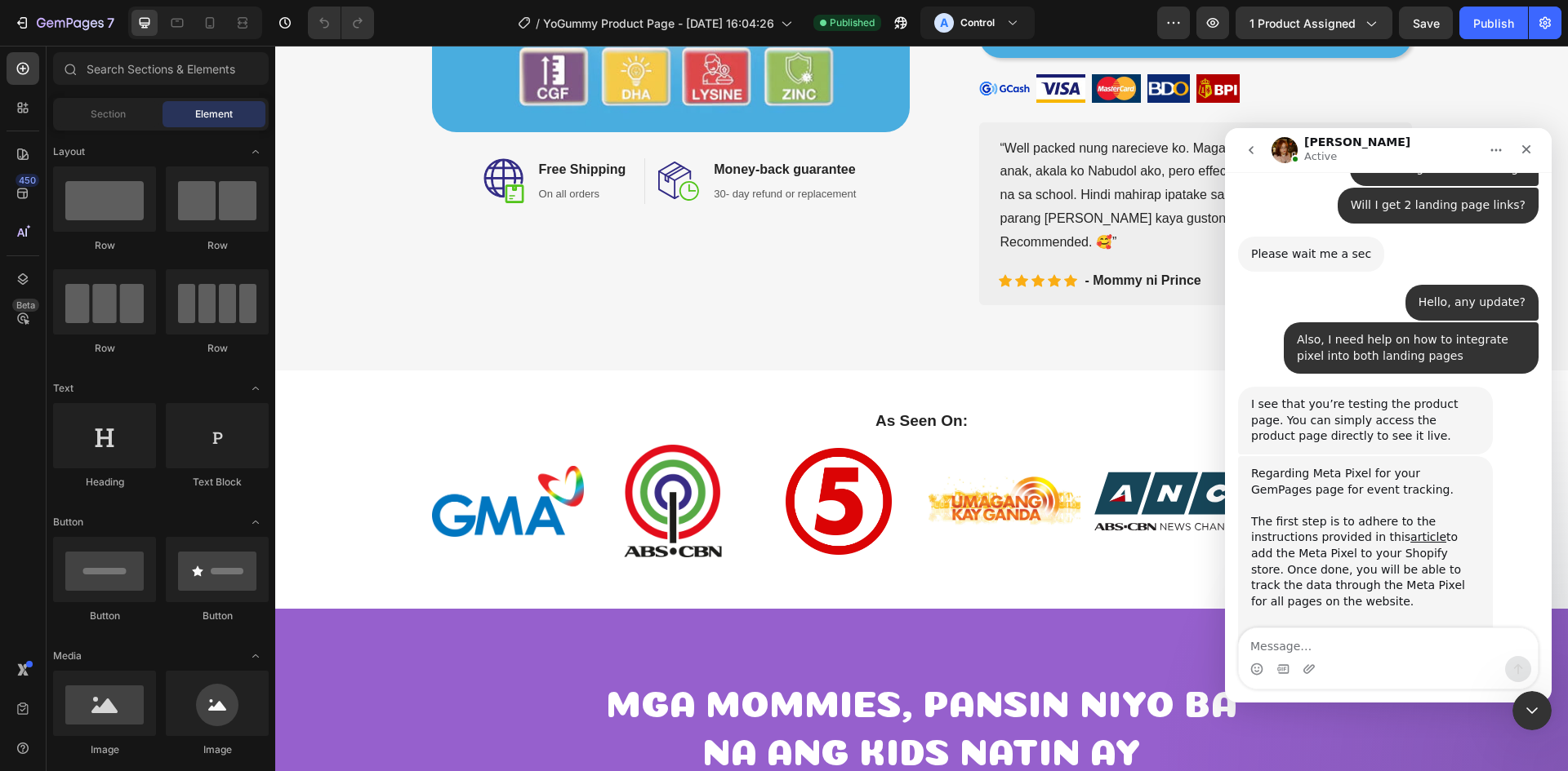
click at [1373, 755] on div "Okay so I only need to use the product page link of shopify?" at bounding box center [1412, 771] width 229 height 32
drag, startPoint x: 1415, startPoint y: 523, endPoint x: 2131, endPoint y: 626, distance: 723.4
click at [1415, 755] on div "Okay so I only need to use the product page link of shopify?" at bounding box center [1412, 771] width 229 height 32
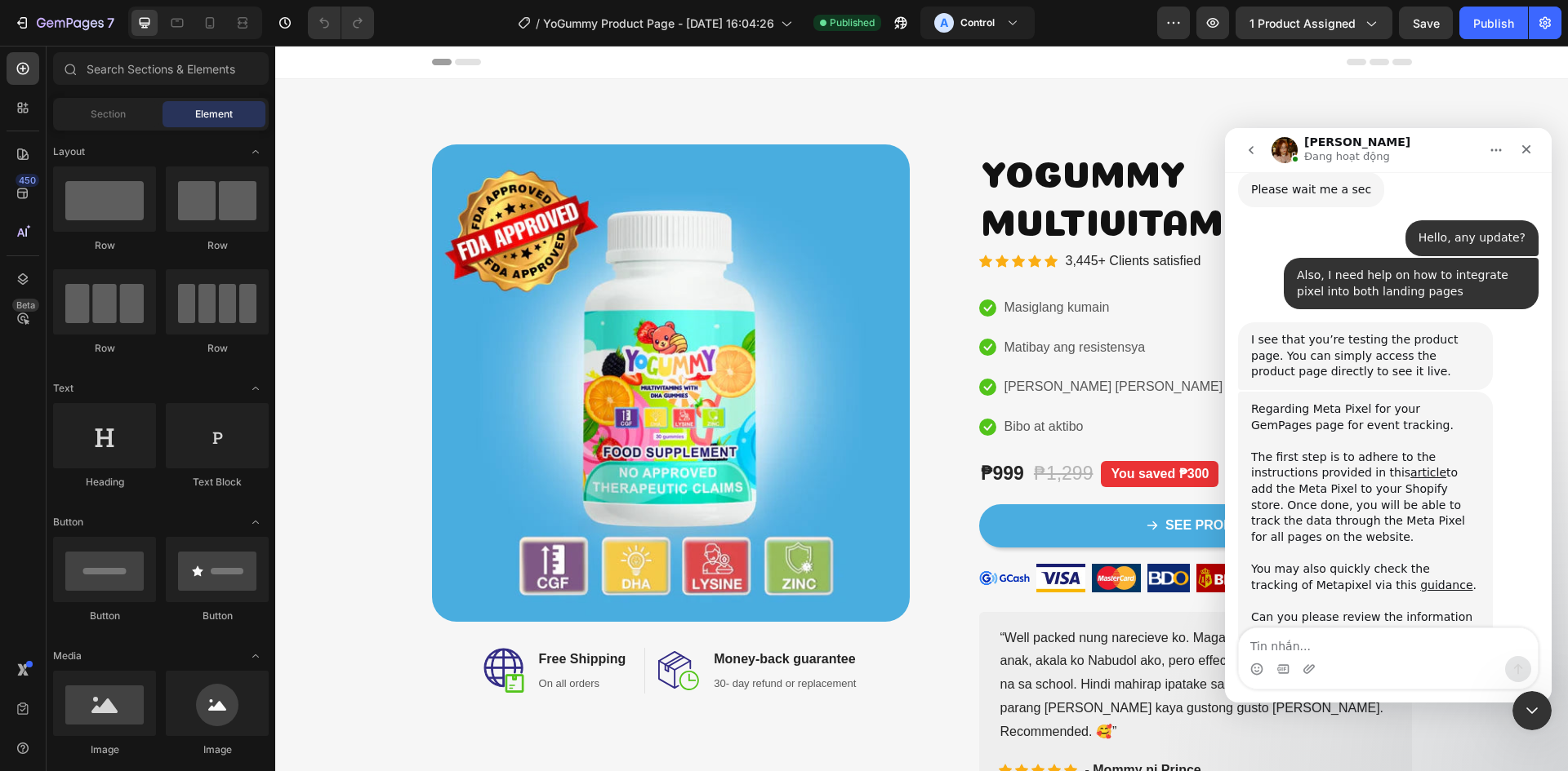
scroll to position [4764, 0]
